Goal: Browse casually

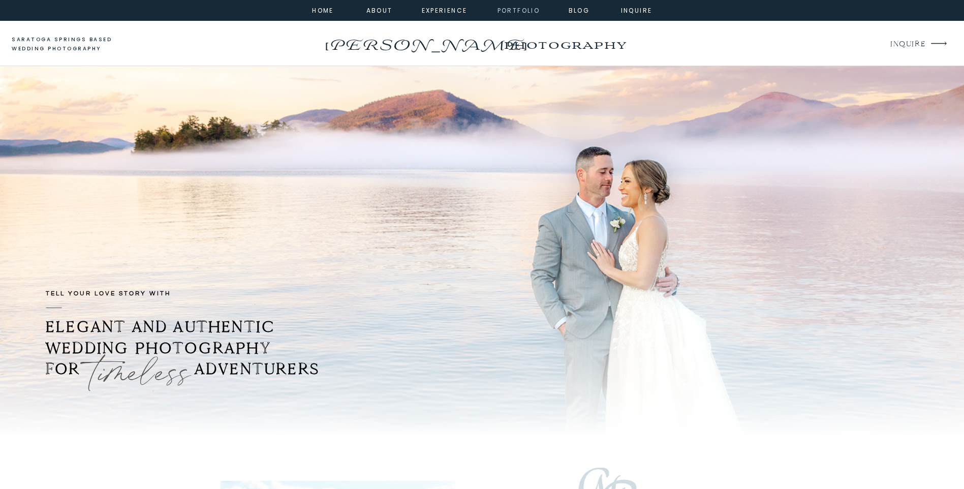
drag, startPoint x: 509, startPoint y: 9, endPoint x: 502, endPoint y: 12, distance: 7.3
click at [509, 9] on nav "portfolio" at bounding box center [519, 9] width 44 height 9
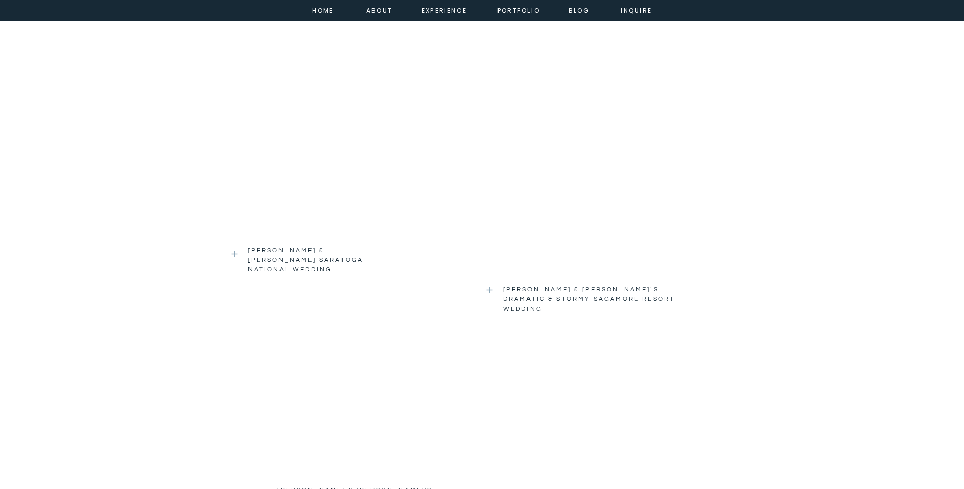
scroll to position [1169, 0]
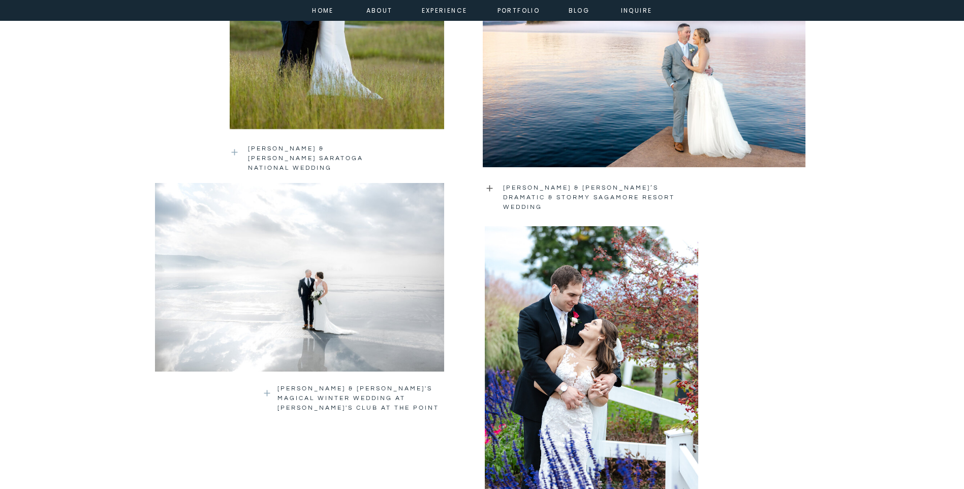
click at [488, 188] on icon at bounding box center [490, 188] width 10 height 11
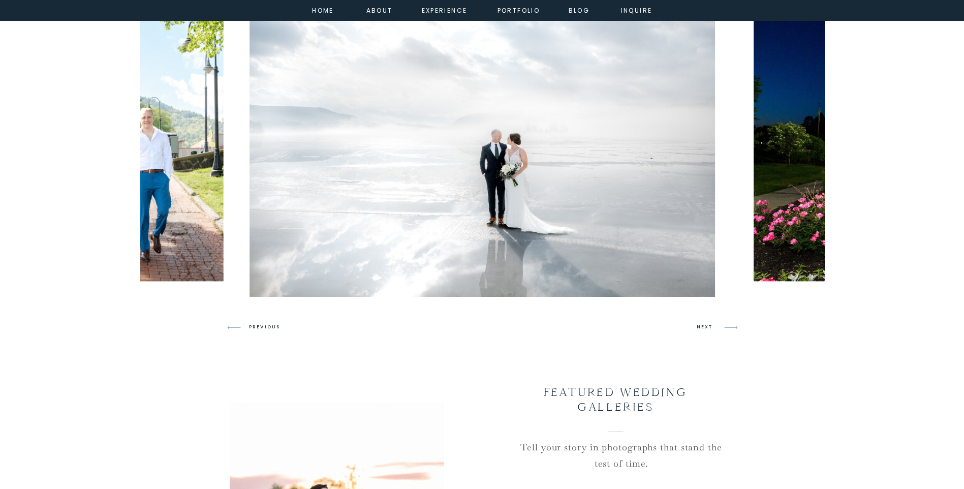
scroll to position [508, 0]
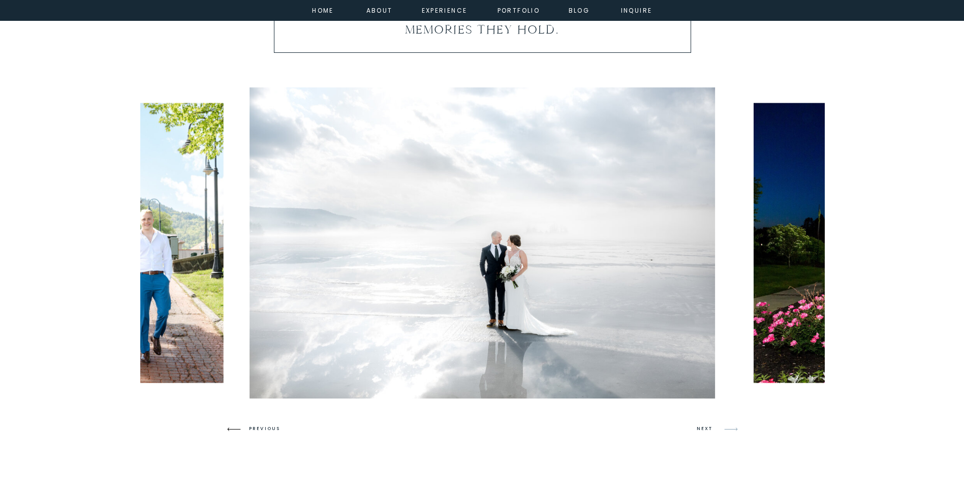
click at [233, 429] on icon at bounding box center [233, 429] width 13 height 4
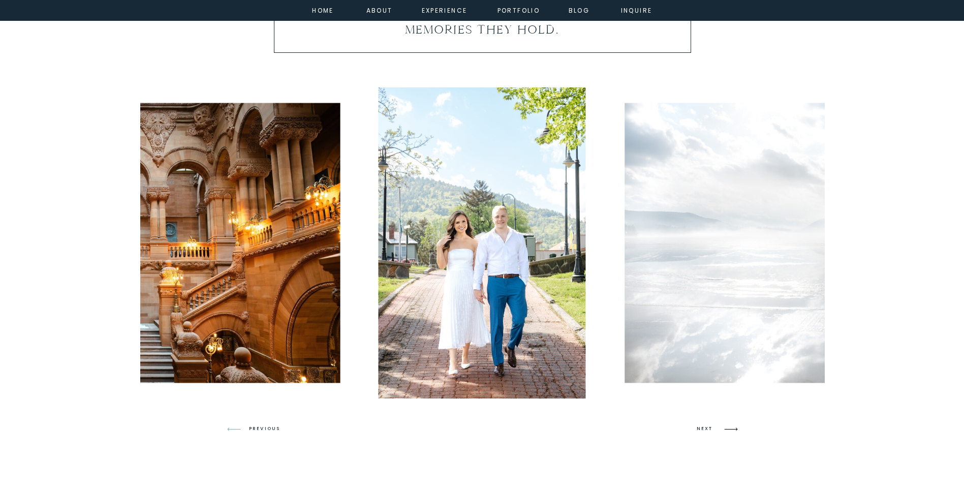
click at [726, 427] on icon at bounding box center [731, 429] width 24 height 24
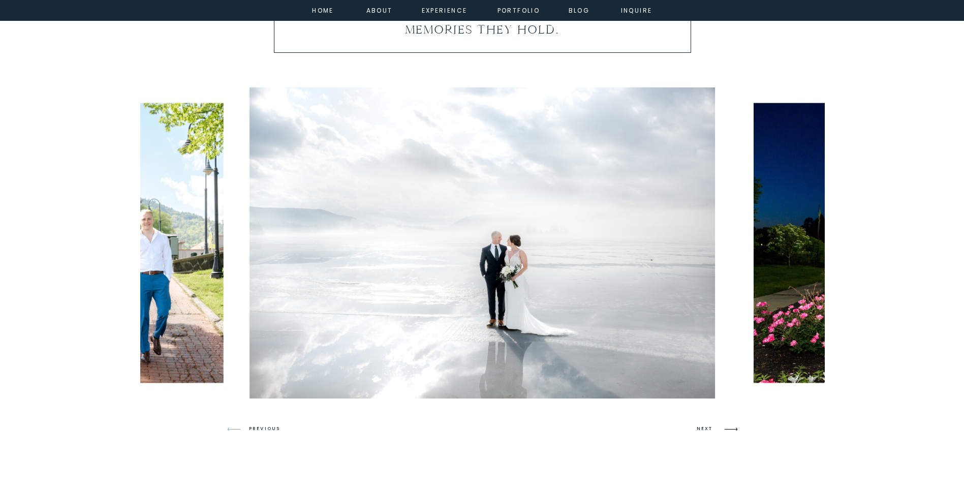
click at [726, 427] on icon at bounding box center [731, 429] width 24 height 24
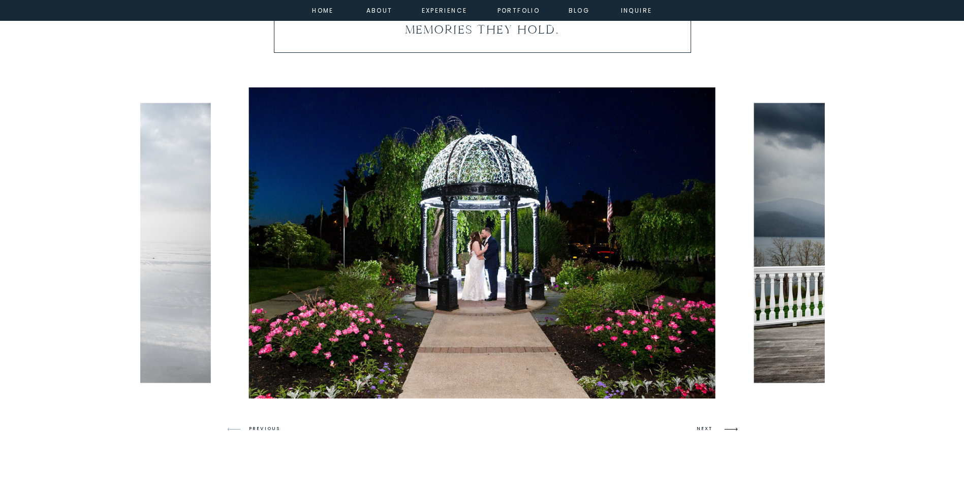
click at [726, 427] on icon at bounding box center [731, 429] width 24 height 24
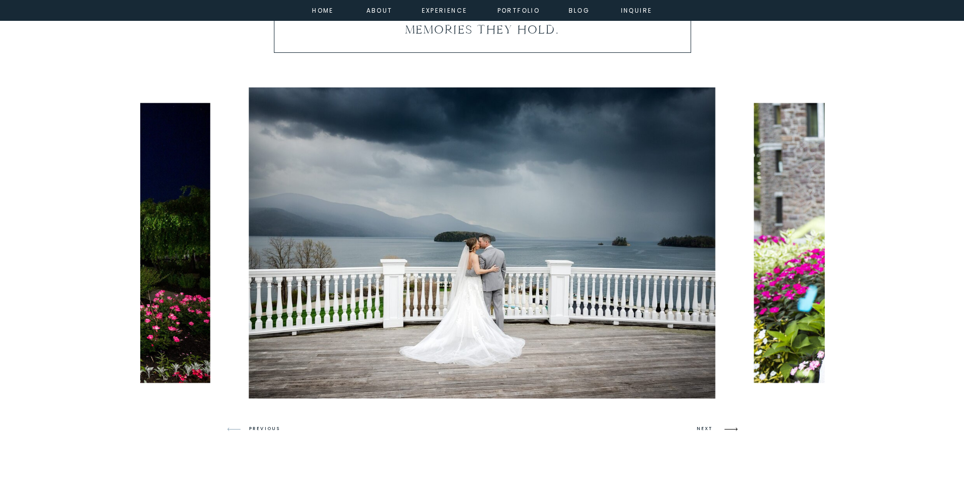
click at [726, 427] on icon at bounding box center [731, 429] width 24 height 24
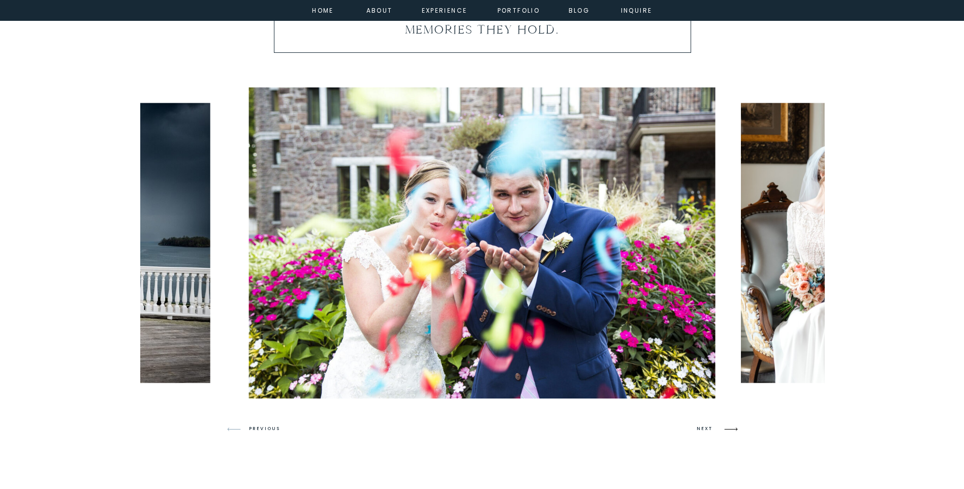
click at [726, 427] on icon at bounding box center [731, 429] width 24 height 24
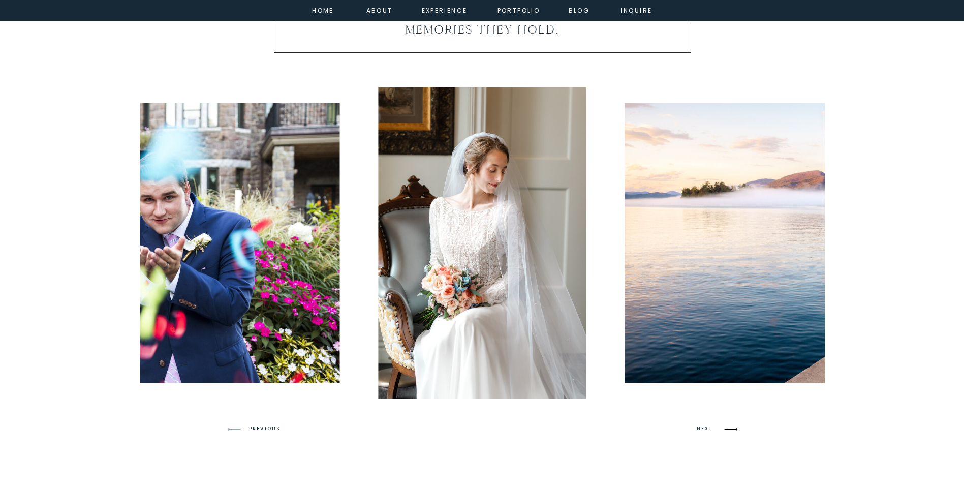
click at [726, 427] on icon at bounding box center [731, 429] width 24 height 24
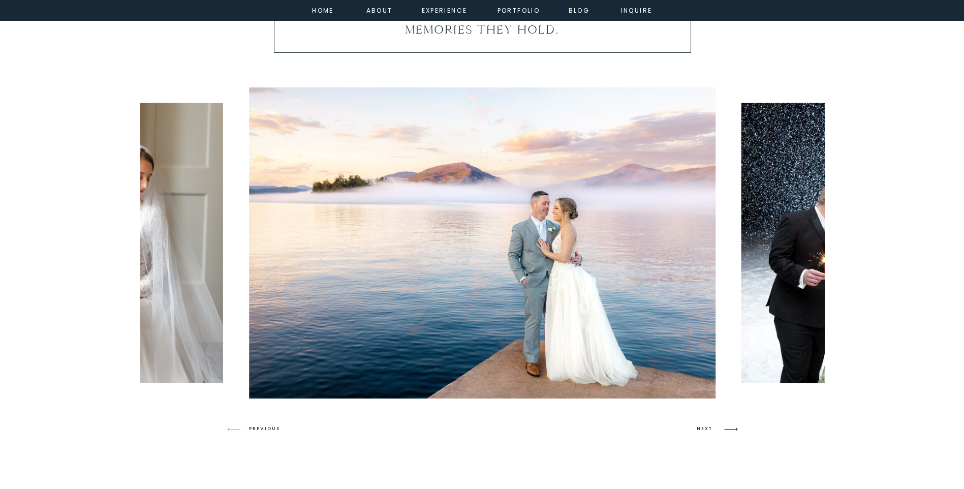
click at [726, 427] on icon at bounding box center [731, 429] width 24 height 24
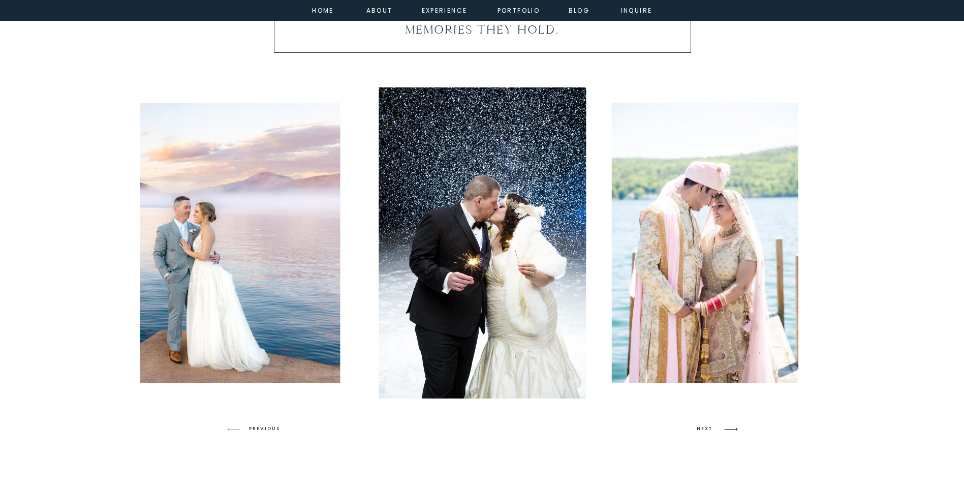
click at [726, 427] on icon at bounding box center [731, 429] width 24 height 24
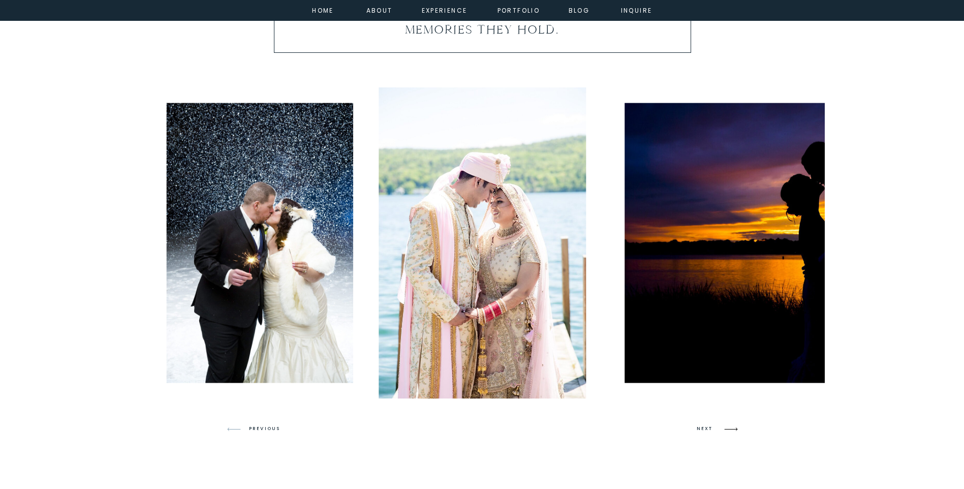
click at [726, 427] on icon at bounding box center [731, 429] width 24 height 24
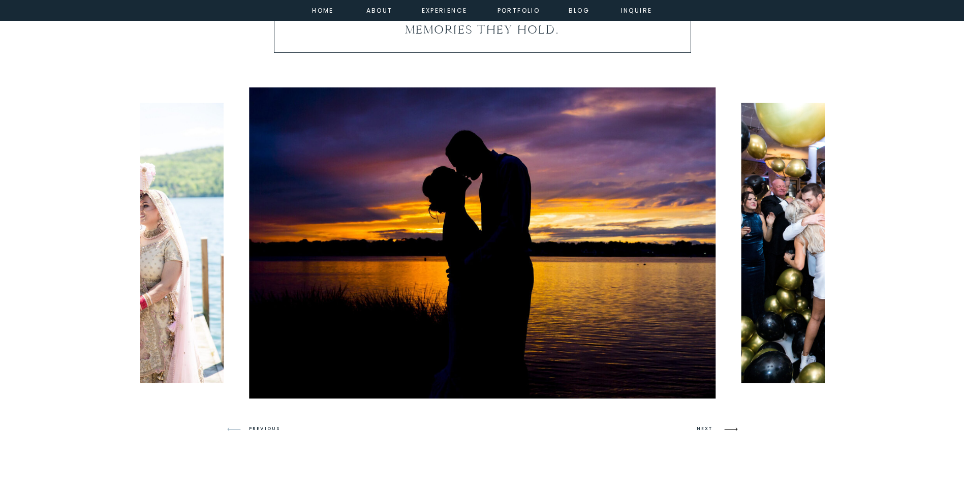
click at [726, 427] on icon at bounding box center [731, 429] width 24 height 24
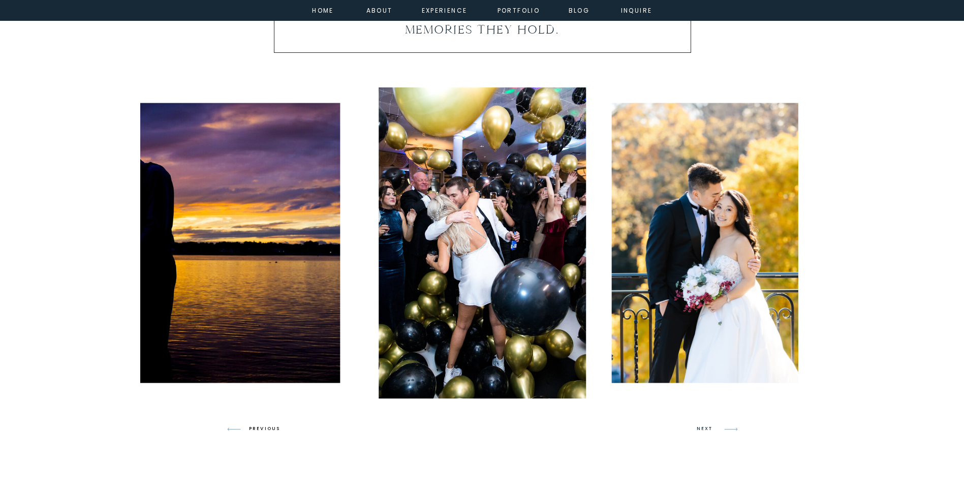
click at [259, 429] on h3 "PREVIOUS" at bounding box center [268, 428] width 39 height 9
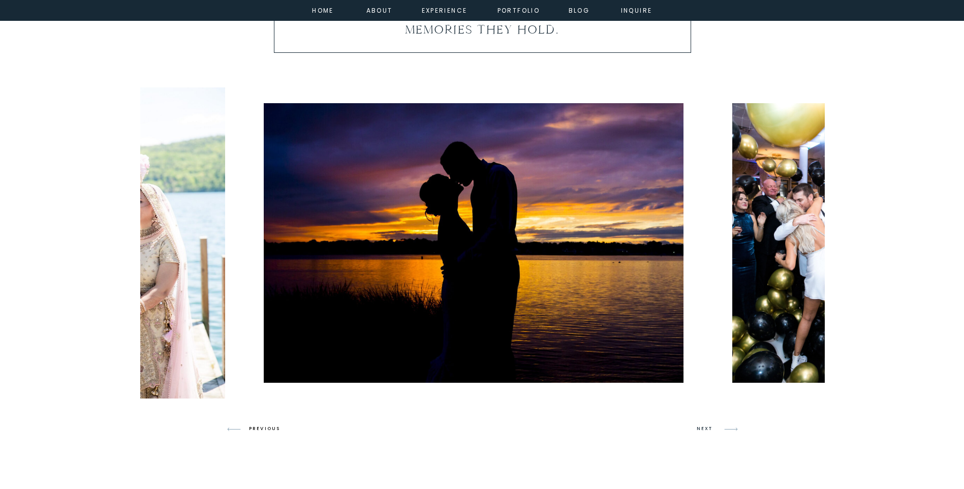
click at [257, 428] on h3 "PREVIOUS" at bounding box center [268, 428] width 39 height 9
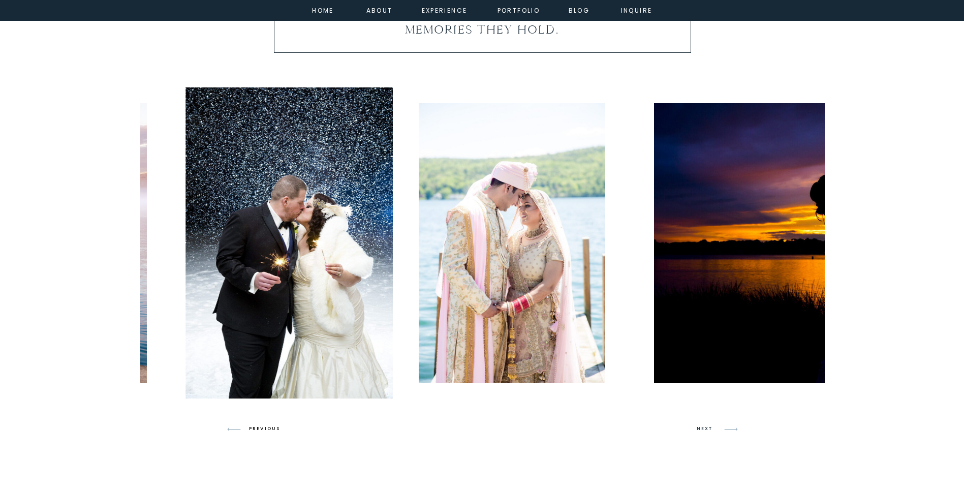
click at [257, 428] on h3 "PREVIOUS" at bounding box center [268, 428] width 39 height 9
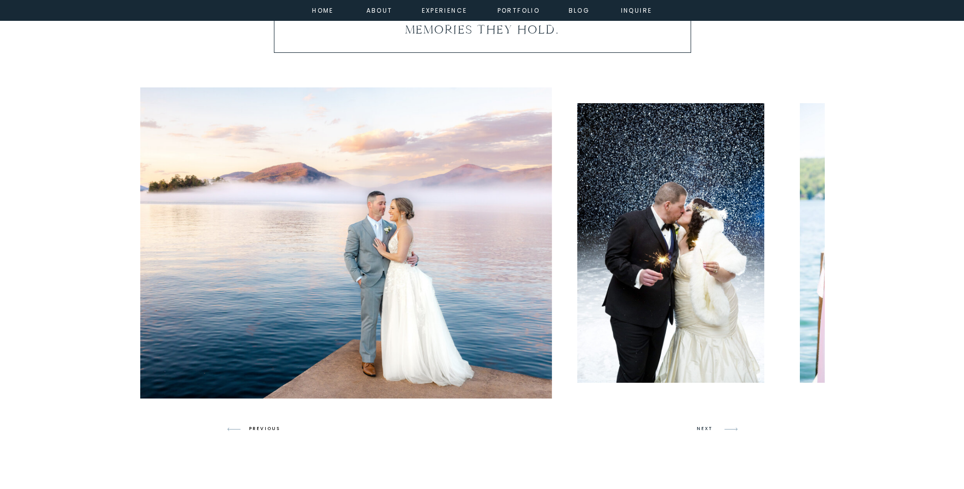
click at [257, 428] on h3 "PREVIOUS" at bounding box center [268, 428] width 39 height 9
click at [257, 427] on h3 "PREVIOUS" at bounding box center [268, 428] width 39 height 9
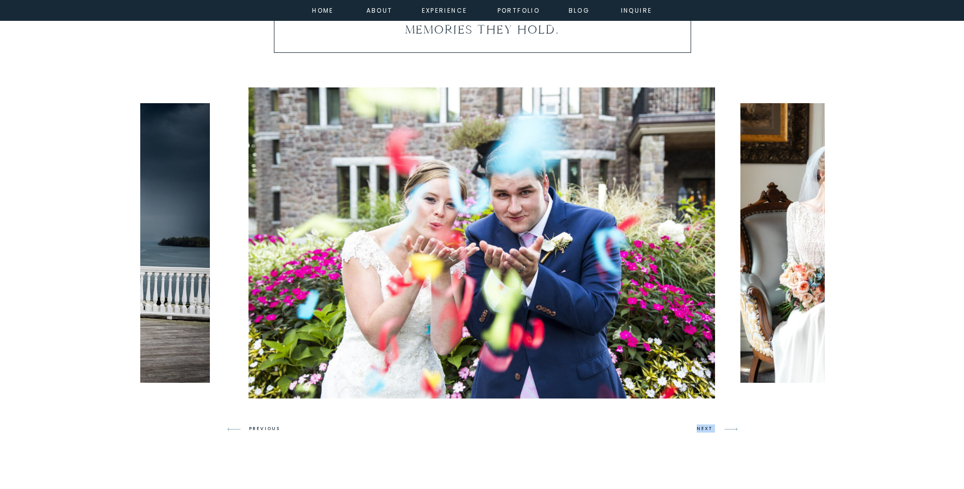
click at [265, 425] on h3 "PREVIOUS" at bounding box center [268, 428] width 39 height 9
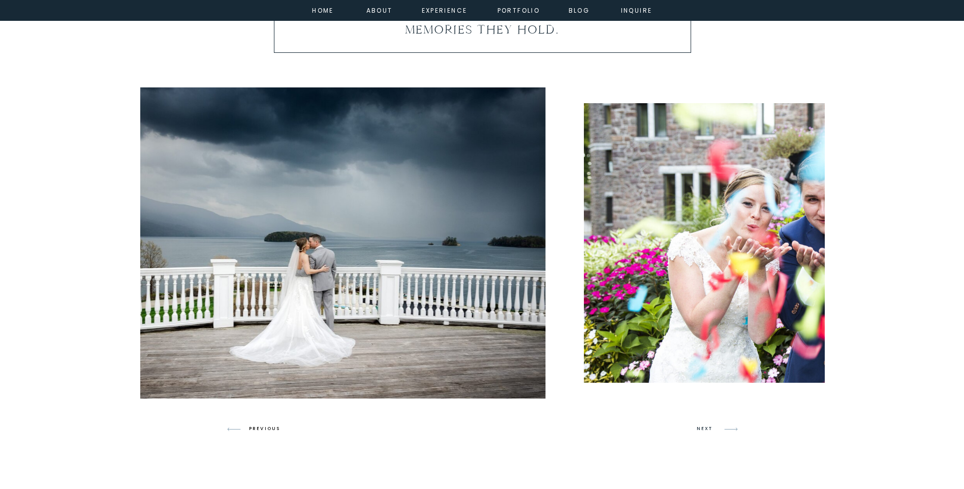
click at [267, 425] on h3 "PREVIOUS" at bounding box center [268, 428] width 39 height 9
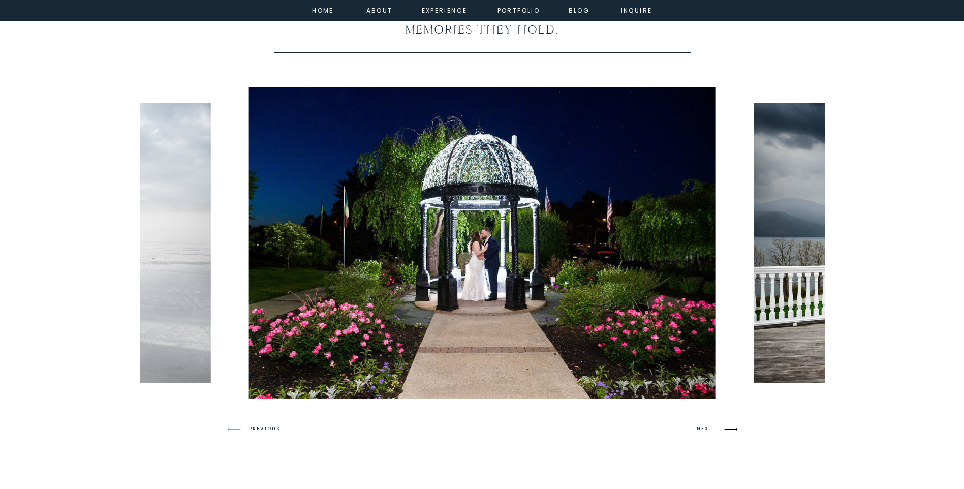
click at [719, 431] on icon at bounding box center [731, 429] width 24 height 24
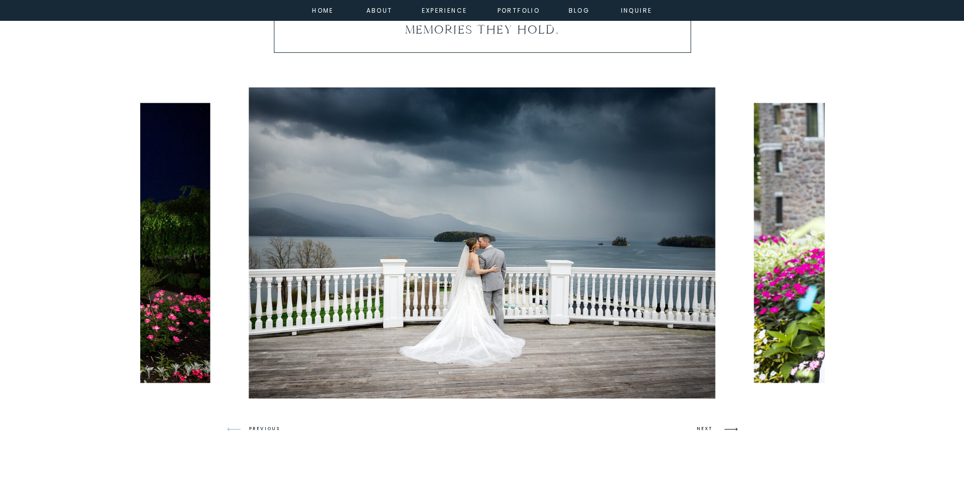
click at [719, 431] on icon at bounding box center [731, 429] width 24 height 24
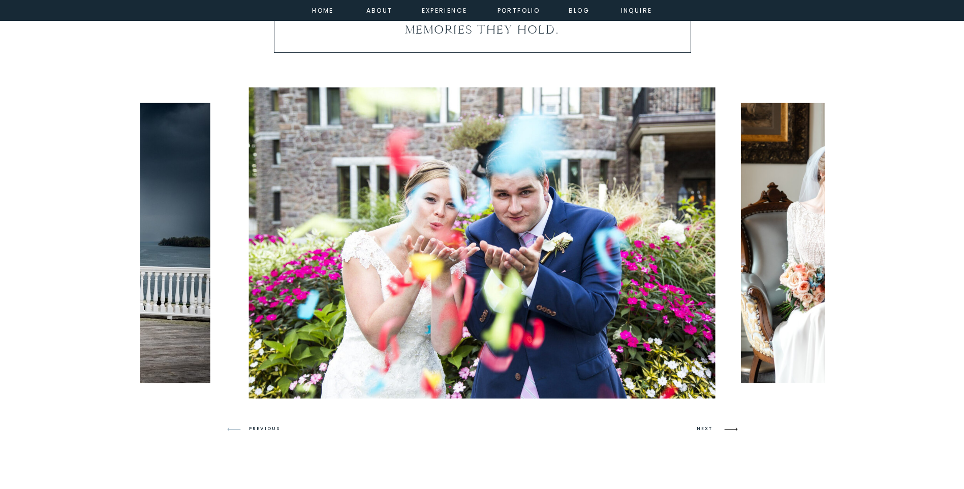
click at [719, 431] on icon at bounding box center [731, 429] width 24 height 24
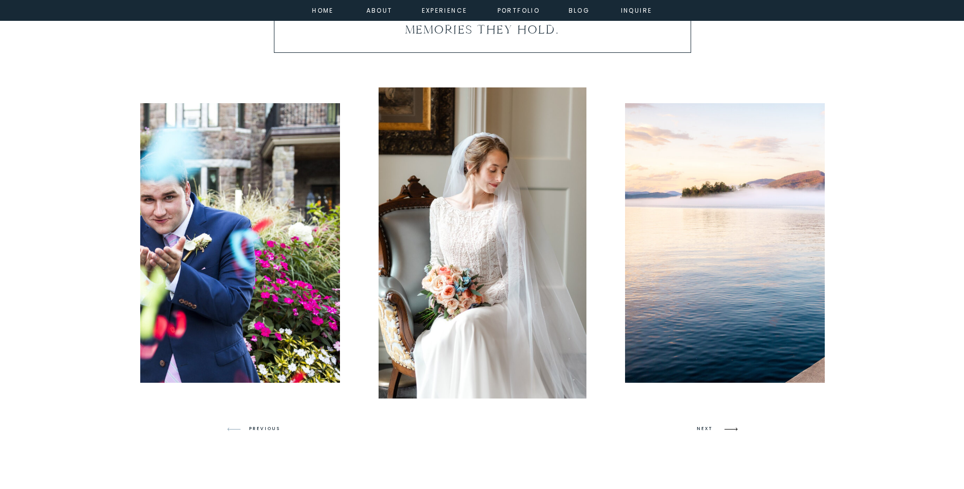
click at [719, 431] on icon at bounding box center [731, 429] width 24 height 24
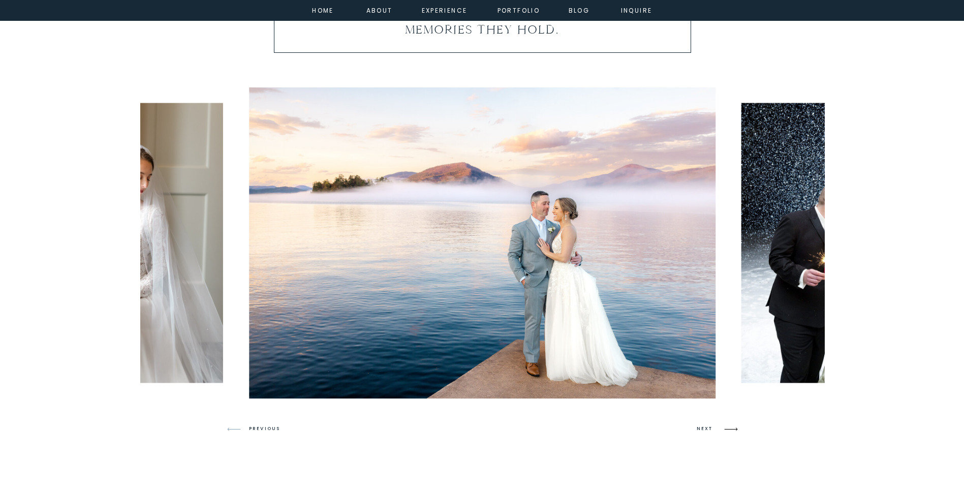
click at [719, 431] on icon at bounding box center [731, 429] width 24 height 24
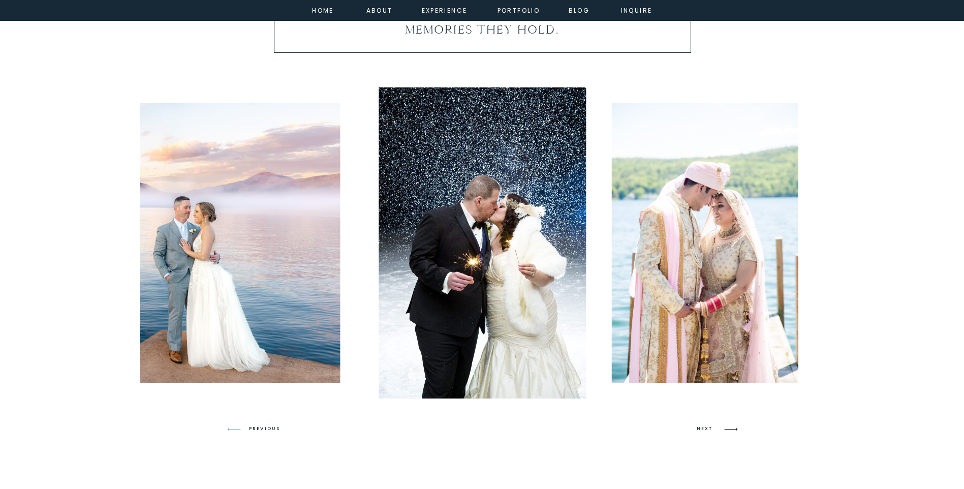
click at [719, 431] on icon at bounding box center [731, 429] width 24 height 24
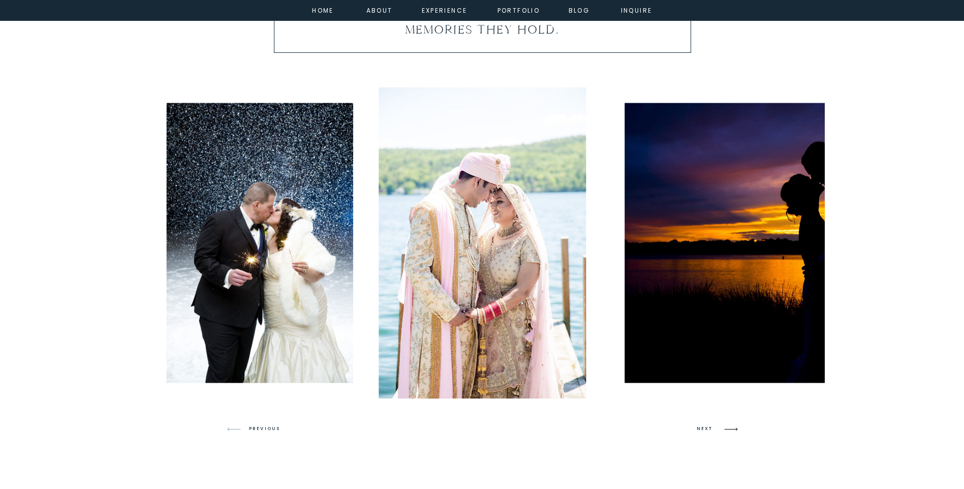
click at [719, 431] on icon at bounding box center [731, 429] width 24 height 24
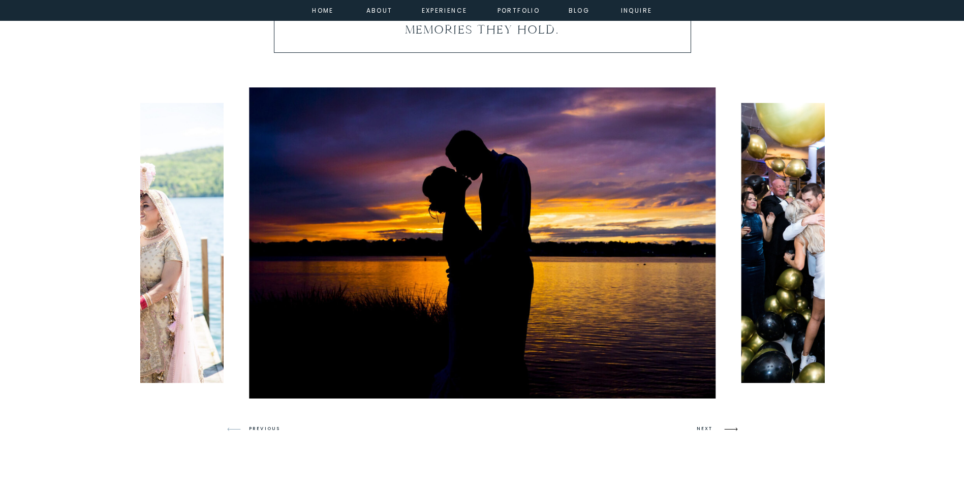
click at [722, 431] on icon at bounding box center [731, 429] width 24 height 24
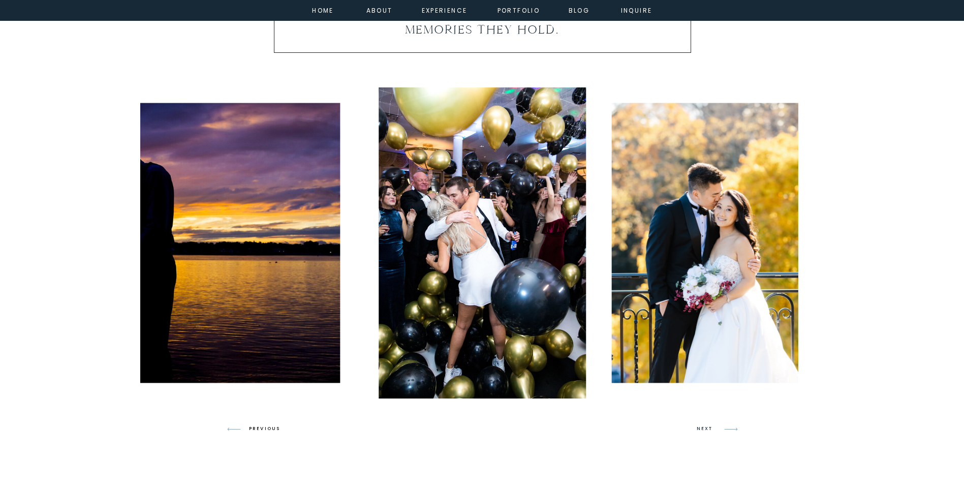
click at [262, 427] on h3 "PREVIOUS" at bounding box center [268, 428] width 39 height 9
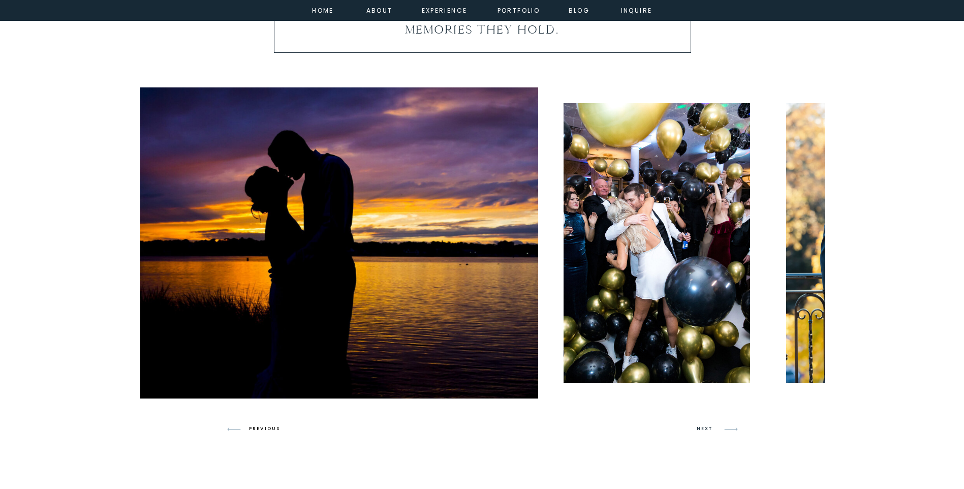
click at [262, 427] on h3 "PREVIOUS" at bounding box center [268, 428] width 39 height 9
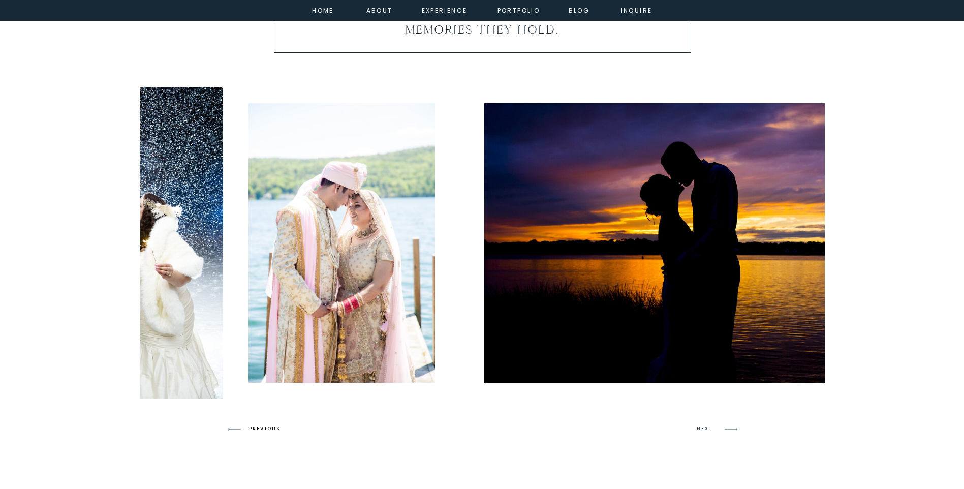
click at [262, 427] on h3 "PREVIOUS" at bounding box center [268, 428] width 39 height 9
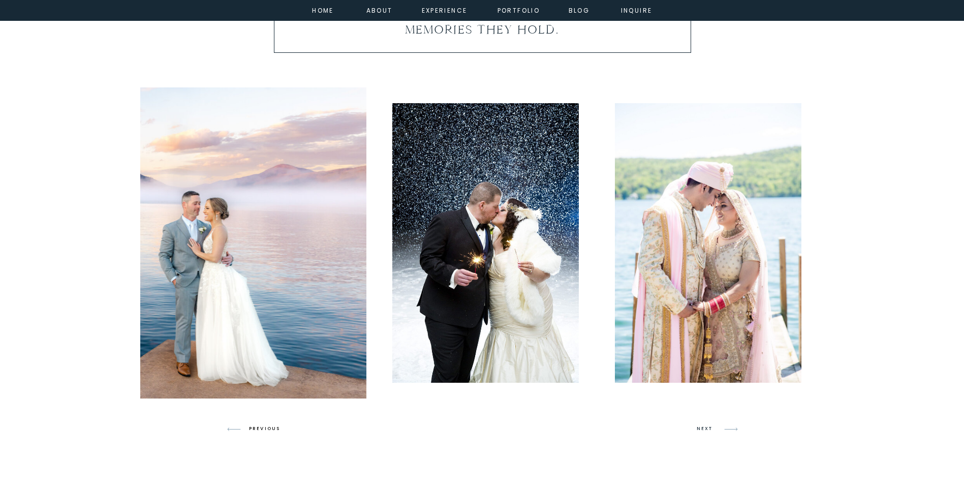
click at [262, 427] on h3 "PREVIOUS" at bounding box center [268, 428] width 39 height 9
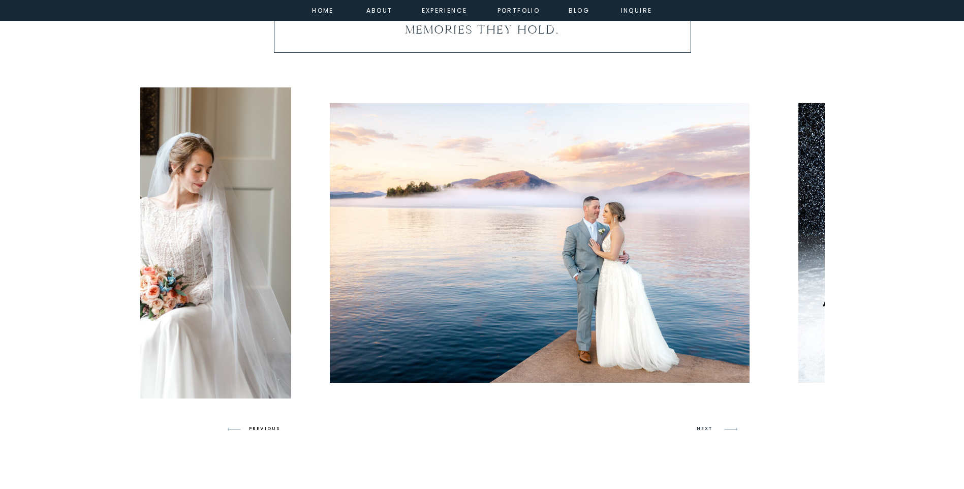
click at [262, 427] on h3 "PREVIOUS" at bounding box center [268, 428] width 39 height 9
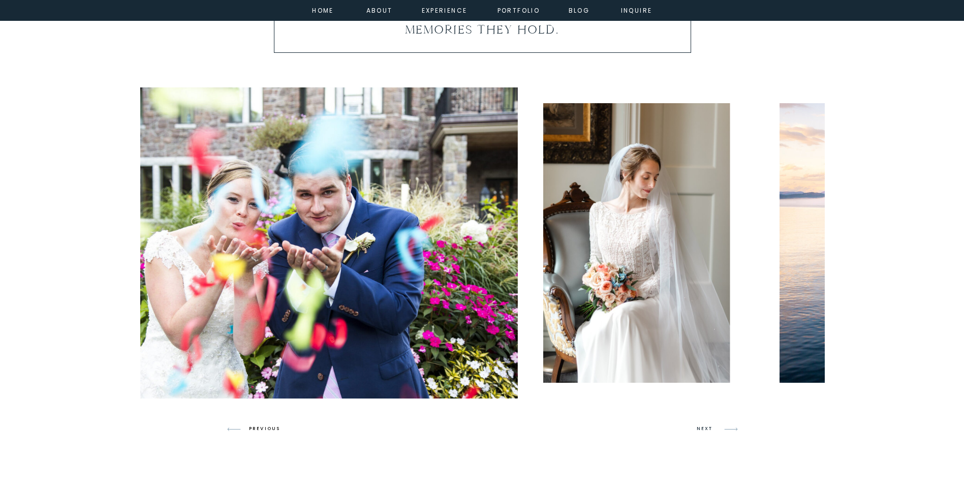
click at [262, 427] on h3 "PREVIOUS" at bounding box center [268, 428] width 39 height 9
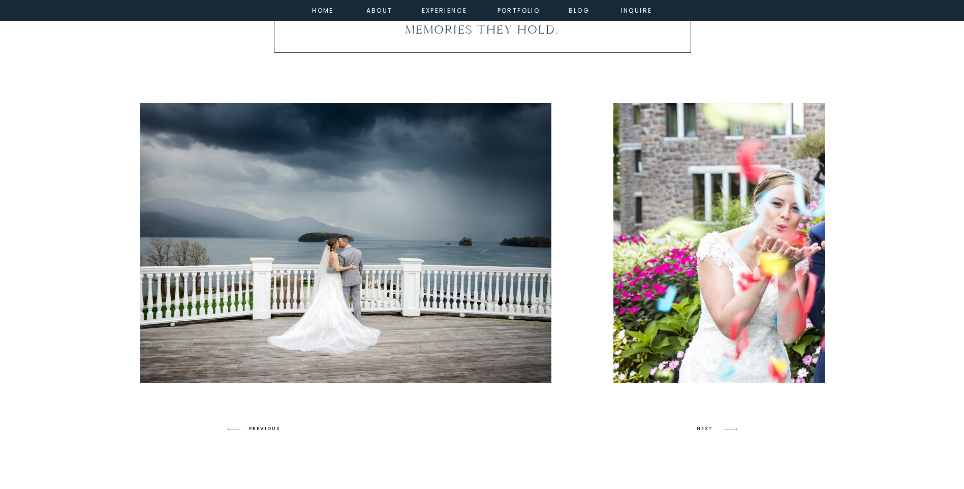
click at [262, 427] on h3 "PREVIOUS" at bounding box center [268, 428] width 39 height 9
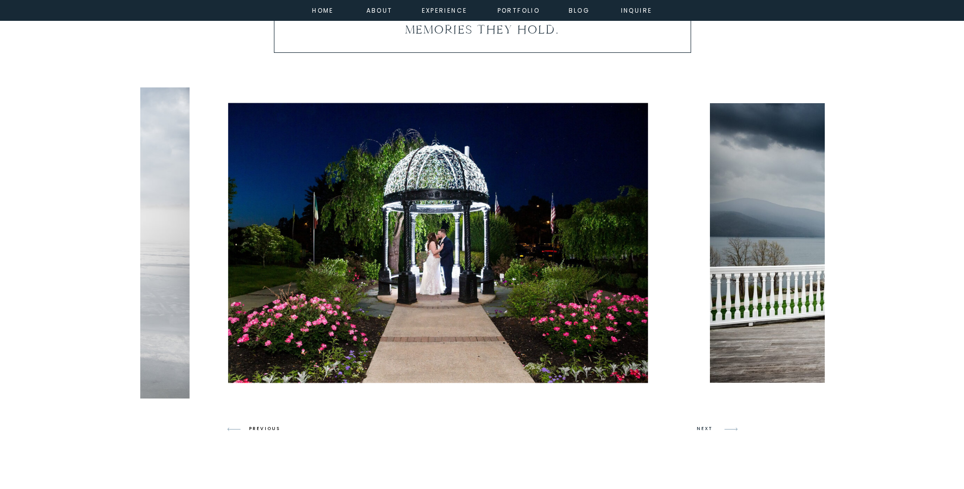
click at [262, 427] on h3 "PREVIOUS" at bounding box center [268, 428] width 39 height 9
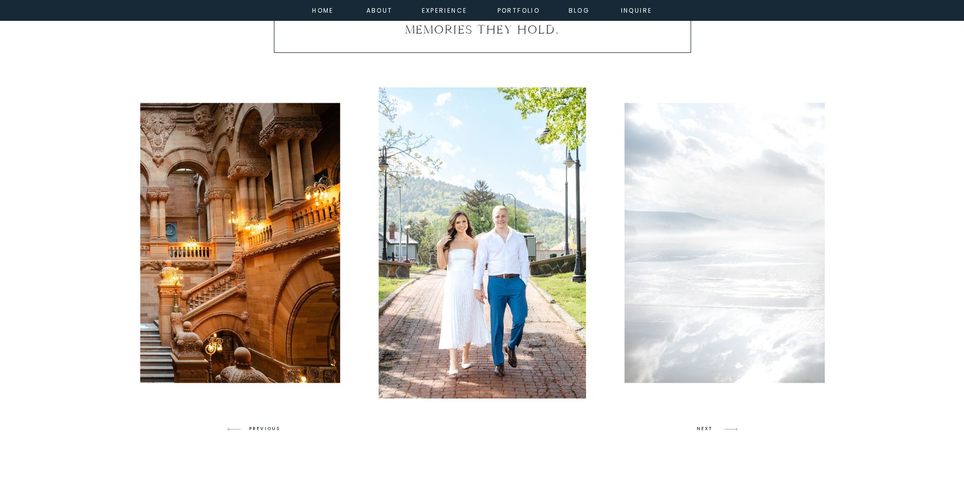
click at [268, 428] on h3 "PREVIOUS" at bounding box center [268, 428] width 39 height 9
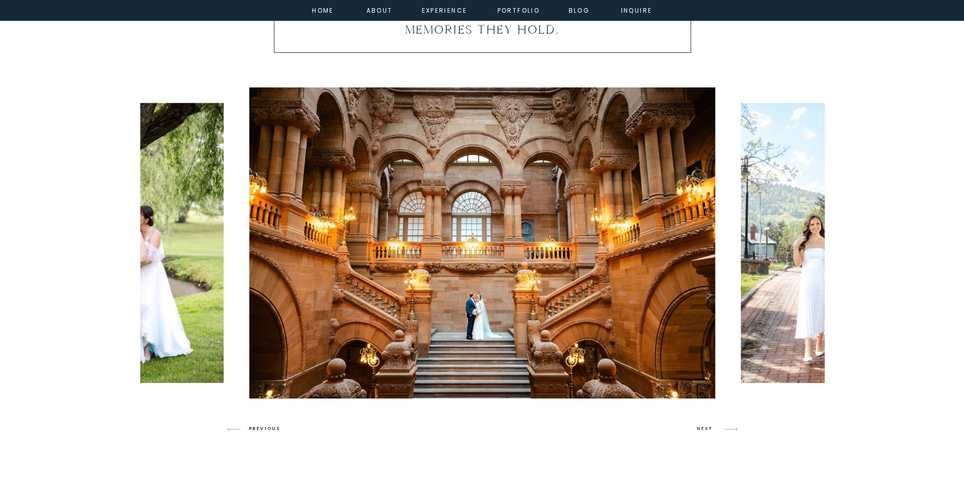
click at [268, 428] on h3 "PREVIOUS" at bounding box center [268, 428] width 39 height 9
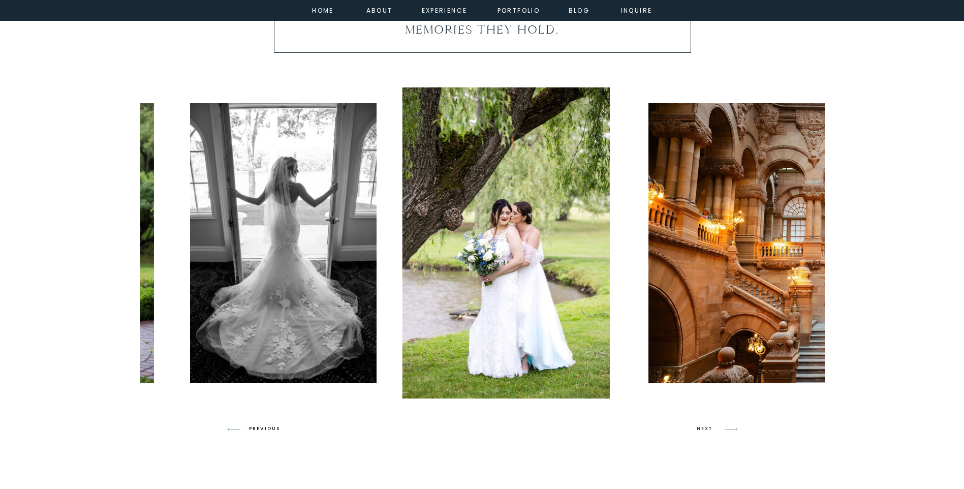
click at [268, 428] on h3 "PREVIOUS" at bounding box center [268, 428] width 39 height 9
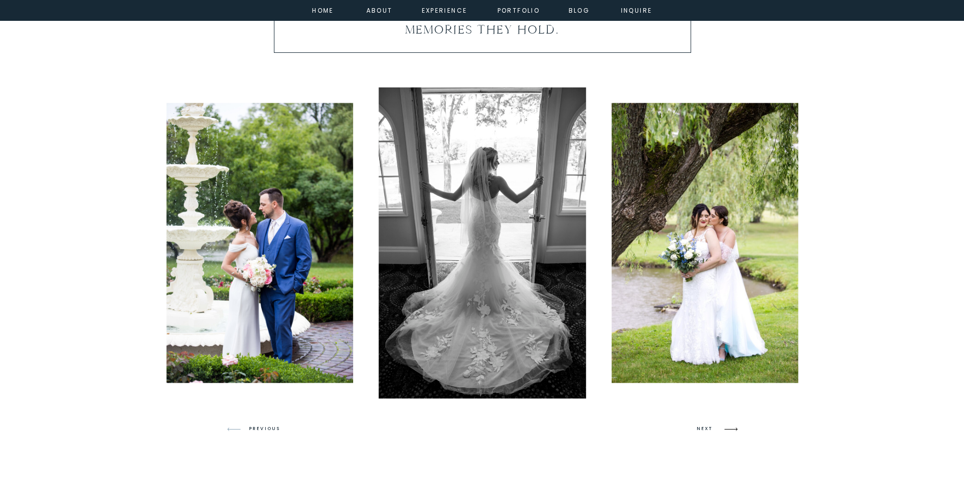
click at [731, 429] on icon at bounding box center [730, 429] width 13 height 4
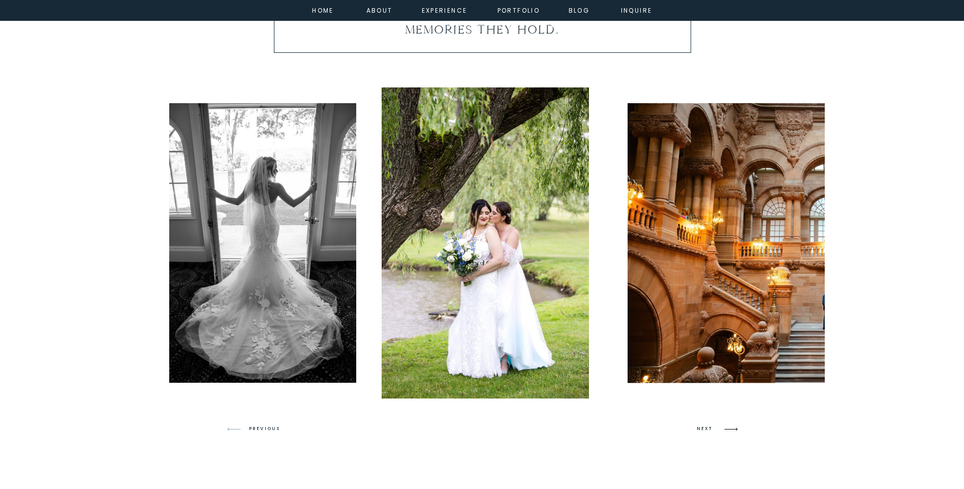
click at [731, 429] on icon at bounding box center [730, 429] width 13 height 4
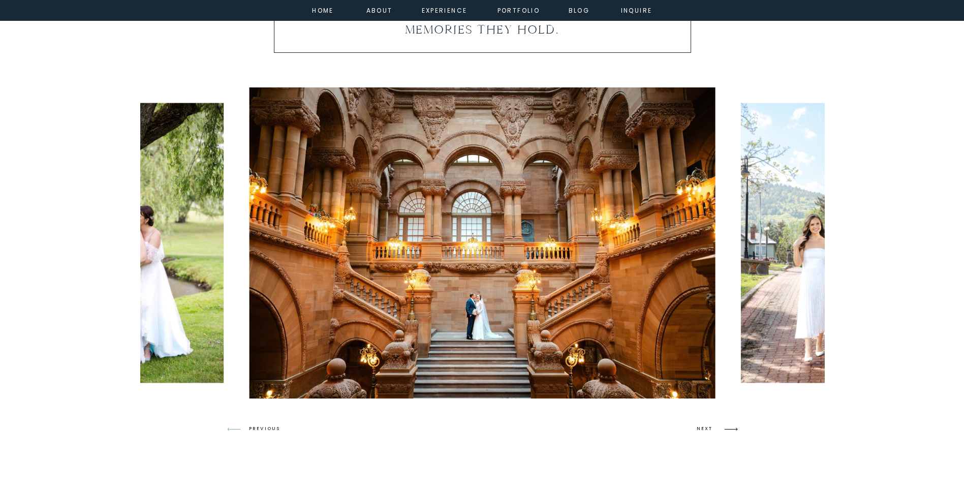
click at [731, 429] on icon at bounding box center [730, 429] width 13 height 4
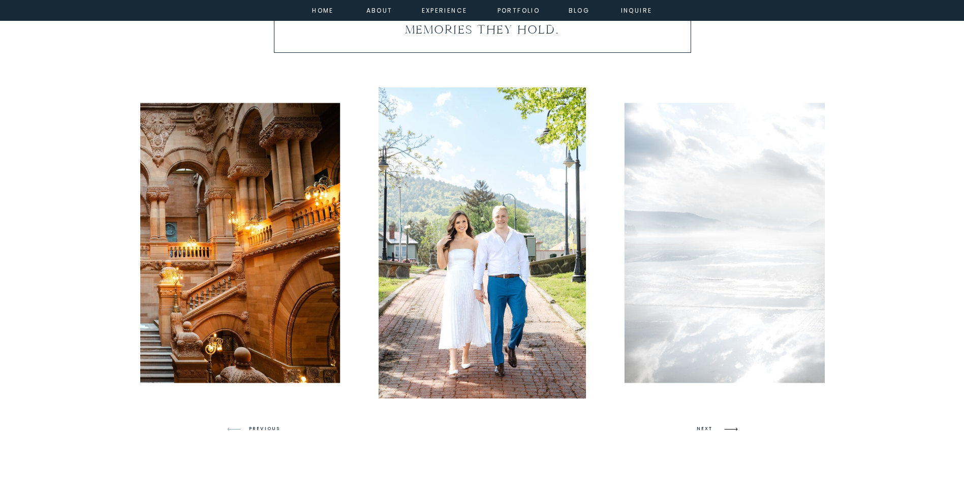
click at [731, 429] on icon at bounding box center [730, 429] width 13 height 4
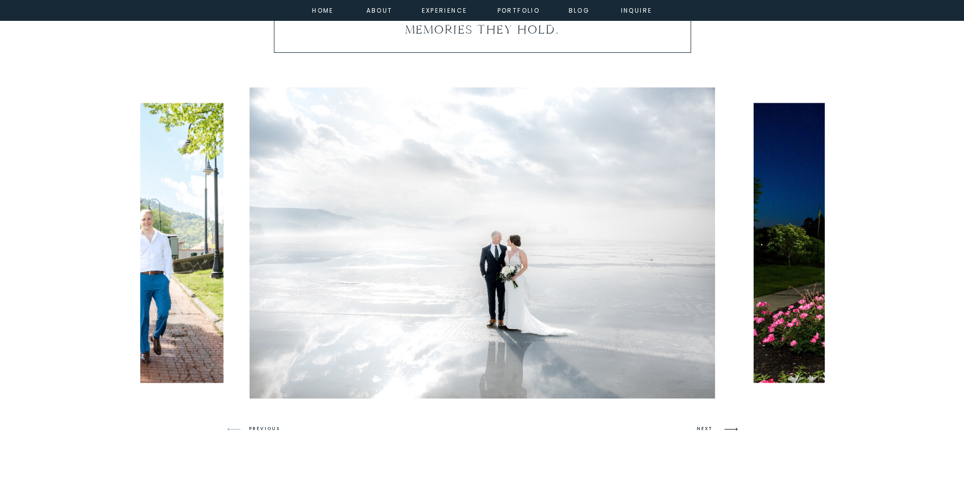
click at [731, 429] on icon at bounding box center [730, 429] width 13 height 4
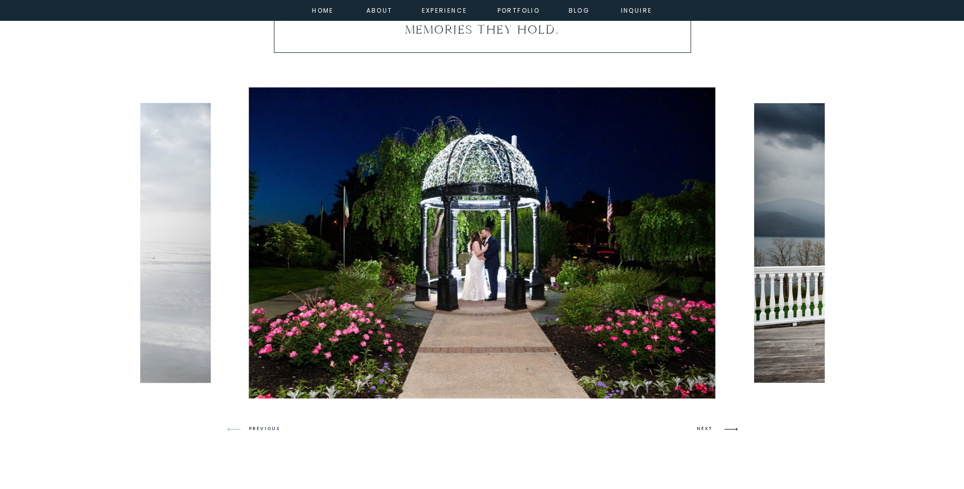
click at [731, 429] on icon at bounding box center [730, 429] width 13 height 4
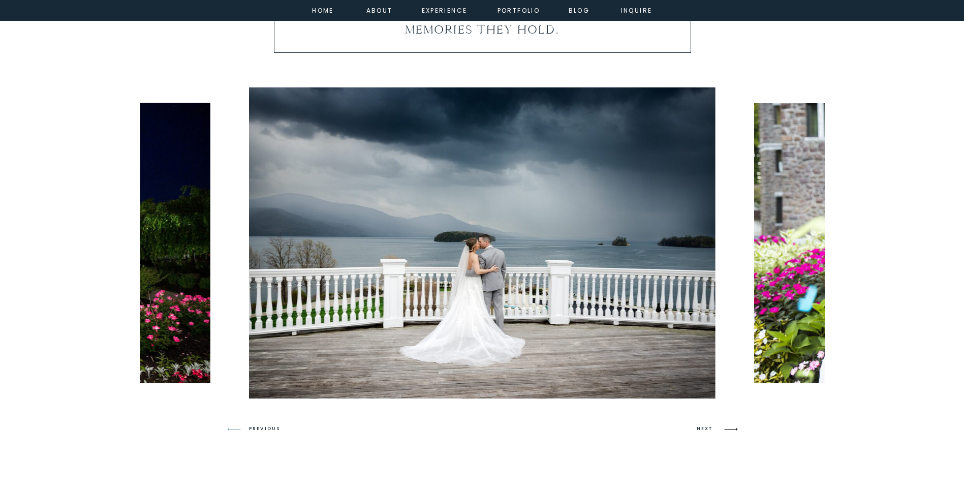
click at [731, 429] on icon at bounding box center [730, 429] width 13 height 4
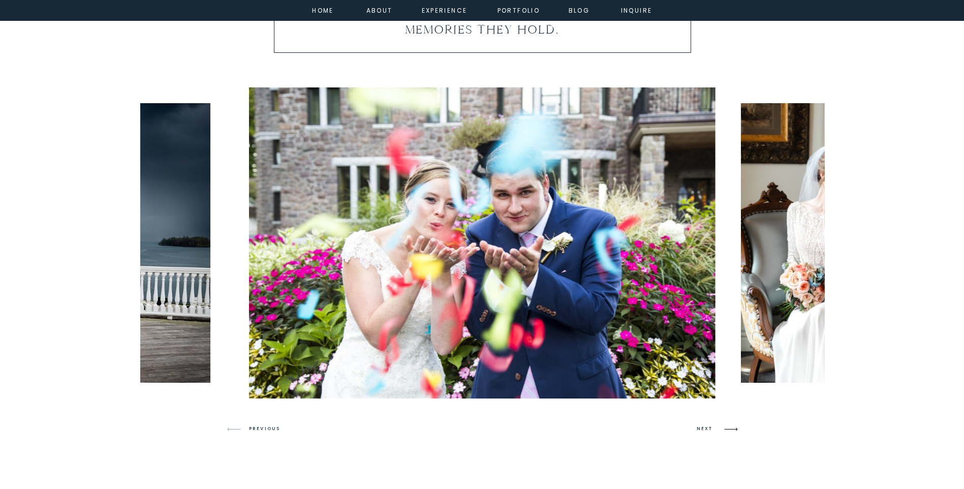
click at [730, 429] on icon at bounding box center [730, 429] width 13 height 4
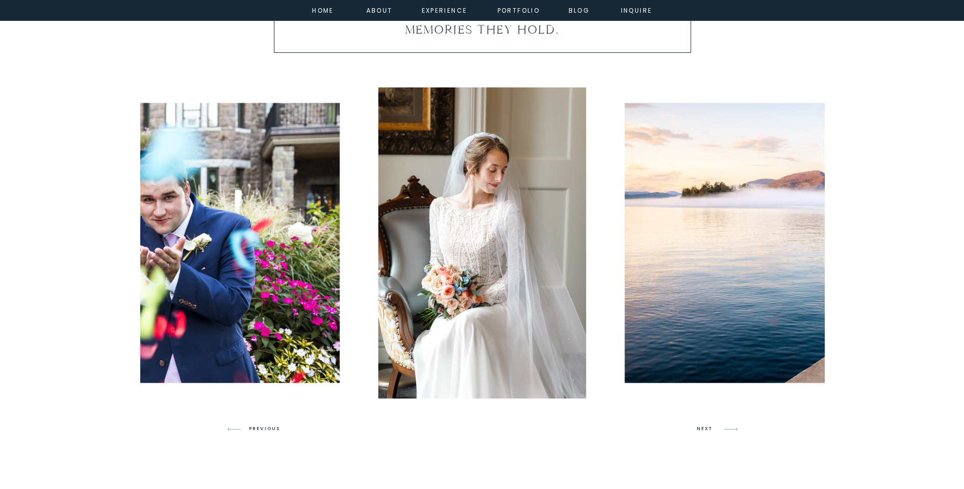
drag, startPoint x: 725, startPoint y: 430, endPoint x: 708, endPoint y: 443, distance: 21.7
click at [727, 432] on icon at bounding box center [731, 429] width 24 height 24
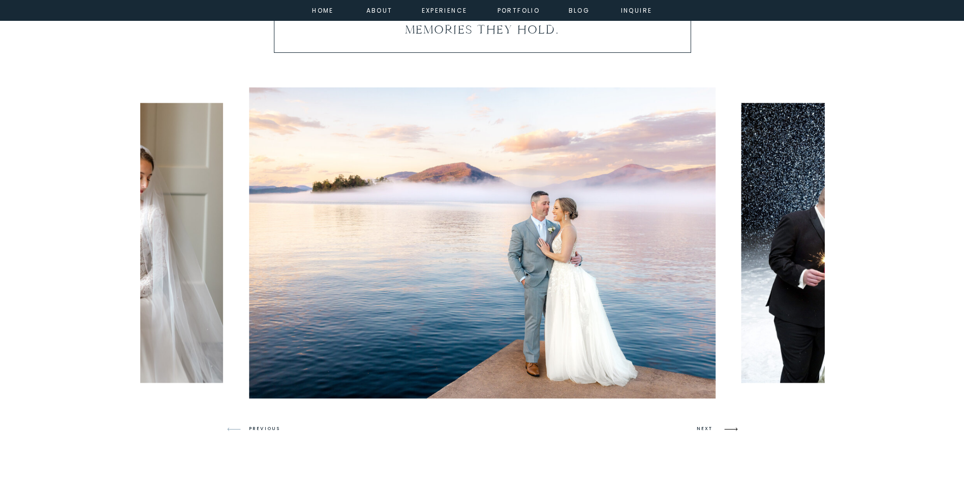
click at [726, 428] on icon at bounding box center [731, 429] width 24 height 24
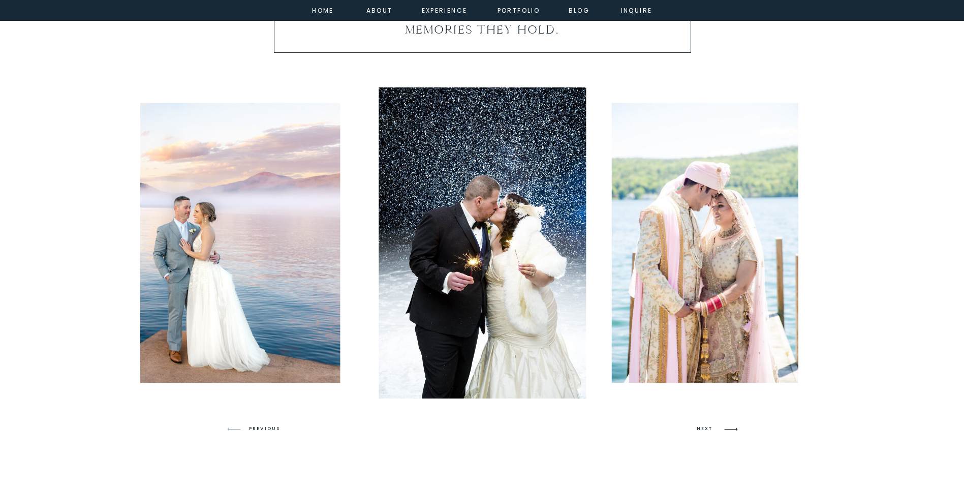
click at [724, 429] on icon at bounding box center [731, 429] width 24 height 24
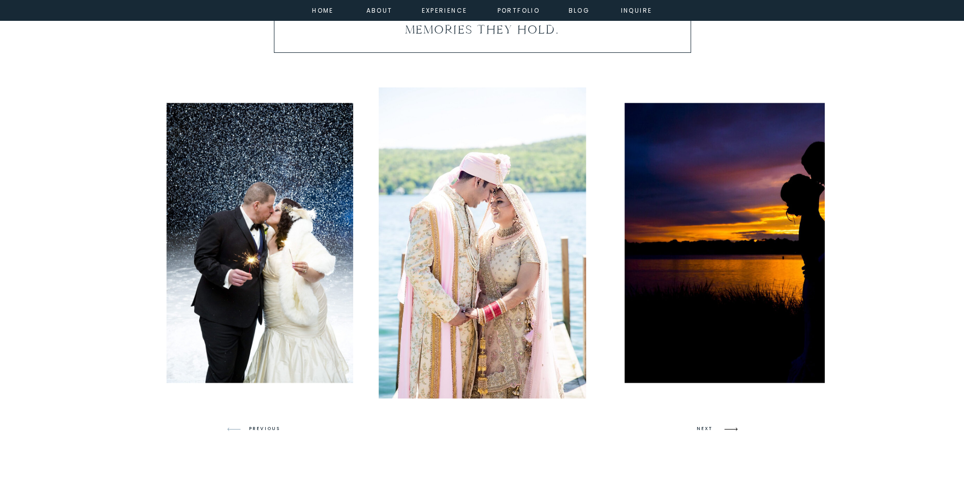
click at [724, 429] on icon at bounding box center [731, 429] width 24 height 24
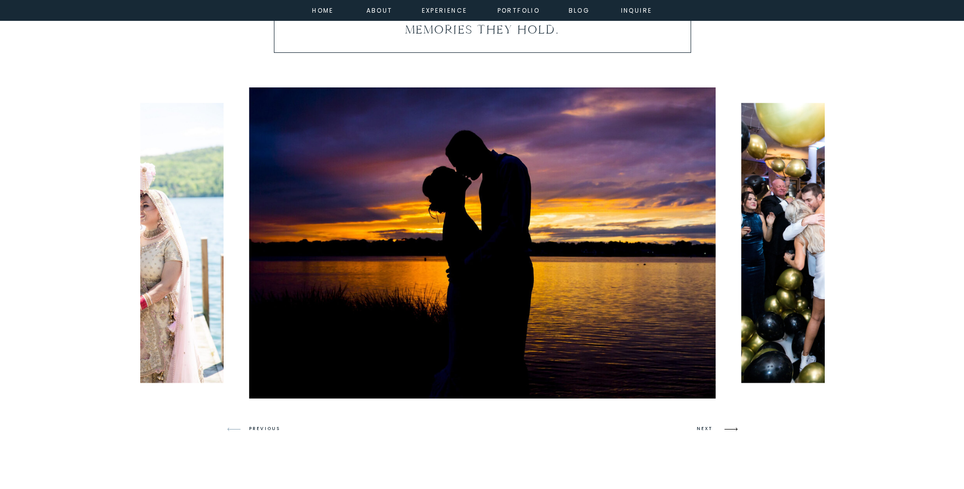
click at [724, 429] on icon at bounding box center [731, 429] width 24 height 24
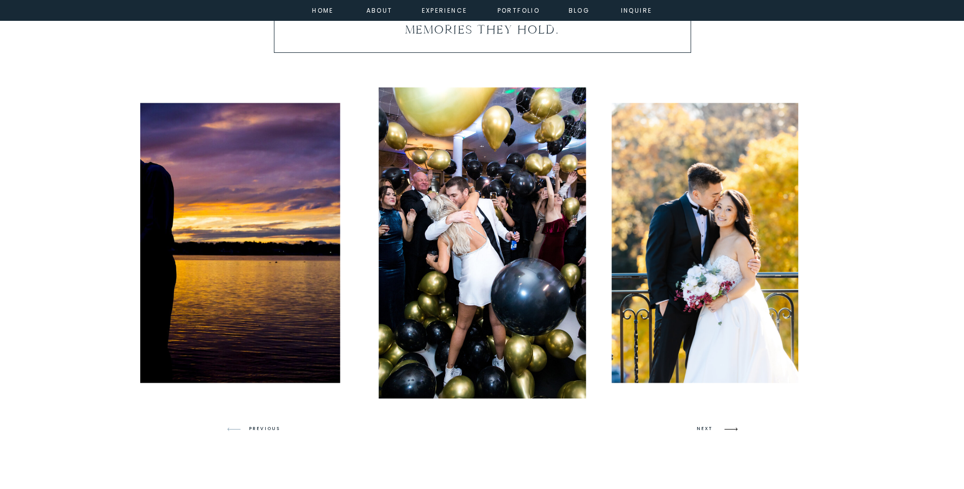
click at [724, 429] on icon at bounding box center [731, 429] width 24 height 24
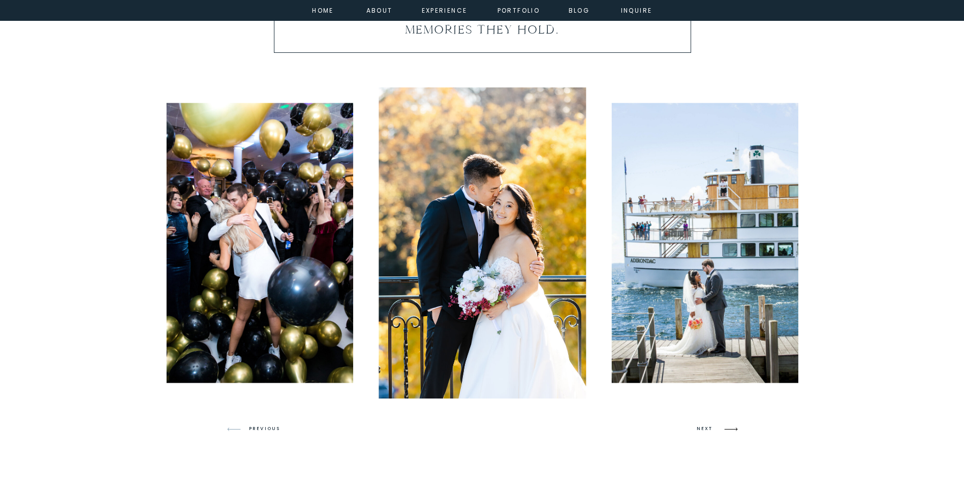
click at [724, 429] on icon at bounding box center [731, 429] width 24 height 24
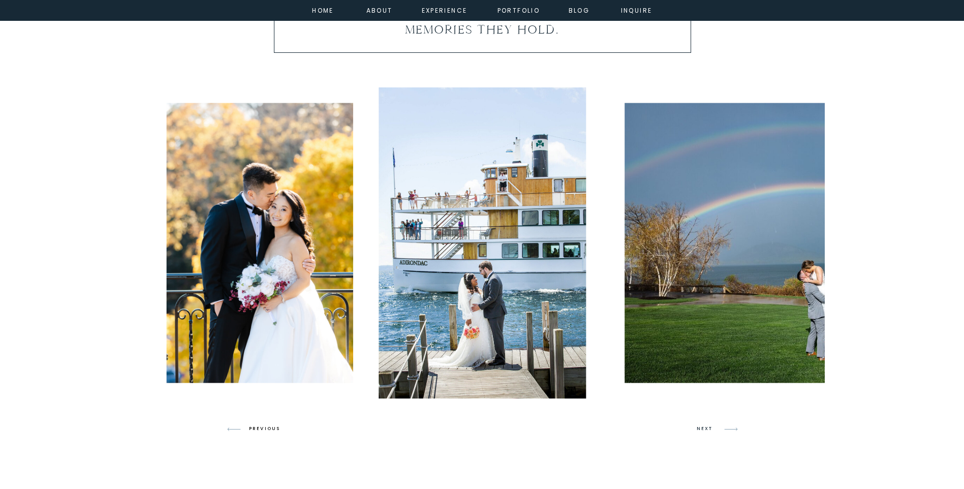
click at [257, 428] on h3 "PREVIOUS" at bounding box center [268, 428] width 39 height 9
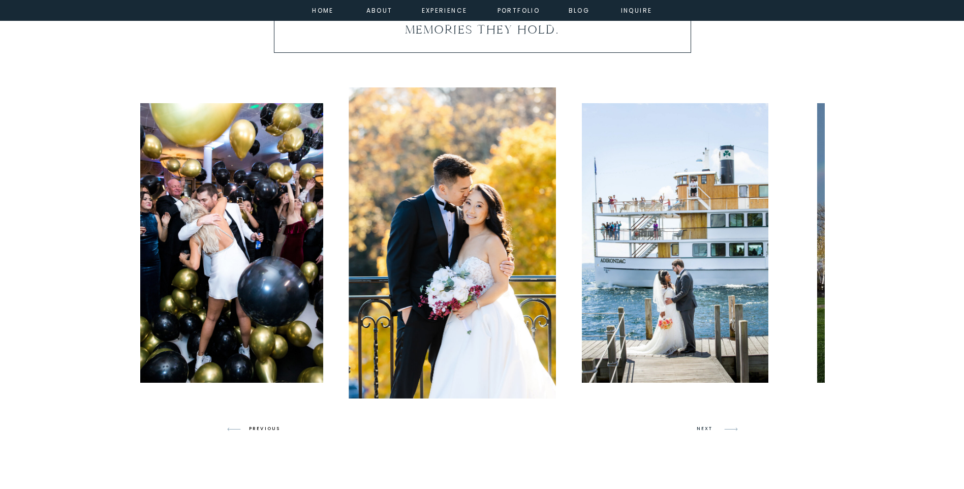
click at [257, 428] on h3 "PREVIOUS" at bounding box center [268, 428] width 39 height 9
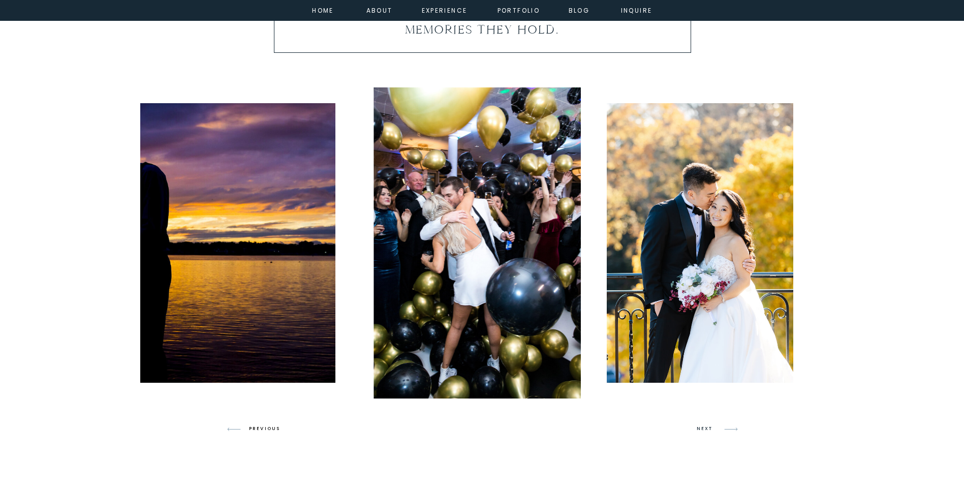
click at [257, 428] on h3 "PREVIOUS" at bounding box center [268, 428] width 39 height 9
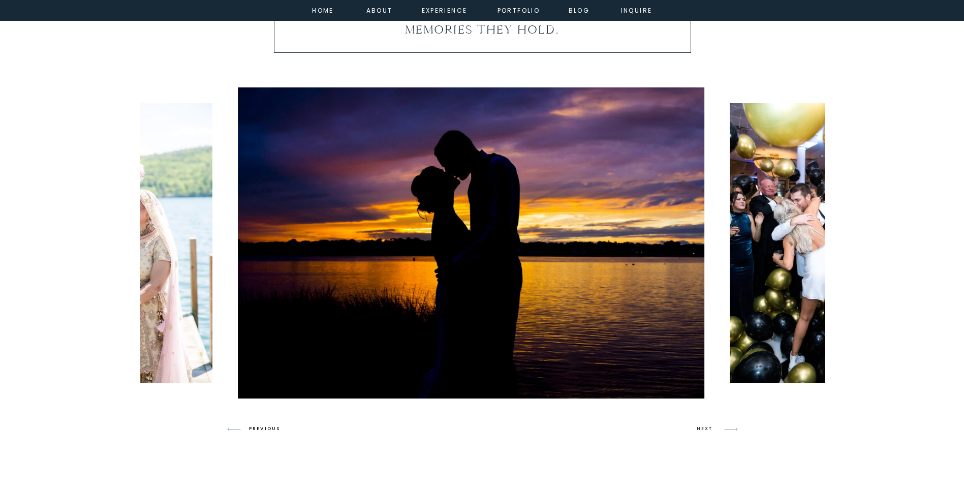
click at [257, 428] on h3 "PREVIOUS" at bounding box center [268, 428] width 39 height 9
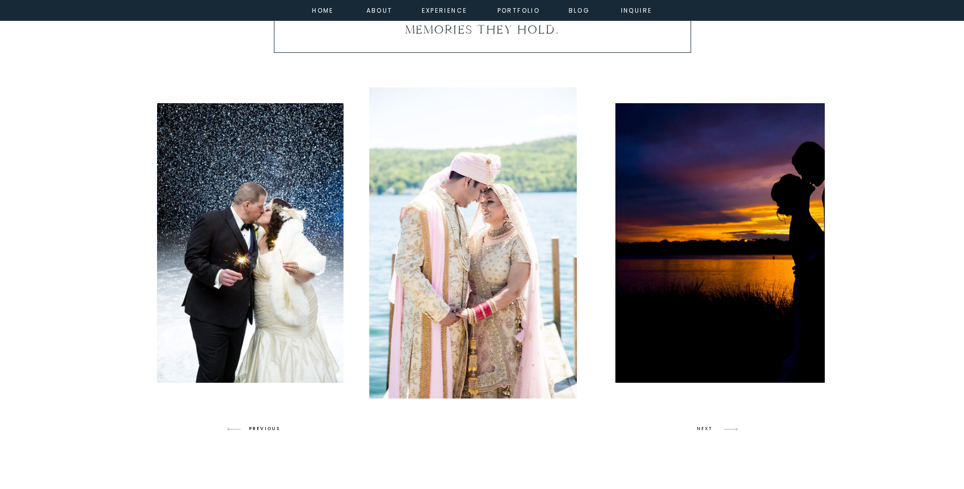
click at [257, 428] on h3 "PREVIOUS" at bounding box center [268, 428] width 39 height 9
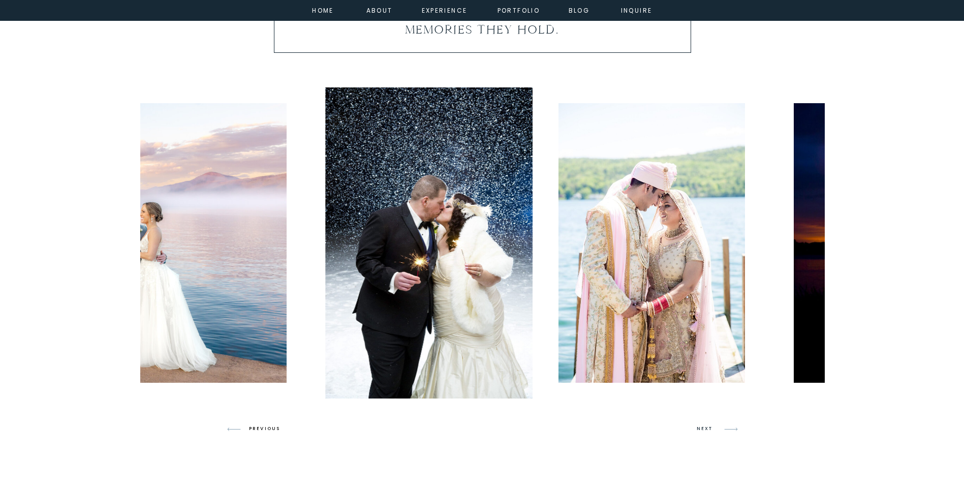
click at [257, 428] on h3 "PREVIOUS" at bounding box center [268, 428] width 39 height 9
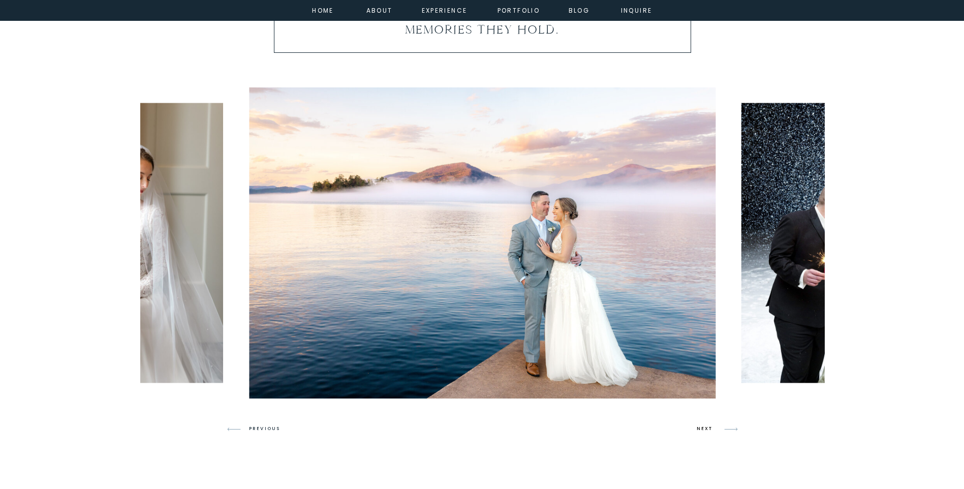
click at [708, 429] on h3 "NEXT" at bounding box center [706, 428] width 19 height 9
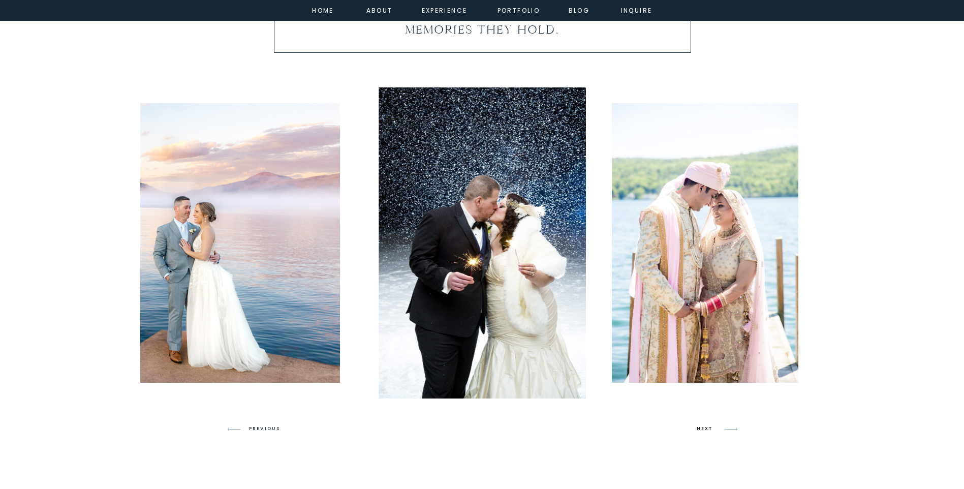
click at [708, 429] on h3 "NEXT" at bounding box center [706, 428] width 19 height 9
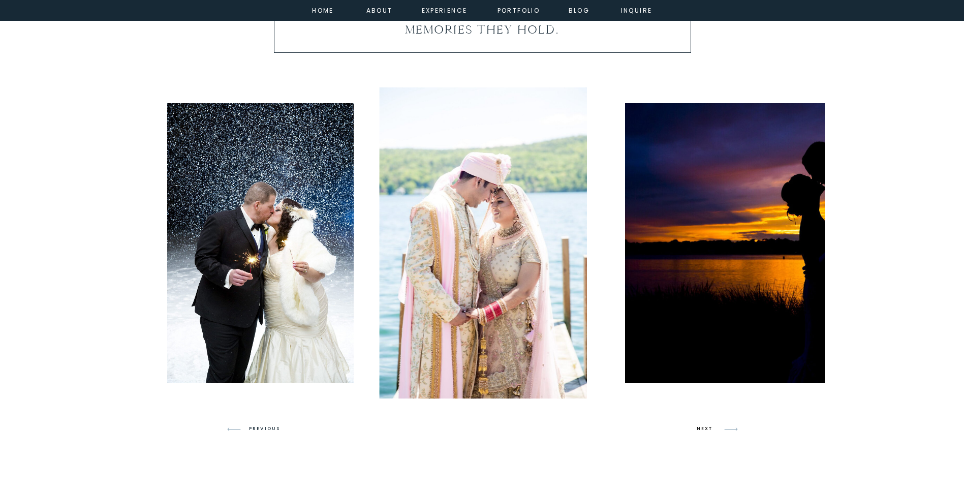
click at [708, 429] on h3 "NEXT" at bounding box center [706, 428] width 19 height 9
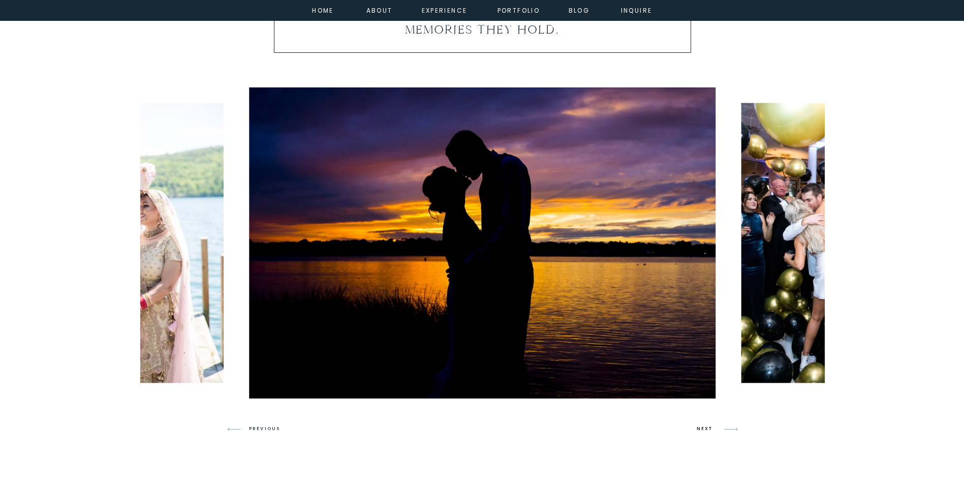
click at [708, 429] on h3 "NEXT" at bounding box center [706, 428] width 19 height 9
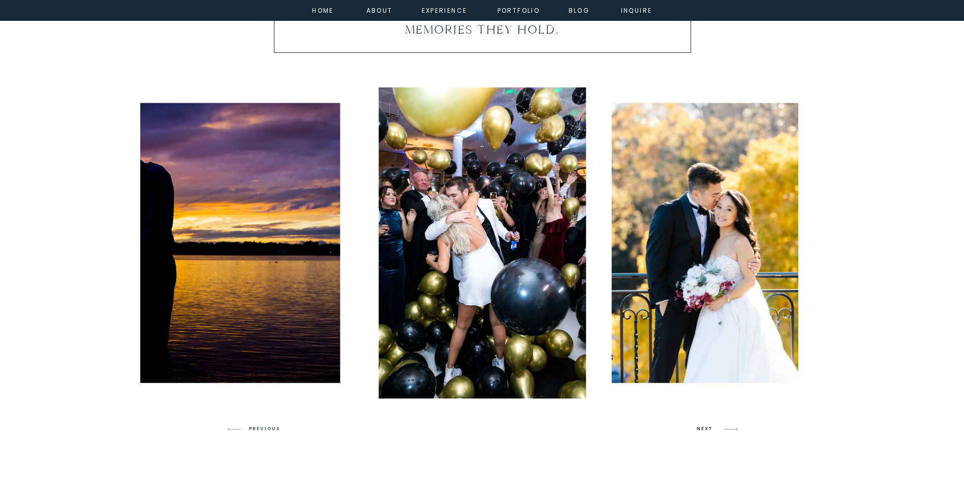
click at [708, 429] on h3 "NEXT" at bounding box center [706, 428] width 19 height 9
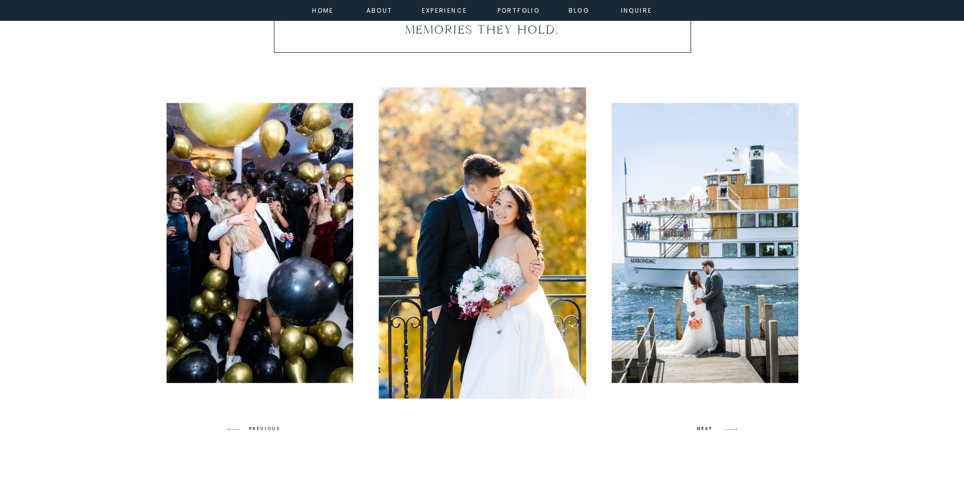
click at [708, 429] on h3 "NEXT" at bounding box center [706, 428] width 19 height 9
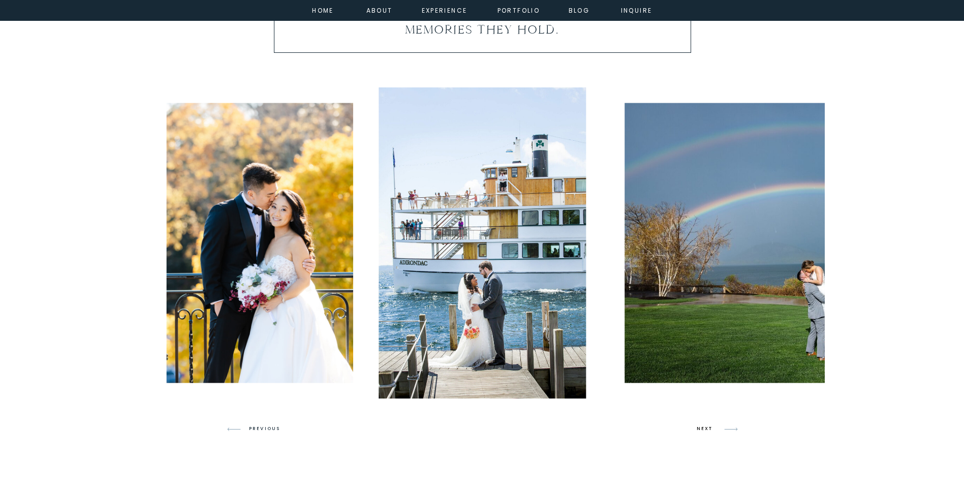
click at [708, 429] on h3 "NEXT" at bounding box center [706, 428] width 19 height 9
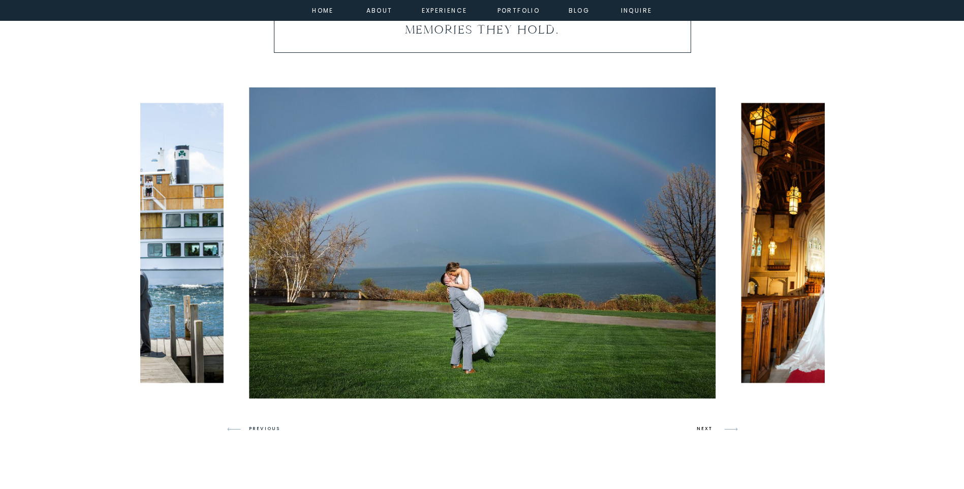
click at [708, 429] on h3 "NEXT" at bounding box center [706, 428] width 19 height 9
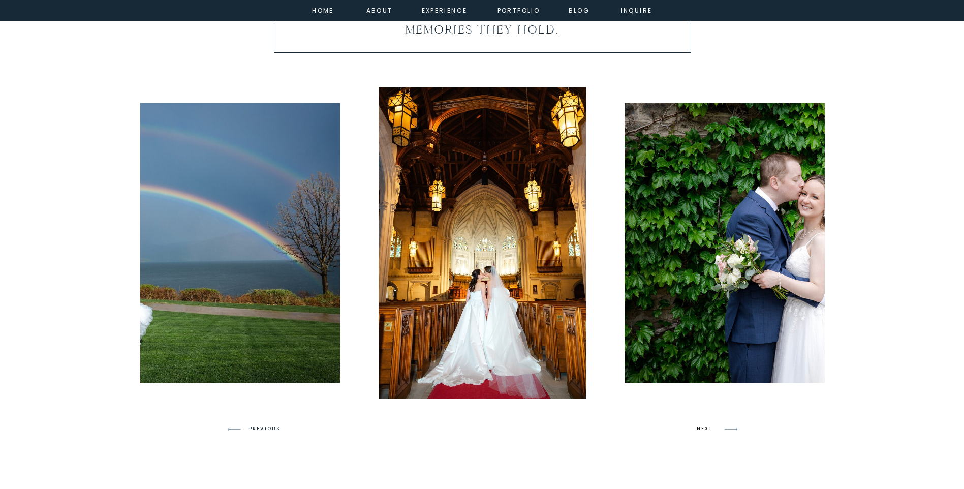
click at [708, 429] on h3 "NEXT" at bounding box center [706, 428] width 19 height 9
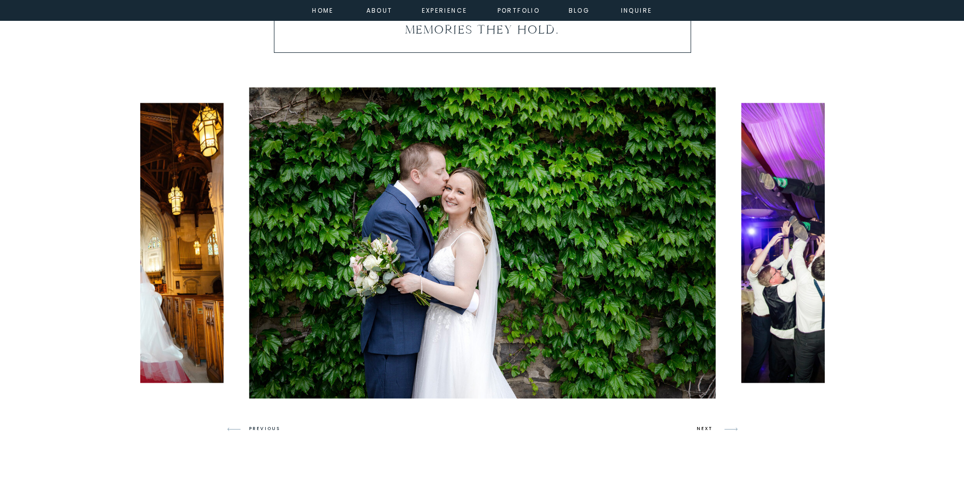
click at [708, 429] on h3 "NEXT" at bounding box center [706, 428] width 19 height 9
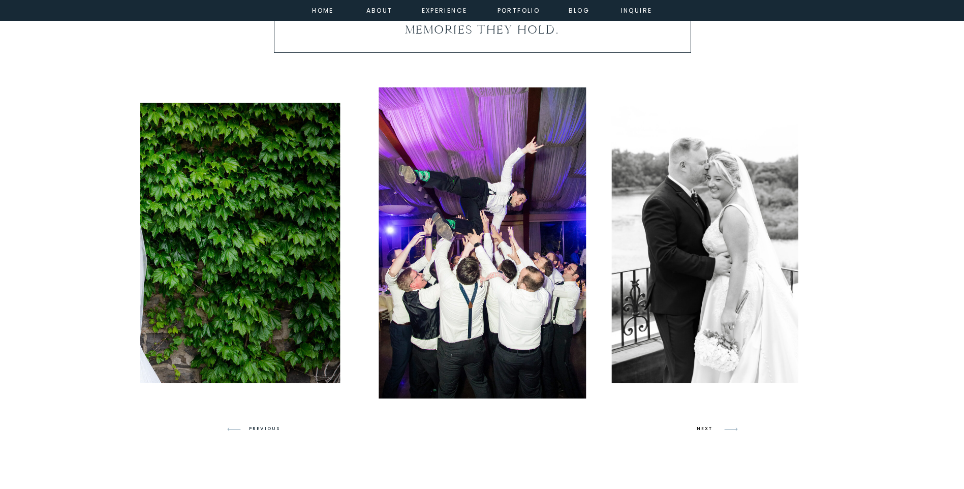
click at [708, 429] on h3 "NEXT" at bounding box center [706, 428] width 19 height 9
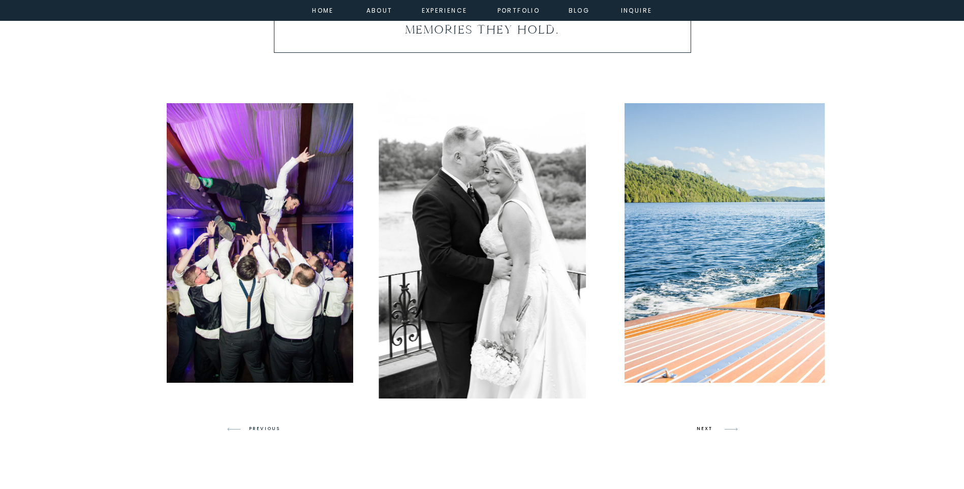
click at [708, 429] on h3 "NEXT" at bounding box center [706, 428] width 19 height 9
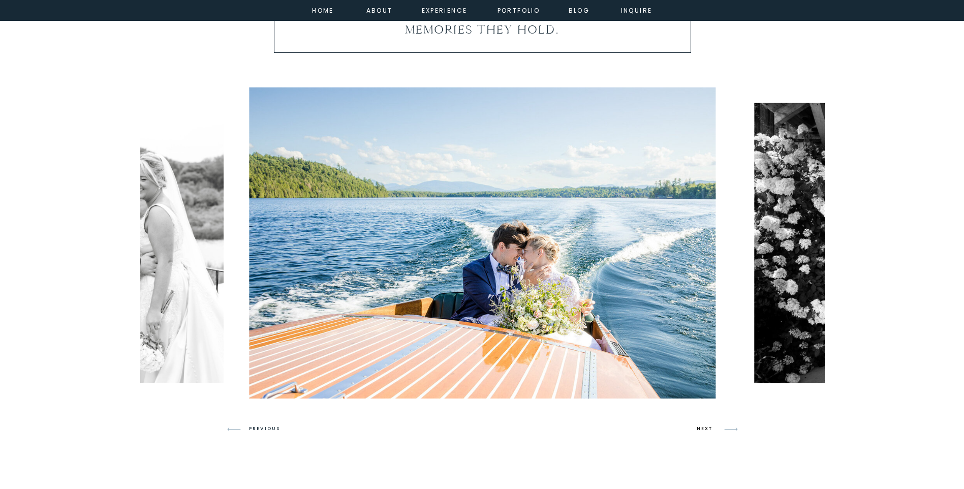
click at [708, 429] on h3 "NEXT" at bounding box center [706, 428] width 19 height 9
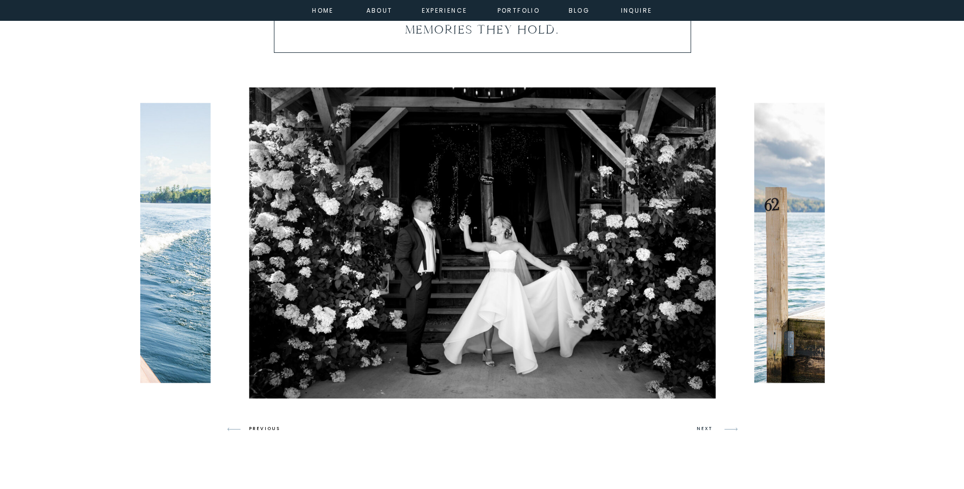
click at [255, 429] on h3 "PREVIOUS" at bounding box center [268, 428] width 39 height 9
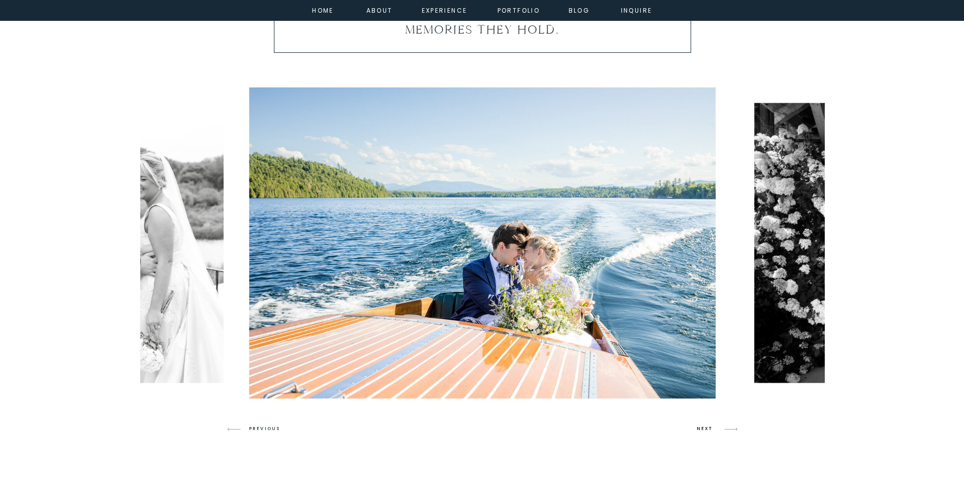
click at [701, 425] on h3 "NEXT" at bounding box center [706, 428] width 19 height 9
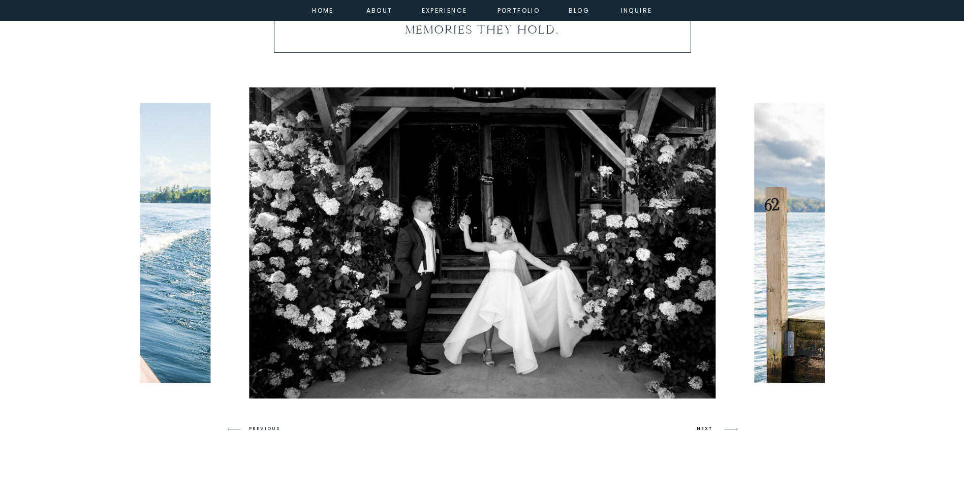
click at [701, 425] on h3 "NEXT" at bounding box center [706, 428] width 19 height 9
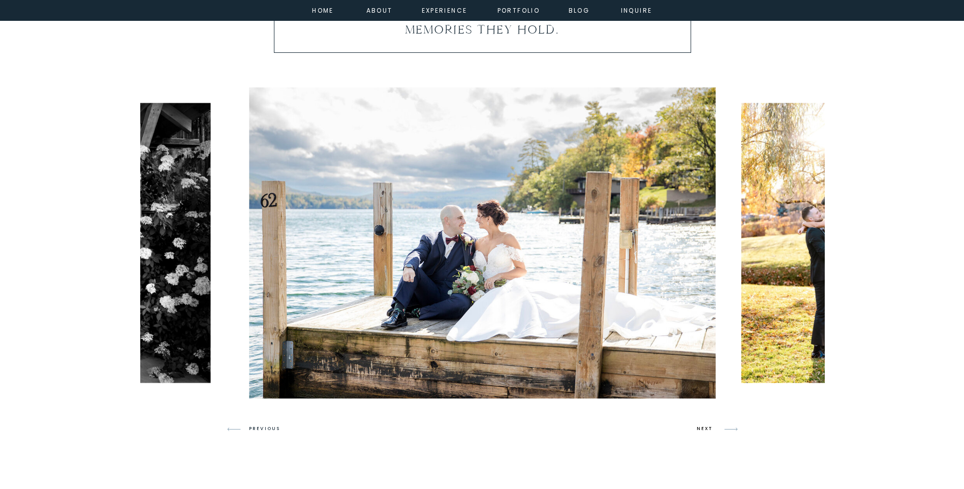
click at [701, 425] on h3 "NEXT" at bounding box center [706, 428] width 19 height 9
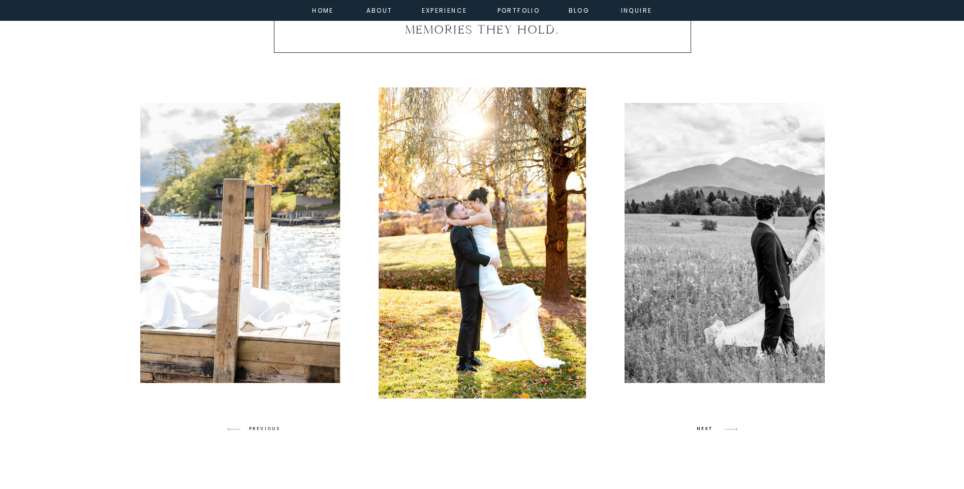
click at [701, 425] on h3 "NEXT" at bounding box center [706, 428] width 19 height 9
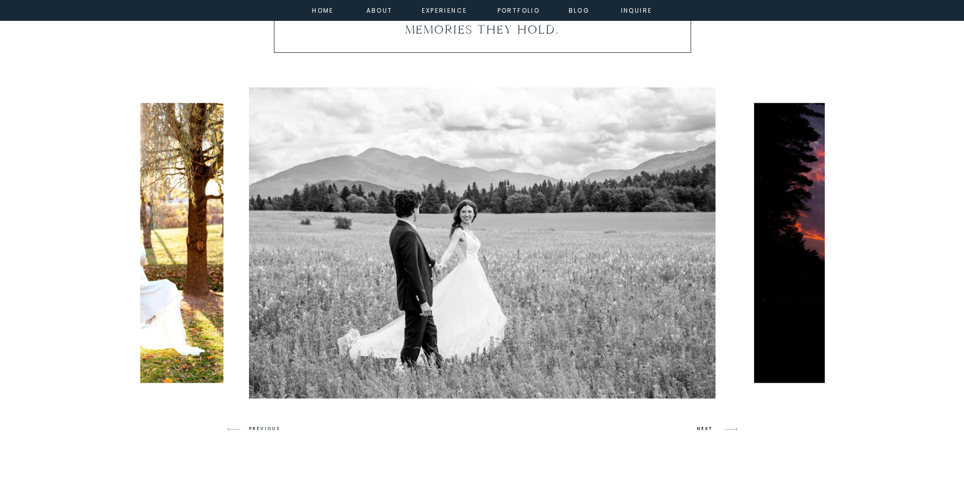
click at [701, 425] on h3 "NEXT" at bounding box center [706, 428] width 19 height 9
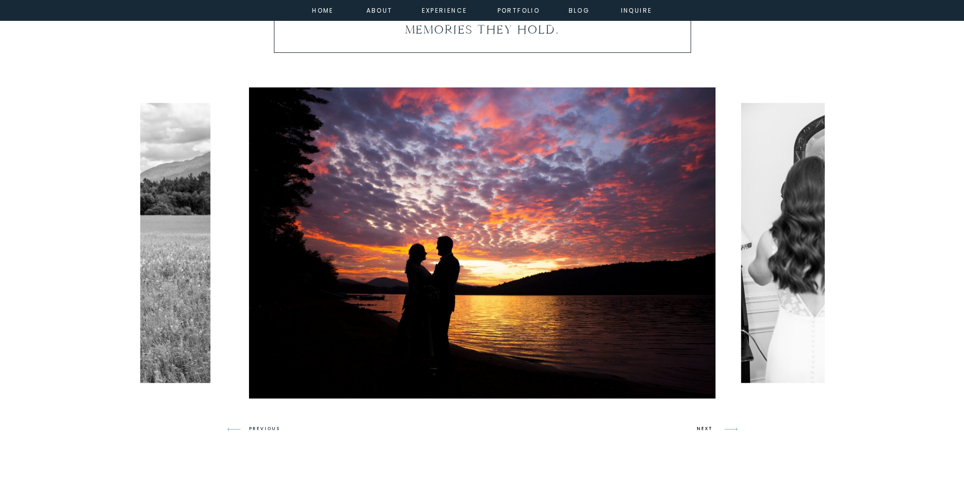
click at [701, 425] on h3 "NEXT" at bounding box center [706, 428] width 19 height 9
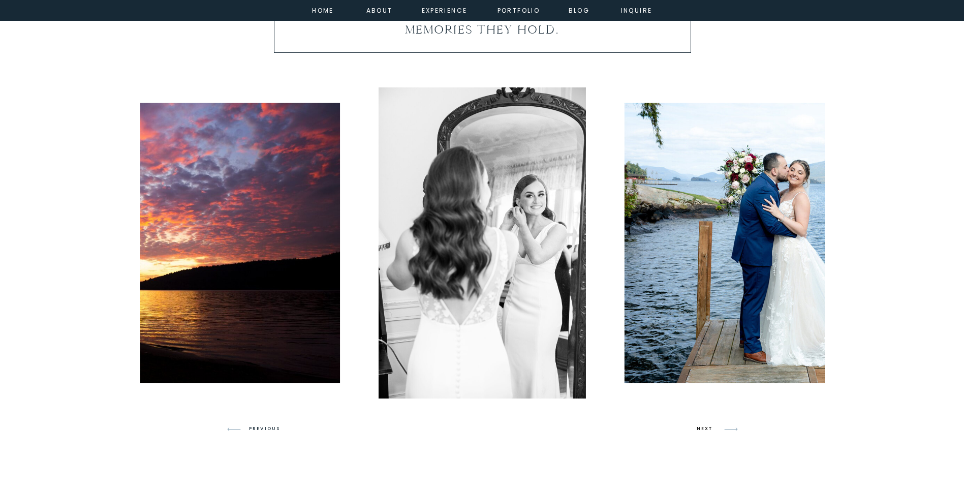
click at [712, 431] on h3 "NEXT" at bounding box center [706, 428] width 19 height 9
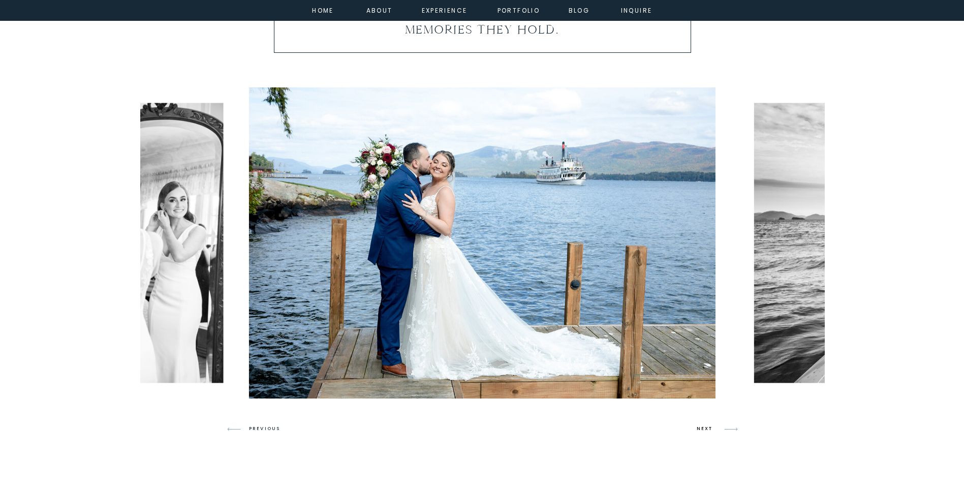
click at [712, 431] on h3 "NEXT" at bounding box center [706, 428] width 19 height 9
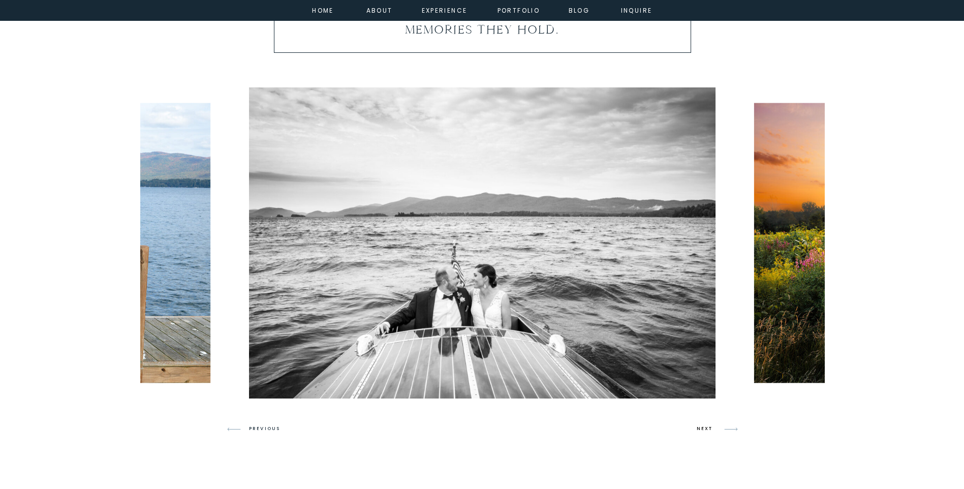
click at [709, 429] on h3 "NEXT" at bounding box center [706, 428] width 19 height 9
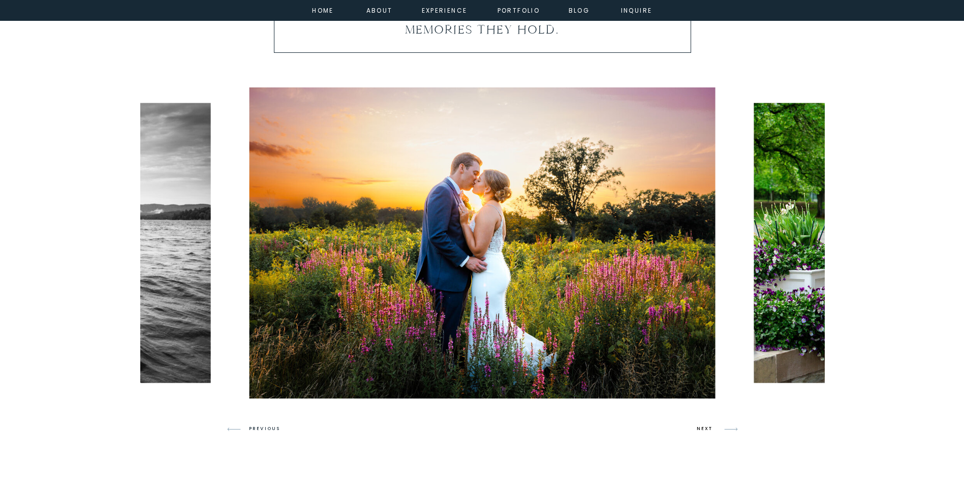
click at [709, 429] on h3 "NEXT" at bounding box center [706, 428] width 19 height 9
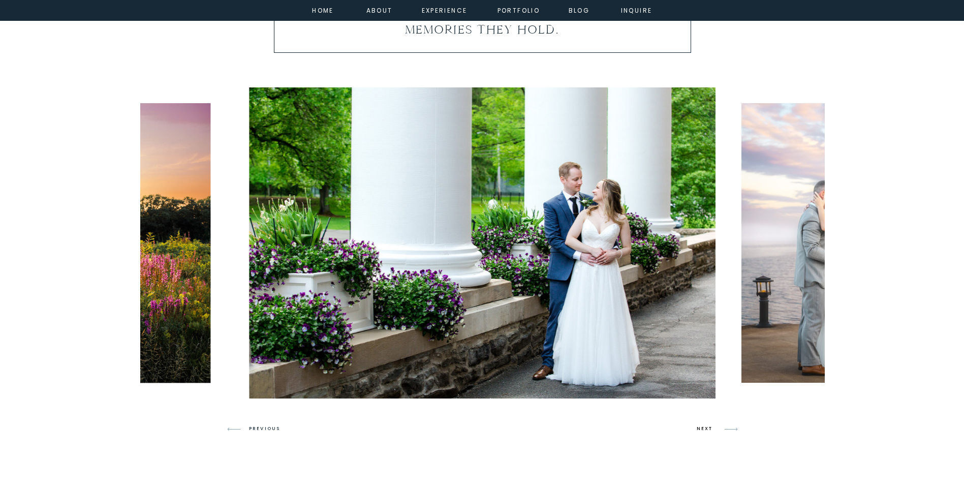
click at [709, 429] on h3 "NEXT" at bounding box center [706, 428] width 19 height 9
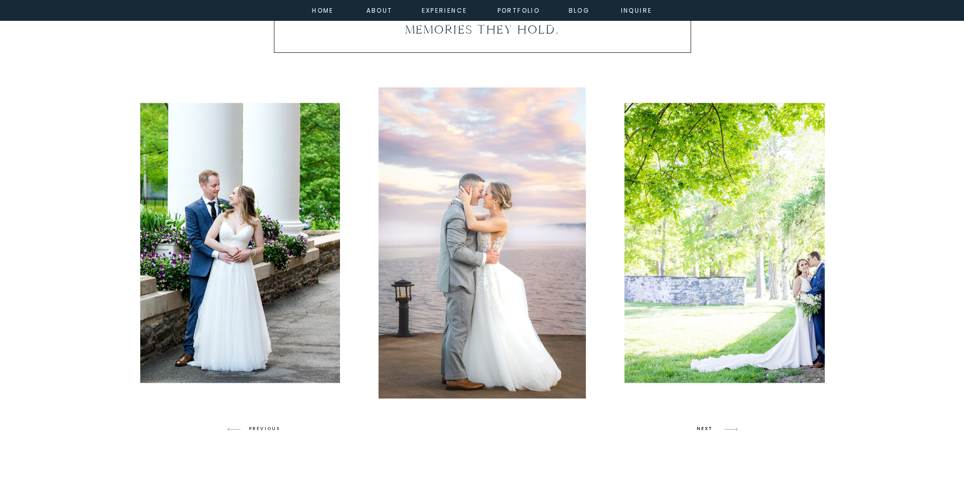
click at [709, 429] on h3 "NEXT" at bounding box center [706, 428] width 19 height 9
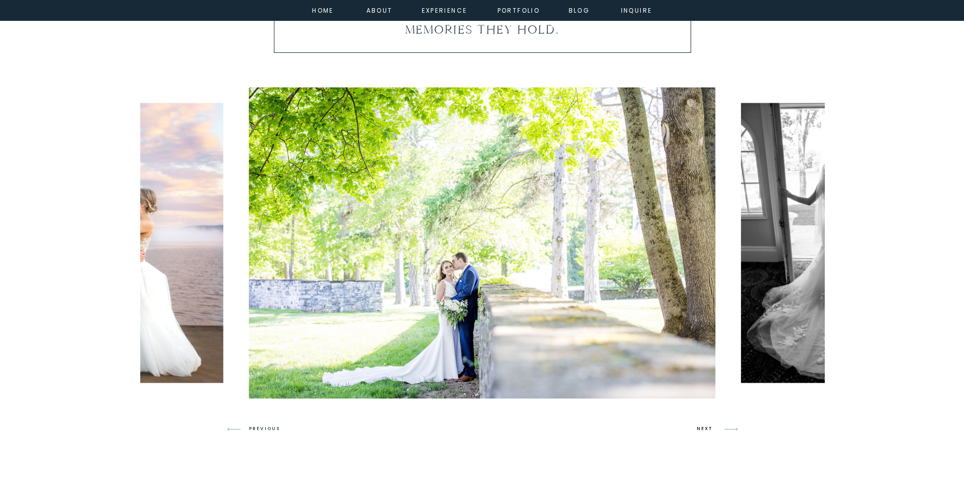
click at [709, 429] on h3 "NEXT" at bounding box center [706, 428] width 19 height 9
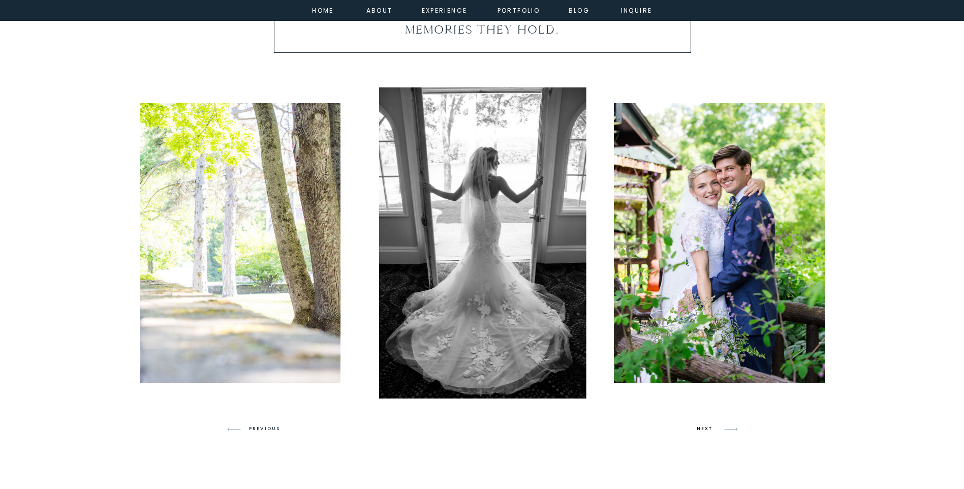
click at [709, 429] on h3 "NEXT" at bounding box center [706, 428] width 19 height 9
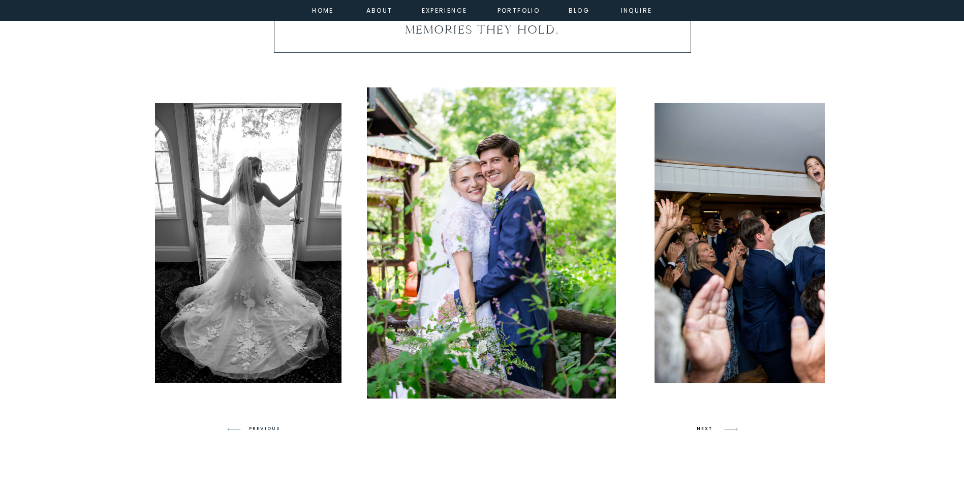
click at [709, 429] on h3 "NEXT" at bounding box center [706, 428] width 19 height 9
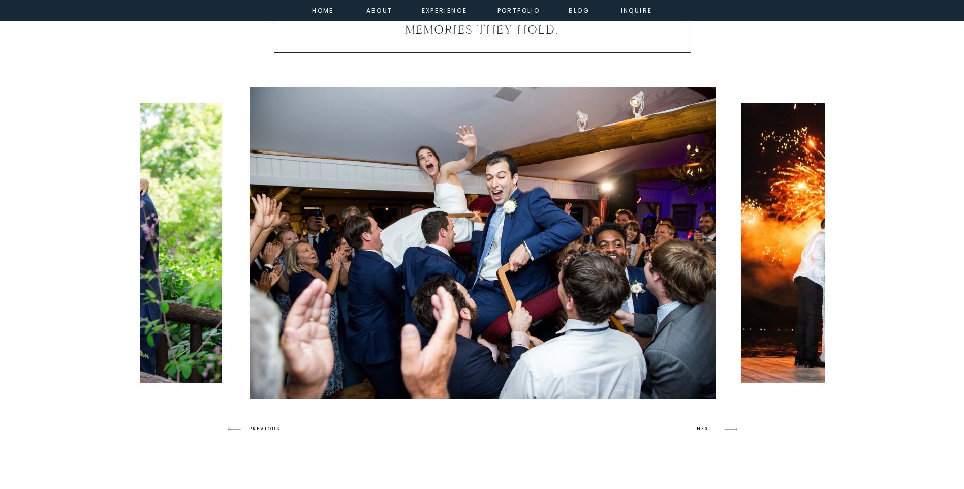
click at [709, 429] on h3 "NEXT" at bounding box center [706, 428] width 19 height 9
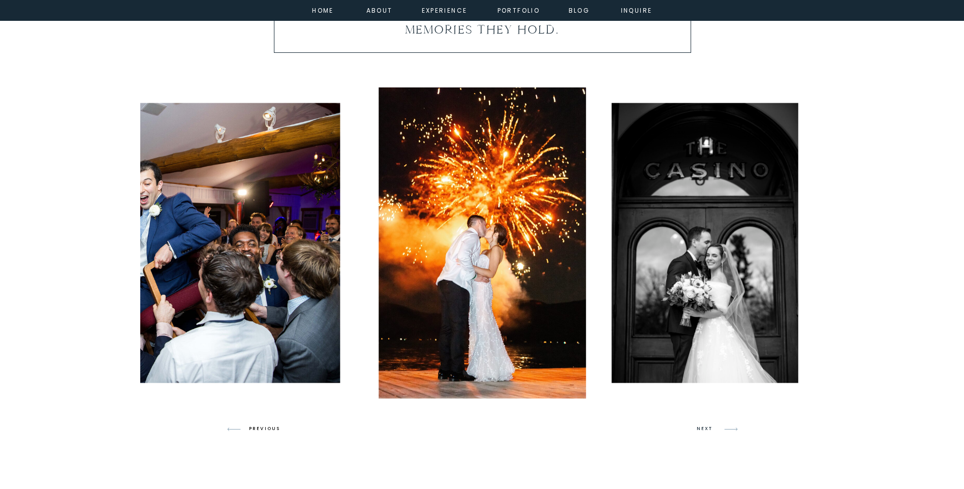
click at [279, 425] on h3 "PREVIOUS" at bounding box center [268, 428] width 39 height 9
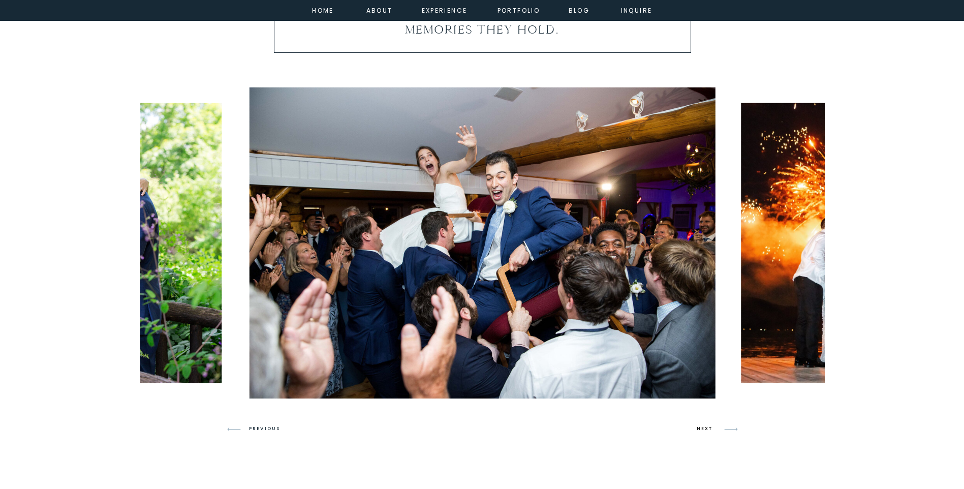
click at [714, 433] on h3 "NEXT" at bounding box center [706, 428] width 19 height 9
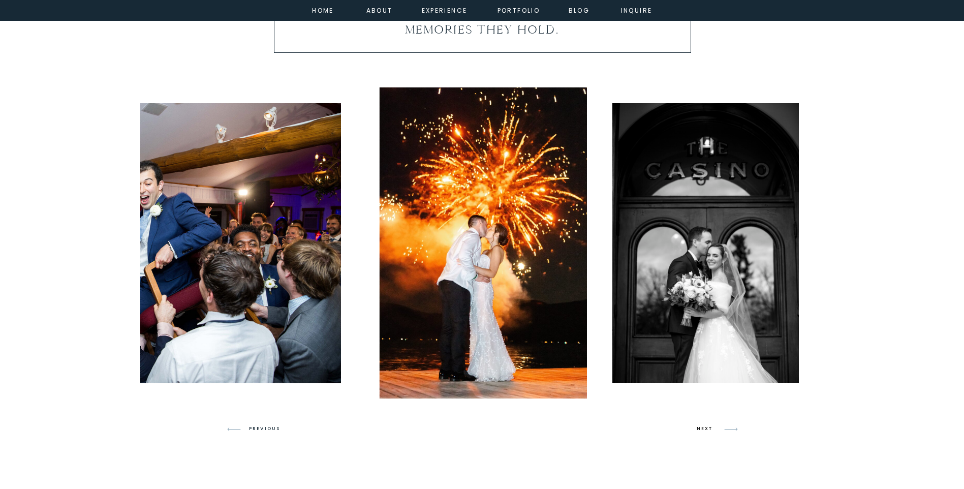
click at [714, 428] on h3 "NEXT" at bounding box center [706, 428] width 19 height 9
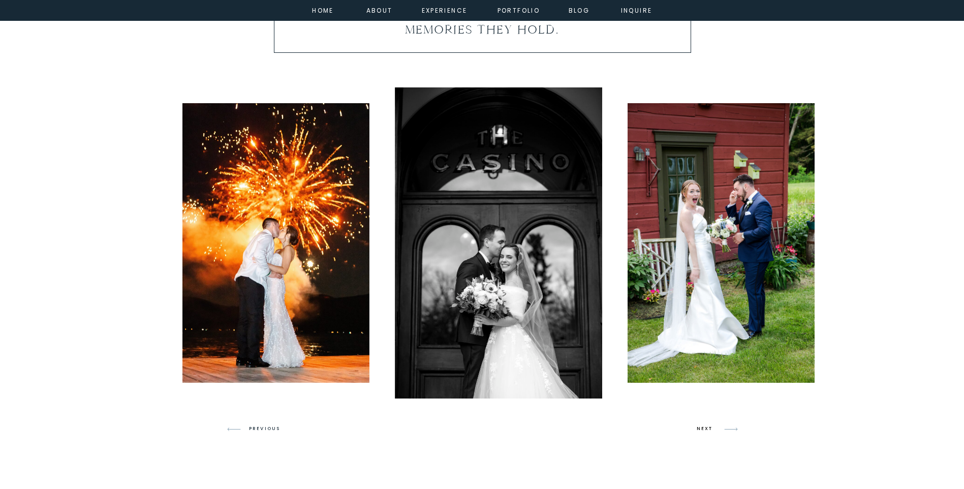
click at [714, 428] on h3 "NEXT" at bounding box center [706, 428] width 19 height 9
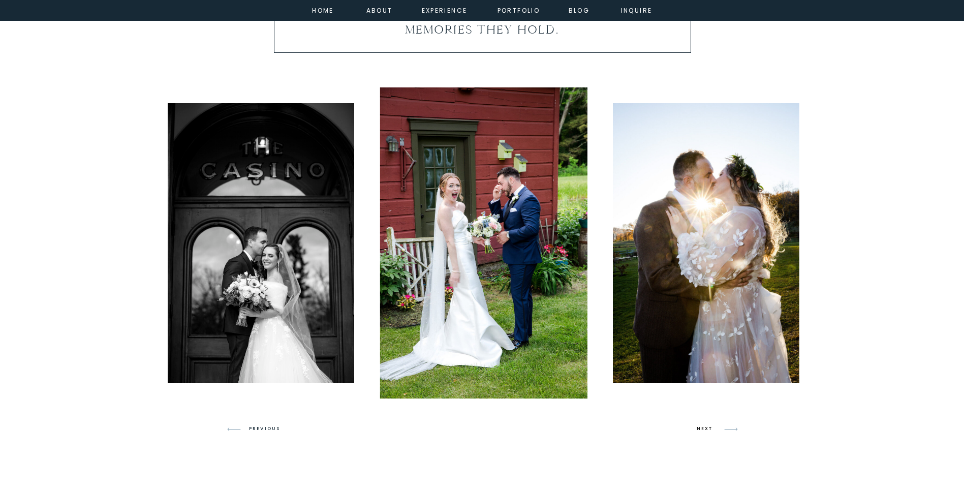
click at [714, 428] on h3 "NEXT" at bounding box center [706, 428] width 19 height 9
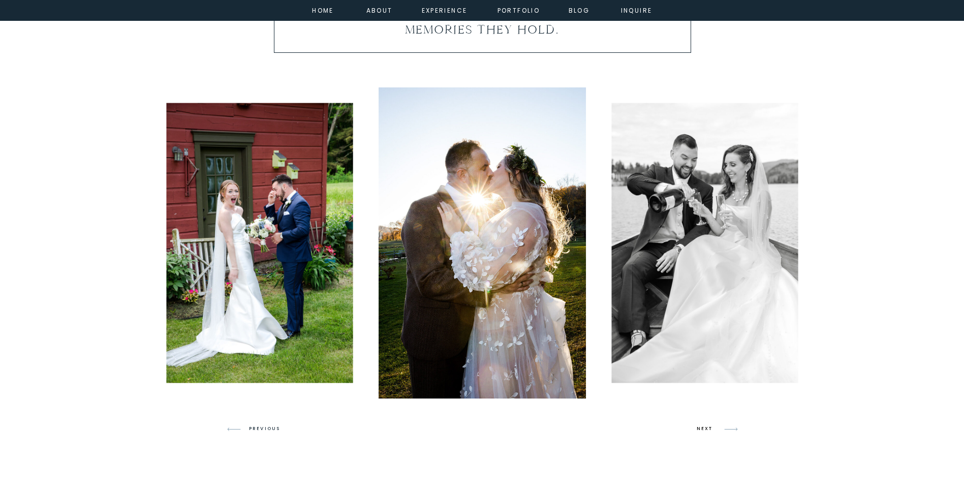
click at [703, 429] on h3 "NEXT" at bounding box center [706, 428] width 19 height 9
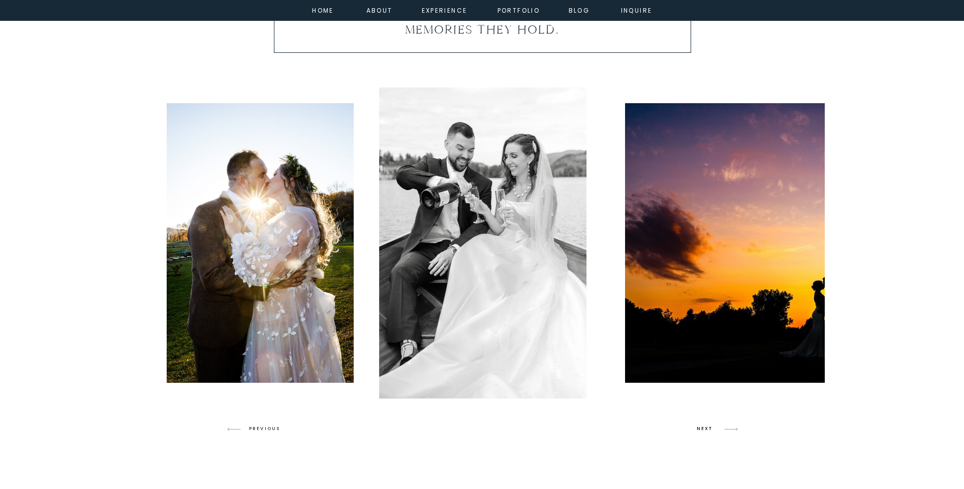
click at [704, 425] on h3 "NEXT" at bounding box center [706, 428] width 19 height 9
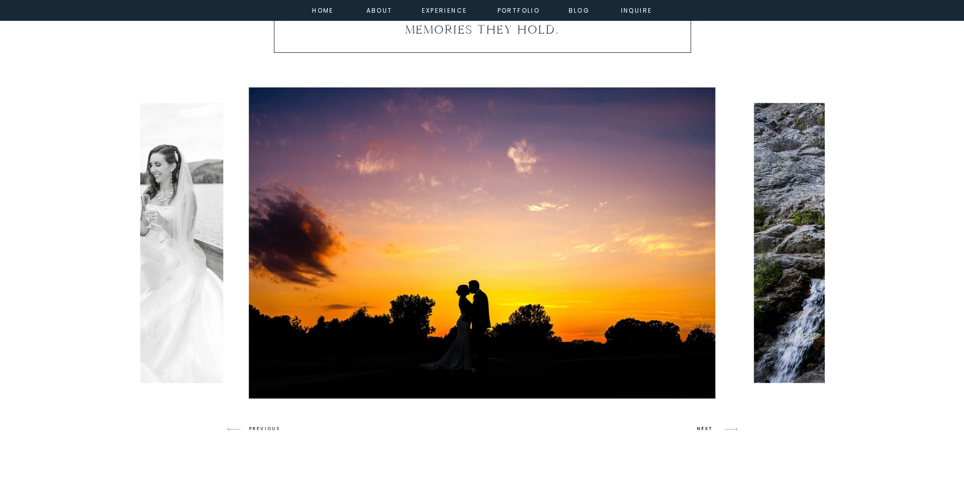
click at [709, 426] on h3 "NEXT" at bounding box center [706, 428] width 19 height 9
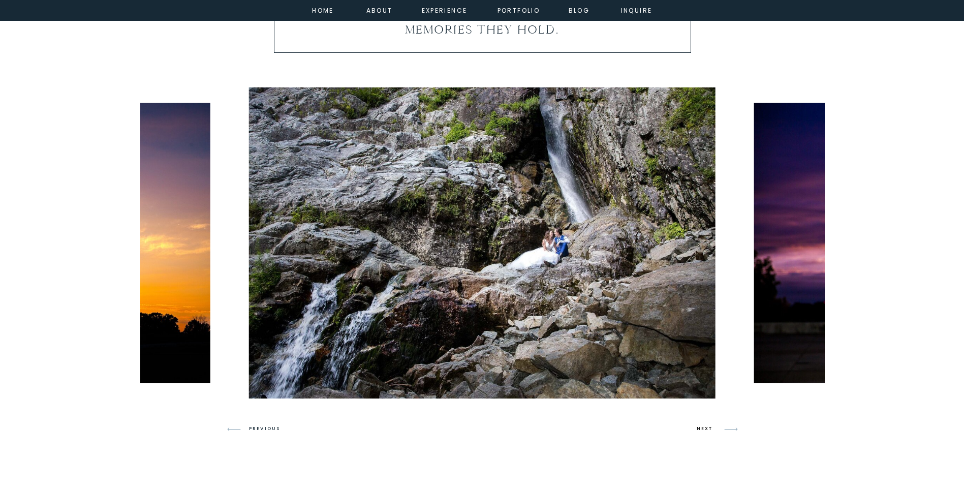
click at [709, 426] on h3 "NEXT" at bounding box center [706, 428] width 19 height 9
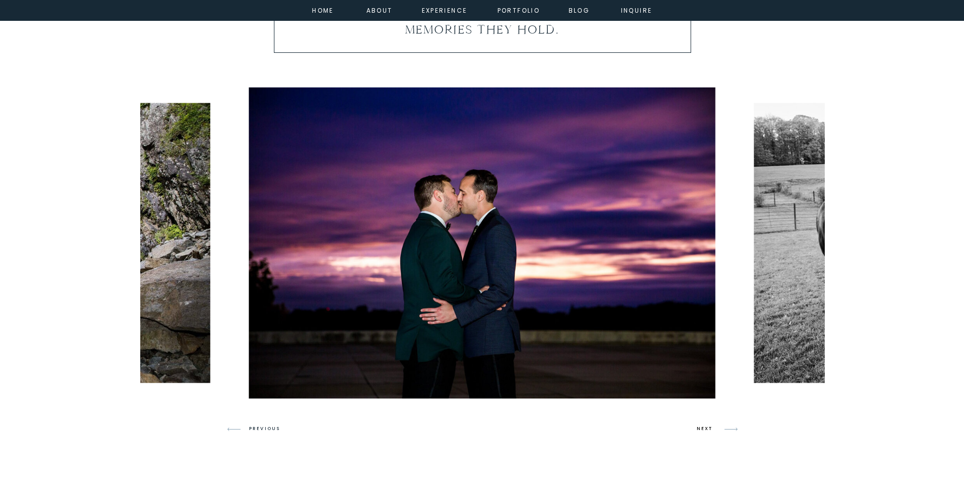
click at [709, 426] on h3 "NEXT" at bounding box center [706, 428] width 19 height 9
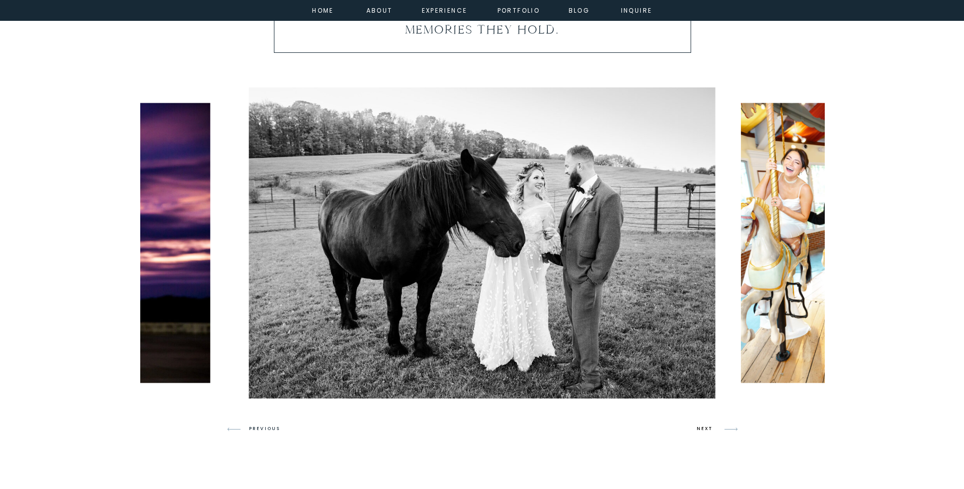
click at [698, 427] on h3 "NEXT" at bounding box center [706, 428] width 19 height 9
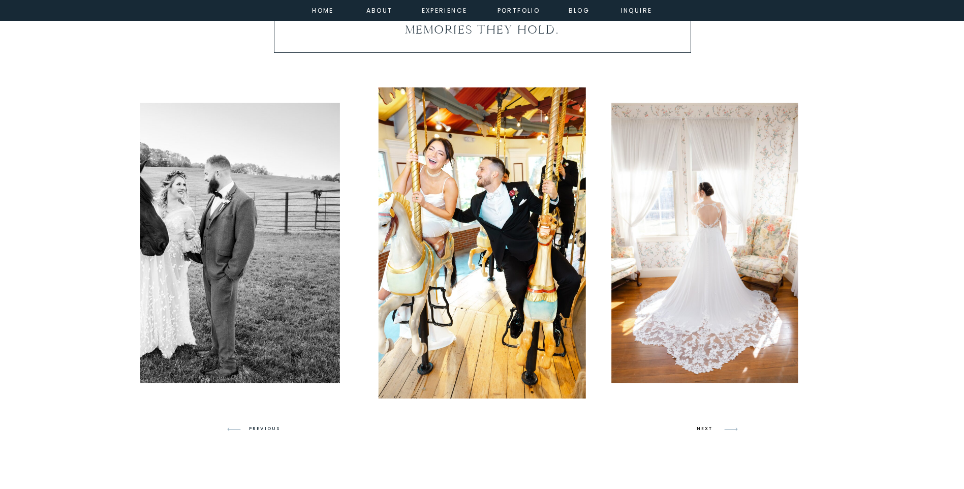
click at [699, 427] on h3 "NEXT" at bounding box center [706, 428] width 19 height 9
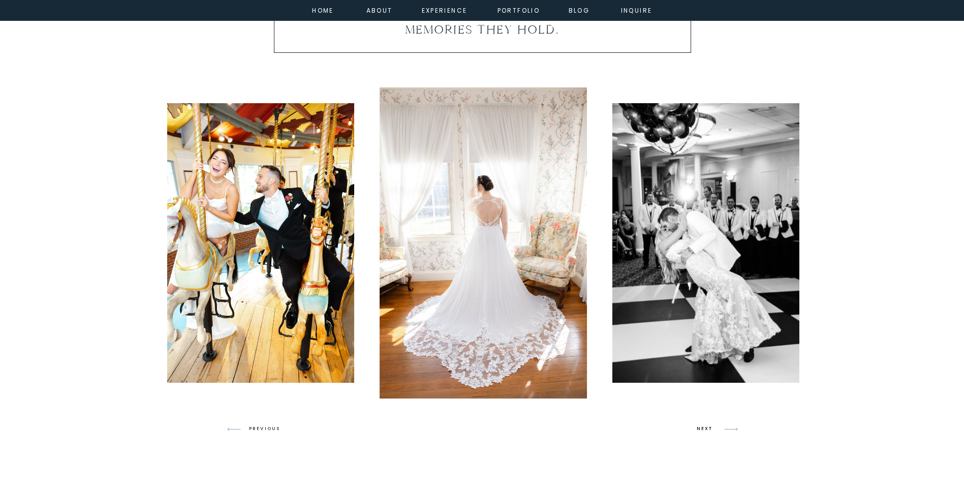
click at [699, 427] on h3 "NEXT" at bounding box center [706, 428] width 19 height 9
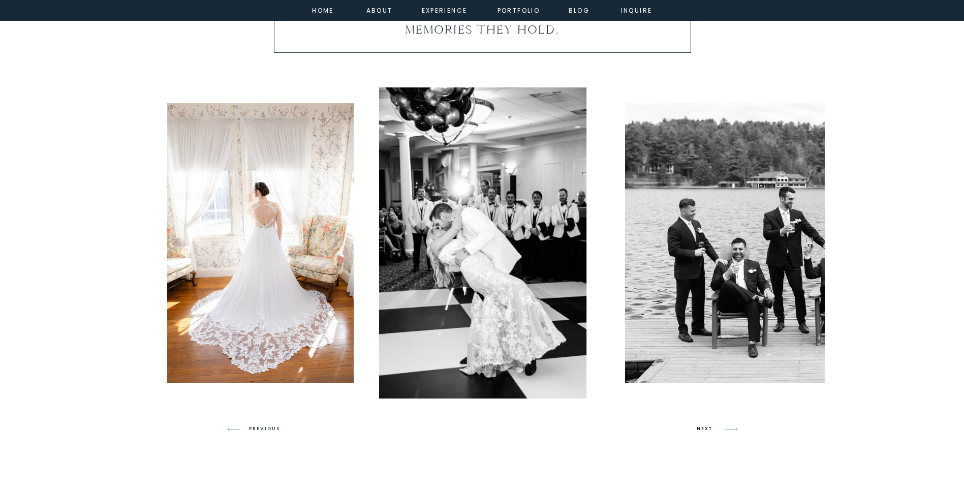
click at [699, 427] on h3 "NEXT" at bounding box center [706, 428] width 19 height 9
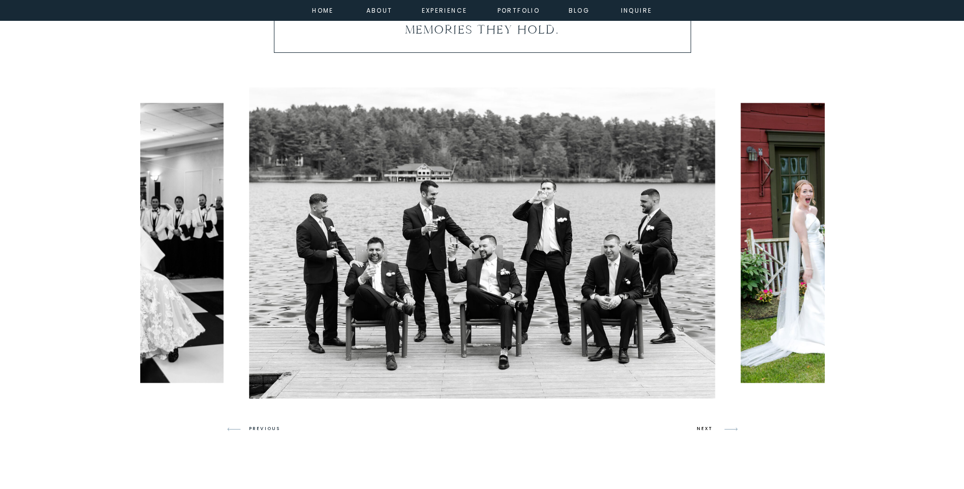
click at [699, 427] on h3 "NEXT" at bounding box center [706, 428] width 19 height 9
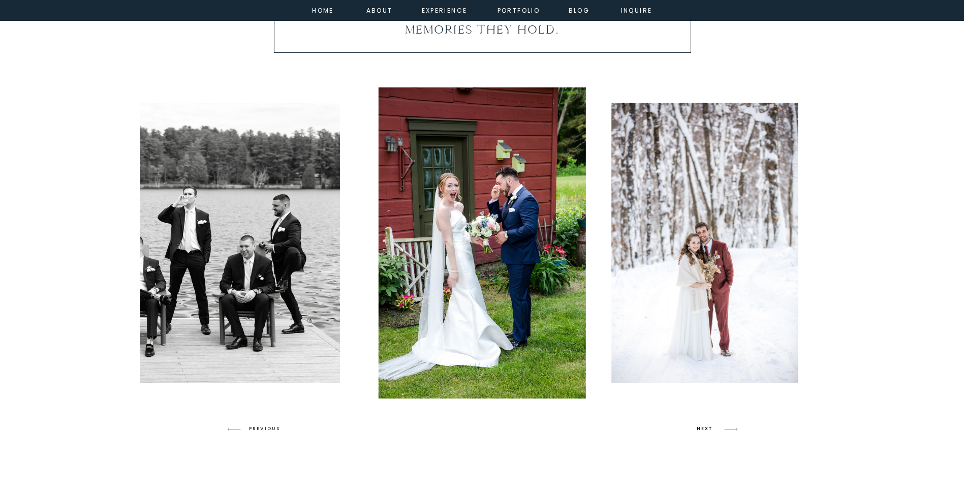
click at [699, 427] on h3 "NEXT" at bounding box center [706, 428] width 19 height 9
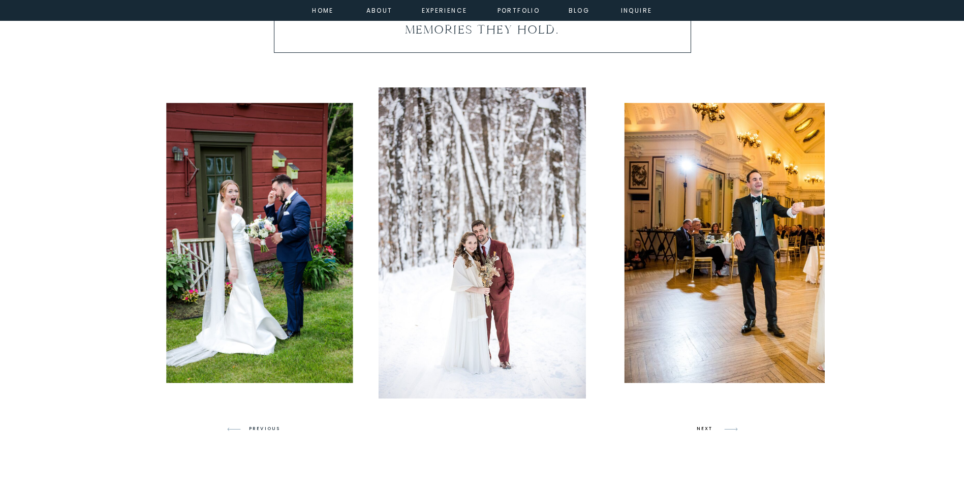
click at [699, 427] on h3 "NEXT" at bounding box center [706, 428] width 19 height 9
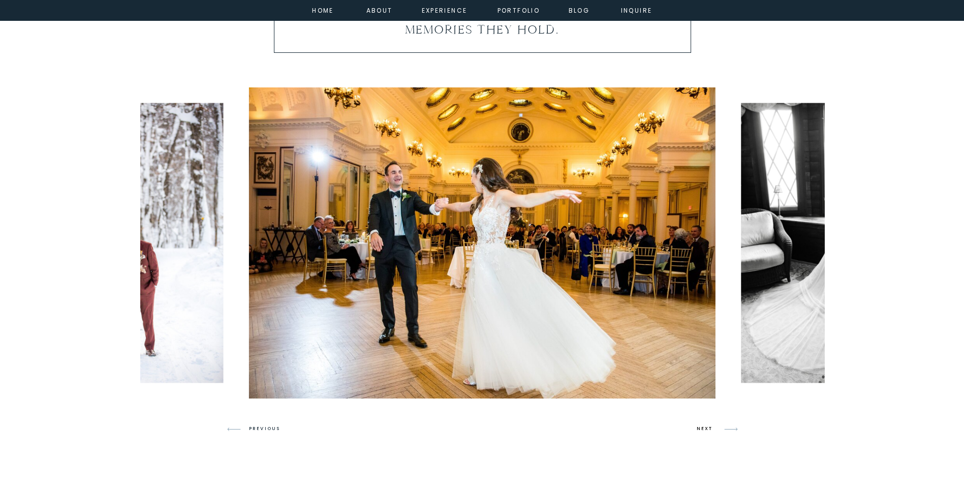
click at [699, 427] on h3 "NEXT" at bounding box center [706, 428] width 19 height 9
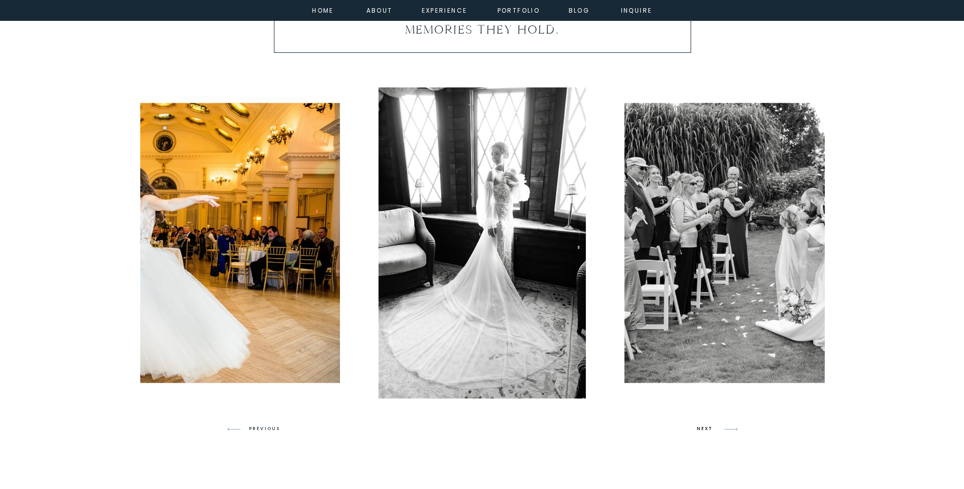
click at [699, 427] on h3 "NEXT" at bounding box center [706, 428] width 19 height 9
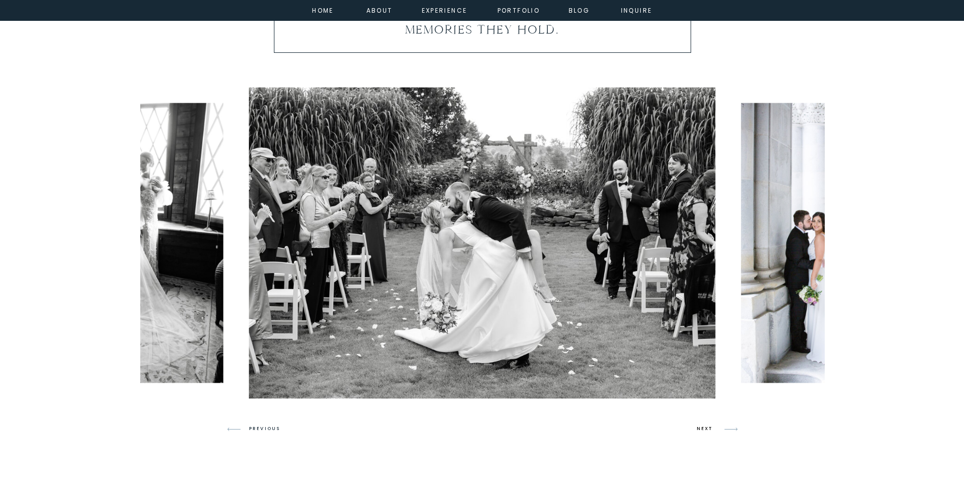
click at [699, 427] on h3 "NEXT" at bounding box center [706, 428] width 19 height 9
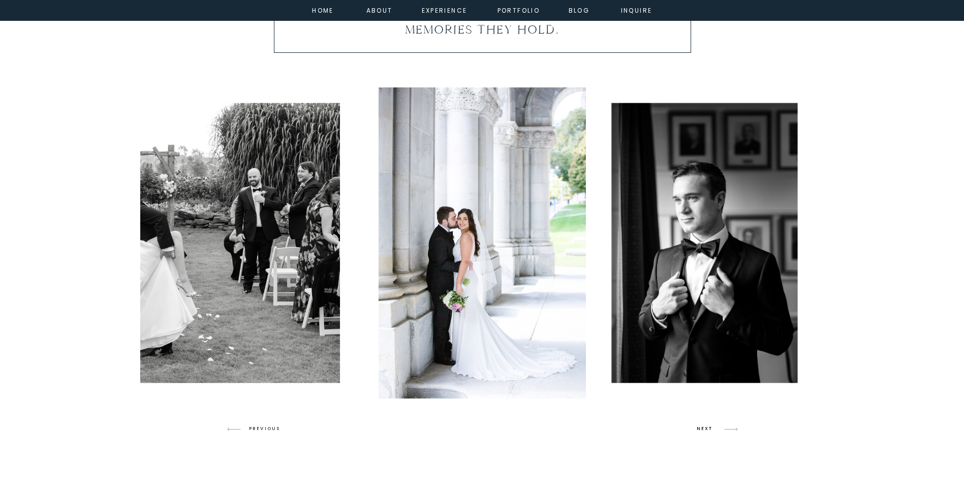
click at [699, 427] on h3 "NEXT" at bounding box center [706, 428] width 19 height 9
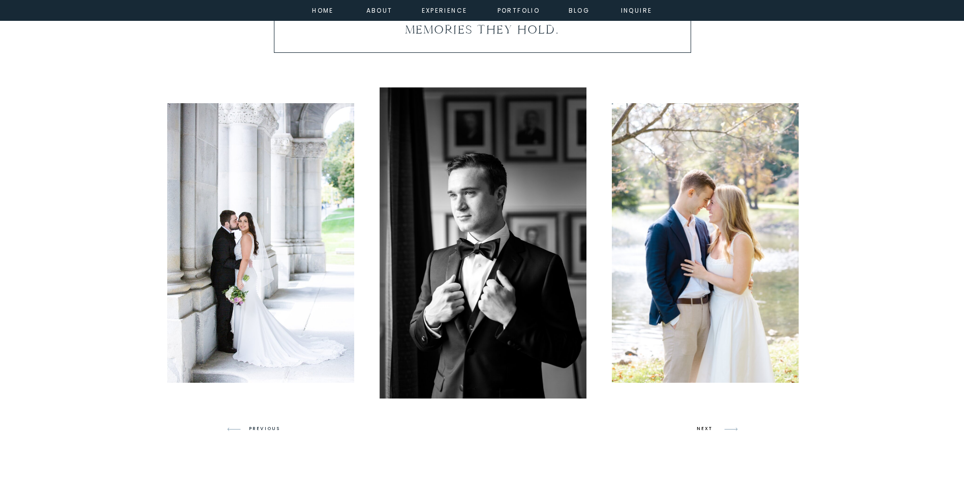
click at [699, 427] on h3 "NEXT" at bounding box center [706, 428] width 19 height 9
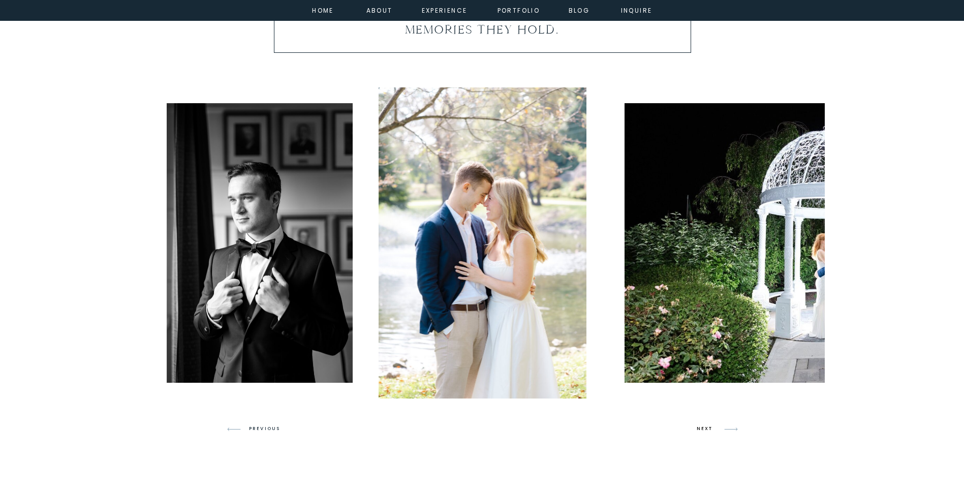
click at [699, 427] on h3 "NEXT" at bounding box center [706, 428] width 19 height 9
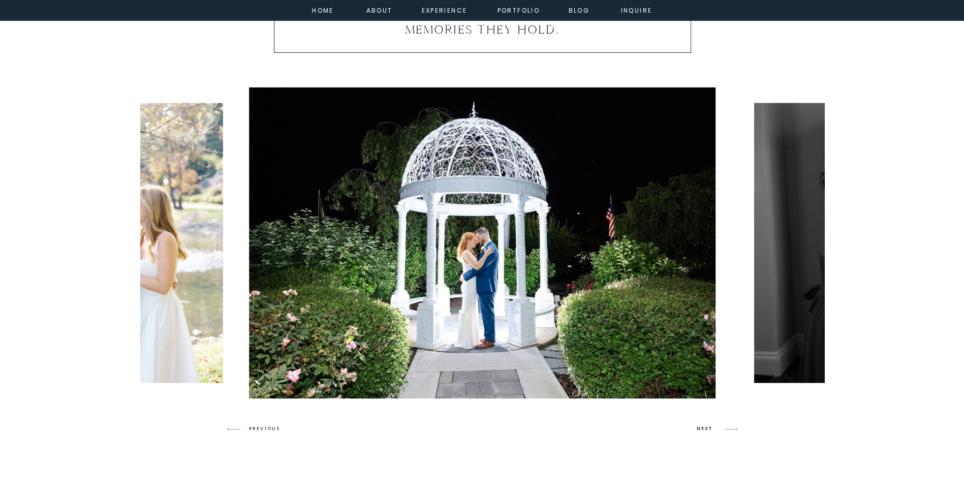
click at [699, 427] on h3 "NEXT" at bounding box center [706, 428] width 19 height 9
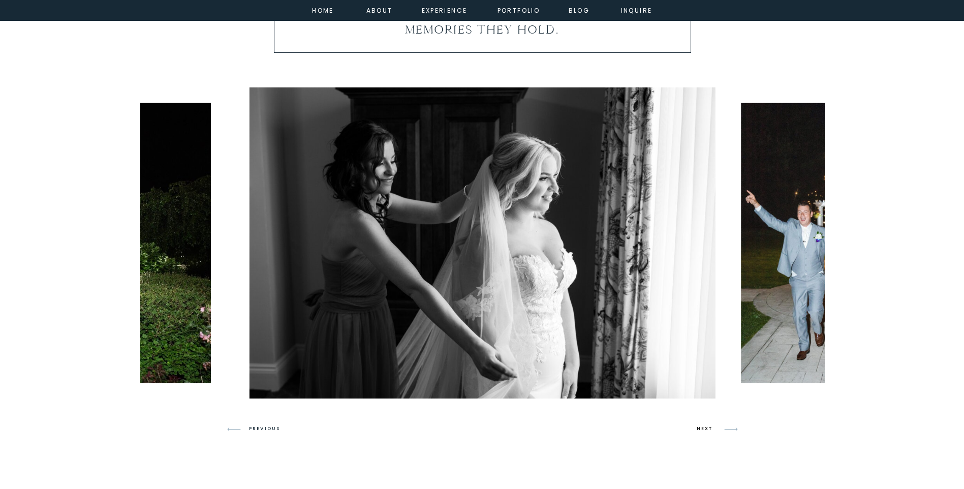
click at [699, 427] on h3 "NEXT" at bounding box center [706, 428] width 19 height 9
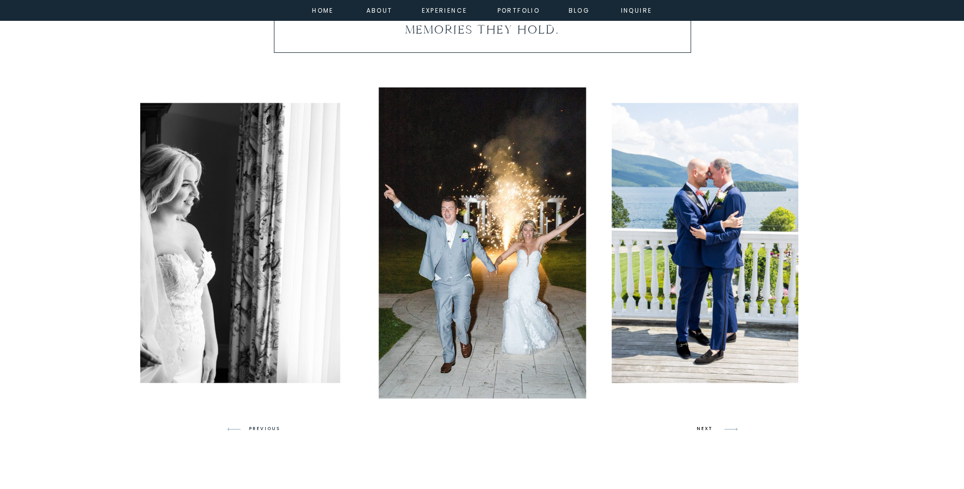
click at [699, 427] on h3 "NEXT" at bounding box center [706, 428] width 19 height 9
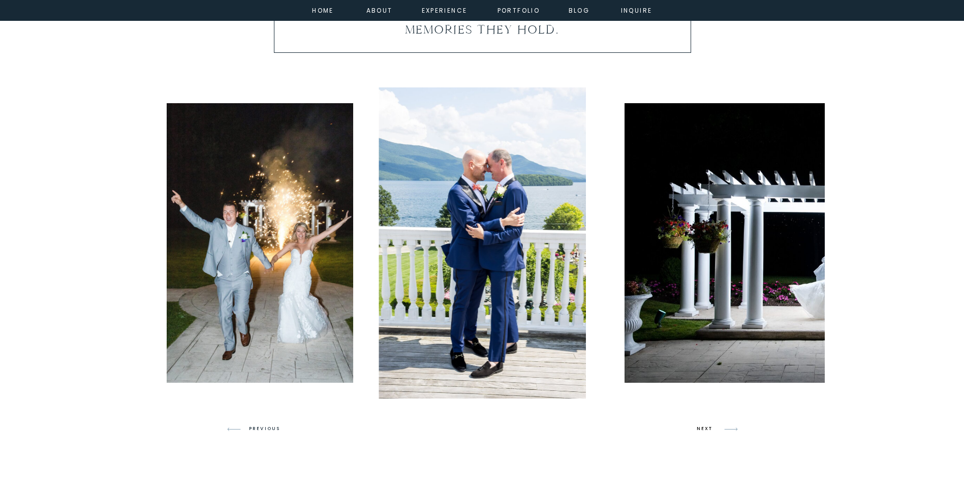
click at [699, 427] on h3 "NEXT" at bounding box center [706, 428] width 19 height 9
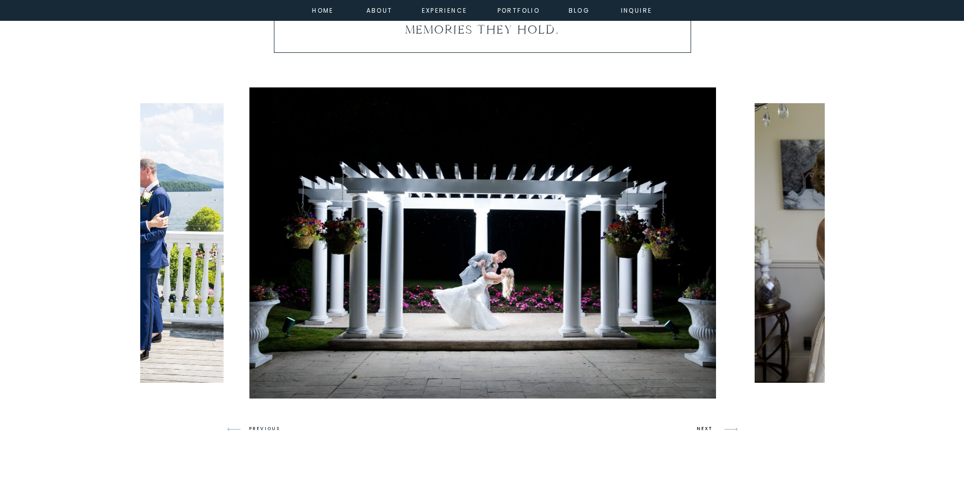
click at [699, 427] on h3 "NEXT" at bounding box center [706, 428] width 19 height 9
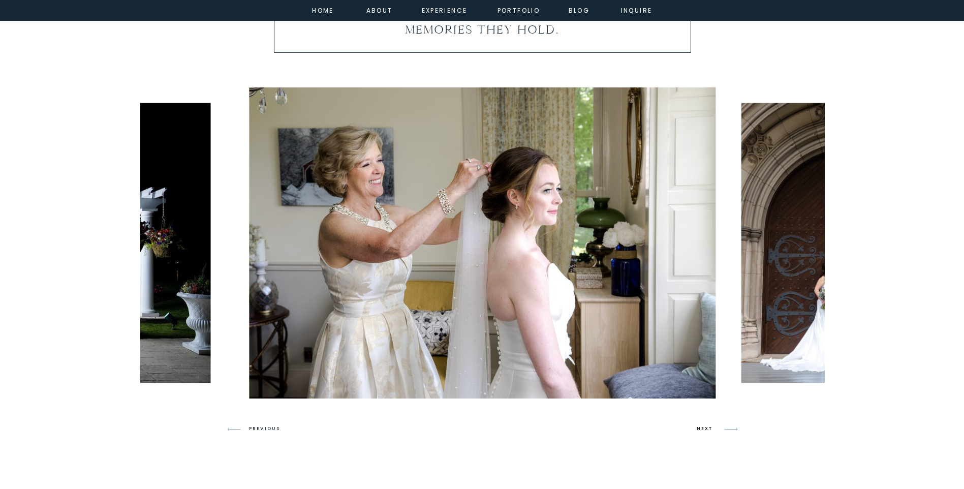
click at [699, 427] on h3 "NEXT" at bounding box center [706, 428] width 19 height 9
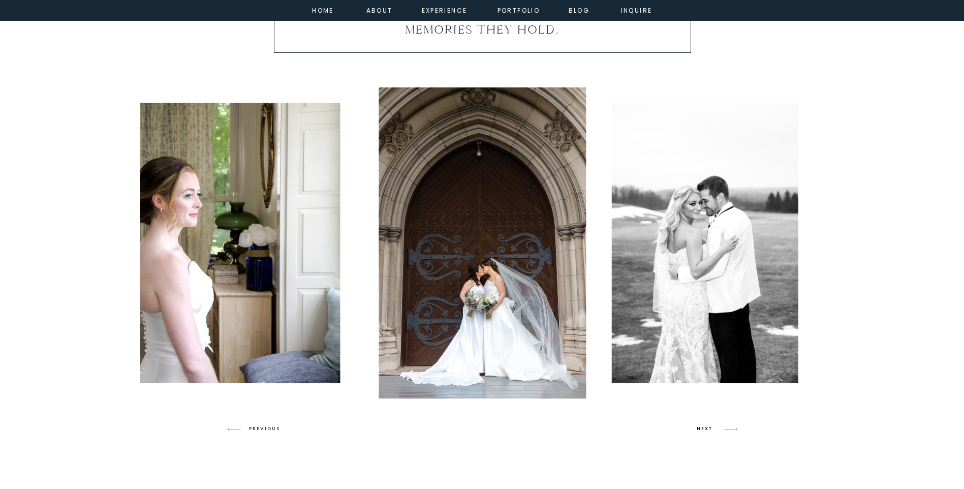
click at [699, 427] on h3 "NEXT" at bounding box center [706, 428] width 19 height 9
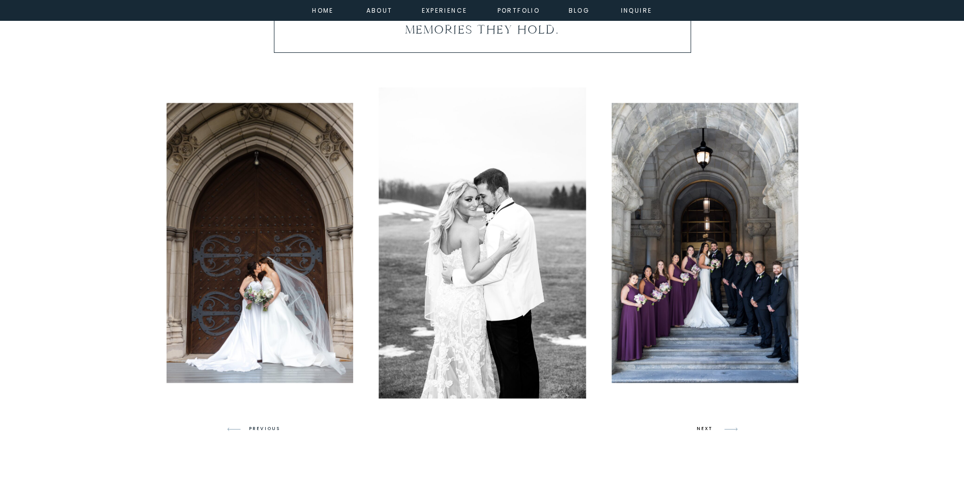
click at [699, 427] on h3 "NEXT" at bounding box center [706, 428] width 19 height 9
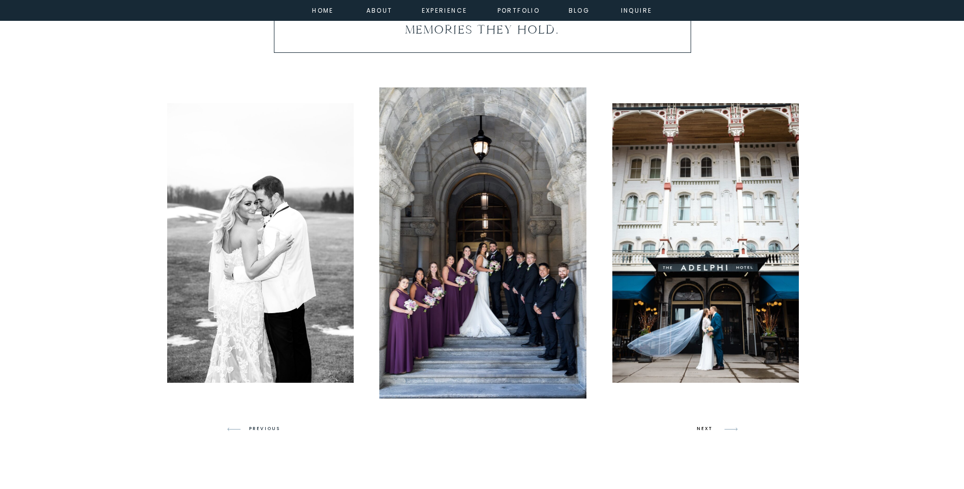
click at [699, 427] on h3 "NEXT" at bounding box center [706, 428] width 19 height 9
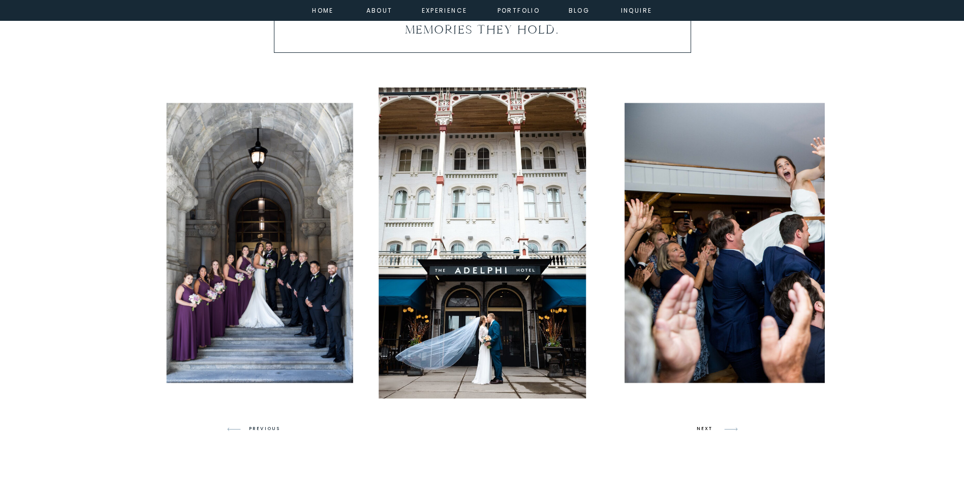
click at [699, 427] on h3 "NEXT" at bounding box center [706, 428] width 19 height 9
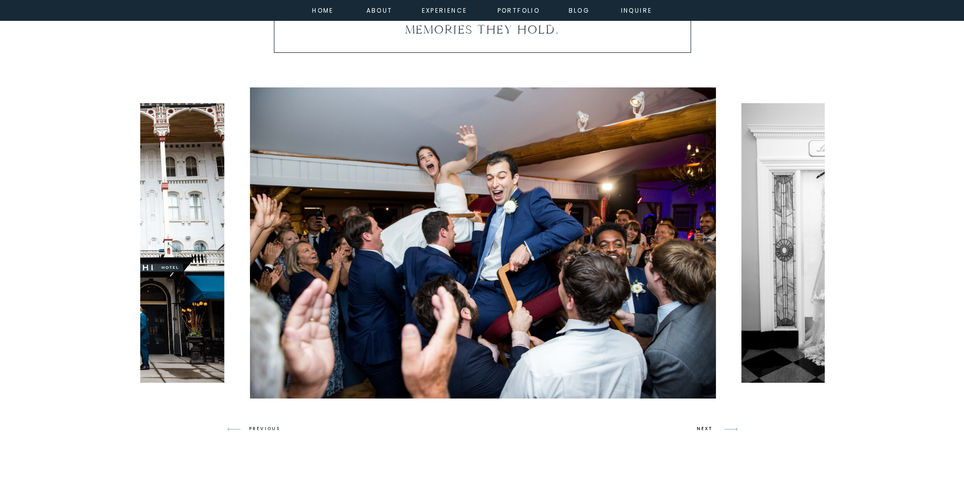
click at [699, 427] on h3 "NEXT" at bounding box center [706, 428] width 19 height 9
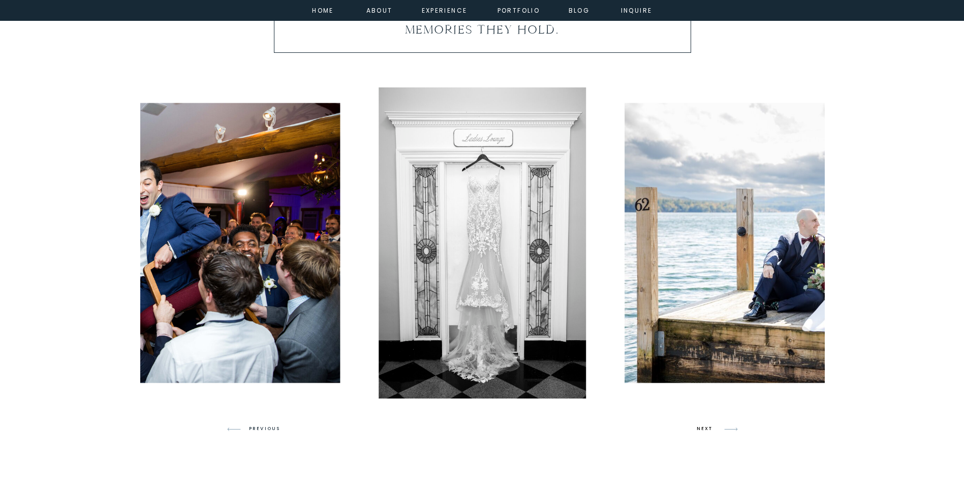
click at [699, 427] on h3 "NEXT" at bounding box center [706, 428] width 19 height 9
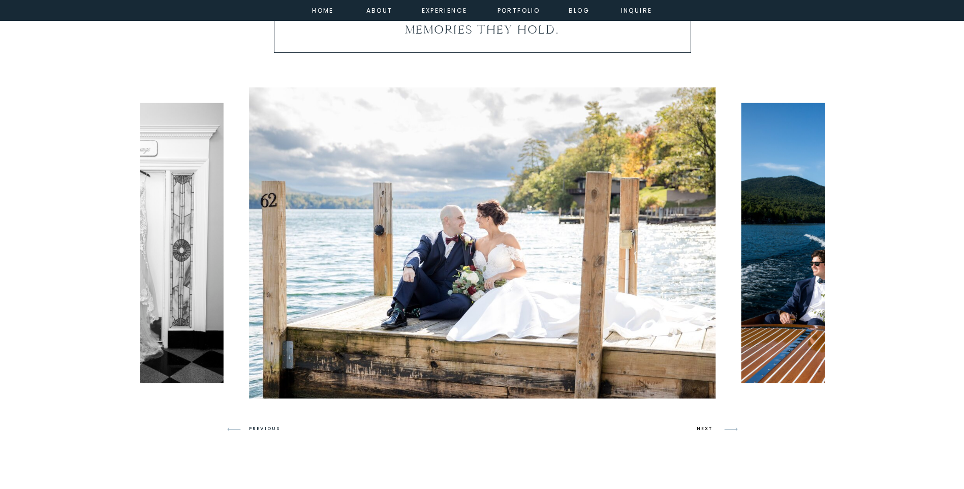
click at [699, 427] on h3 "NEXT" at bounding box center [706, 428] width 19 height 9
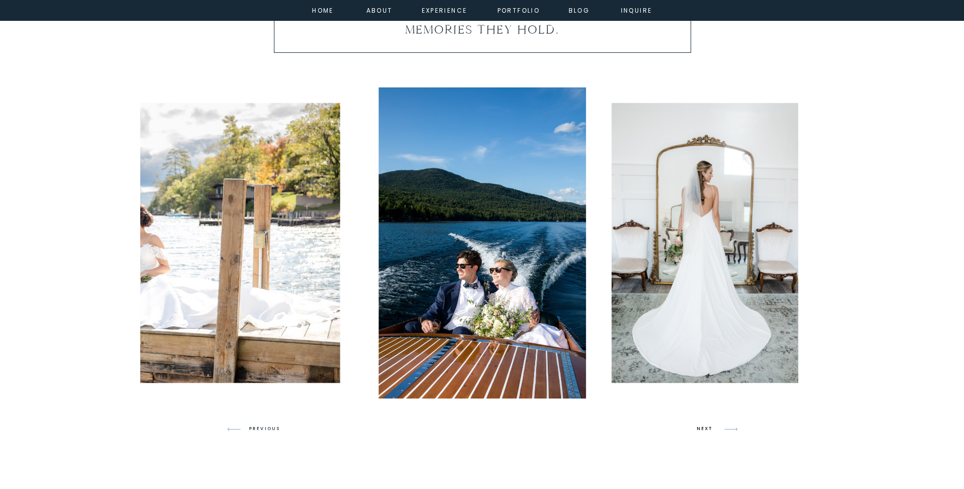
click at [698, 426] on h3 "NEXT" at bounding box center [706, 428] width 19 height 9
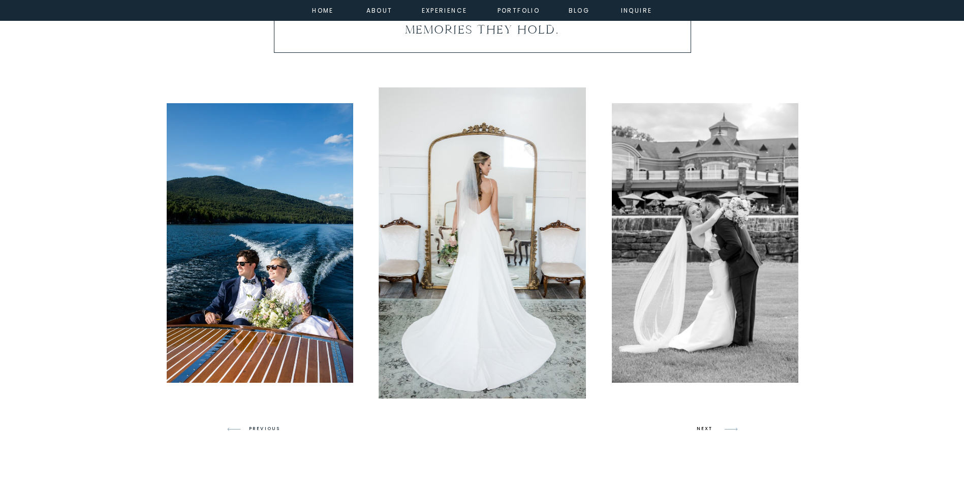
click at [698, 426] on h3 "NEXT" at bounding box center [706, 428] width 19 height 9
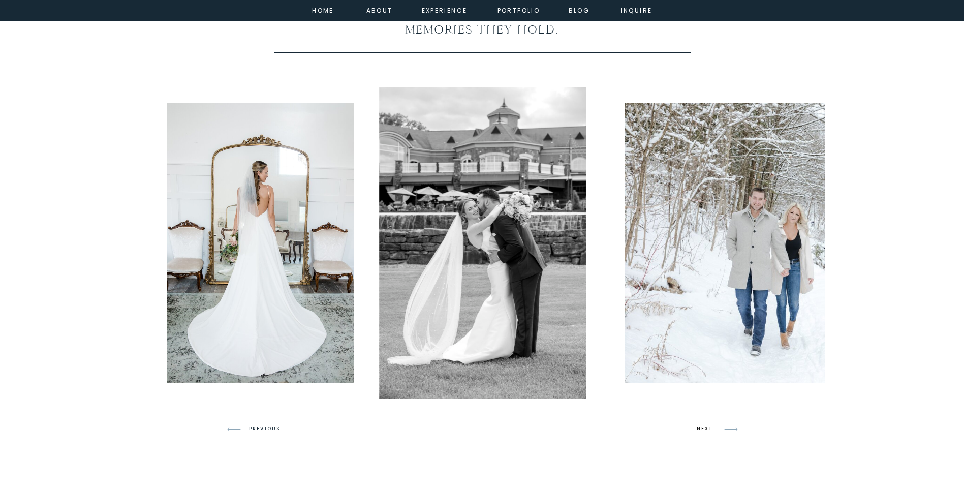
click at [698, 426] on h3 "NEXT" at bounding box center [706, 428] width 19 height 9
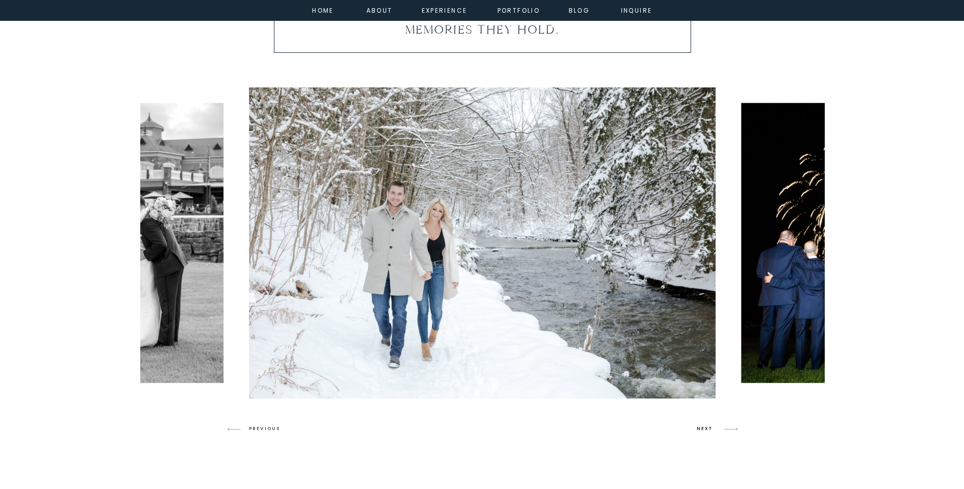
click at [698, 426] on h3 "NEXT" at bounding box center [706, 428] width 19 height 9
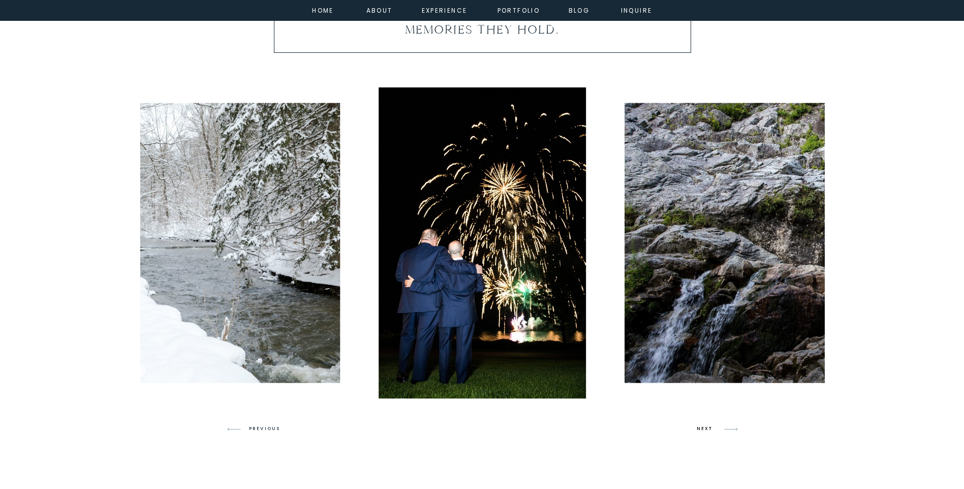
click at [698, 426] on h3 "NEXT" at bounding box center [706, 428] width 19 height 9
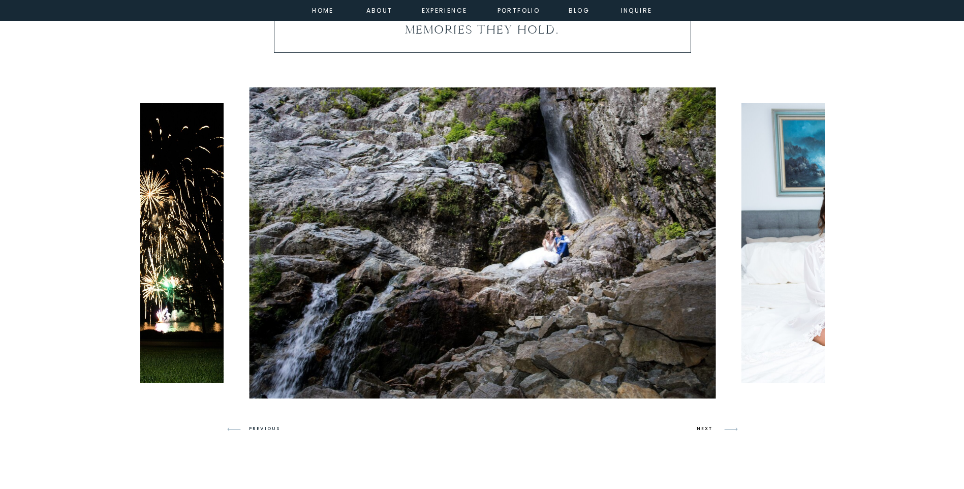
click at [698, 426] on h3 "NEXT" at bounding box center [706, 428] width 19 height 9
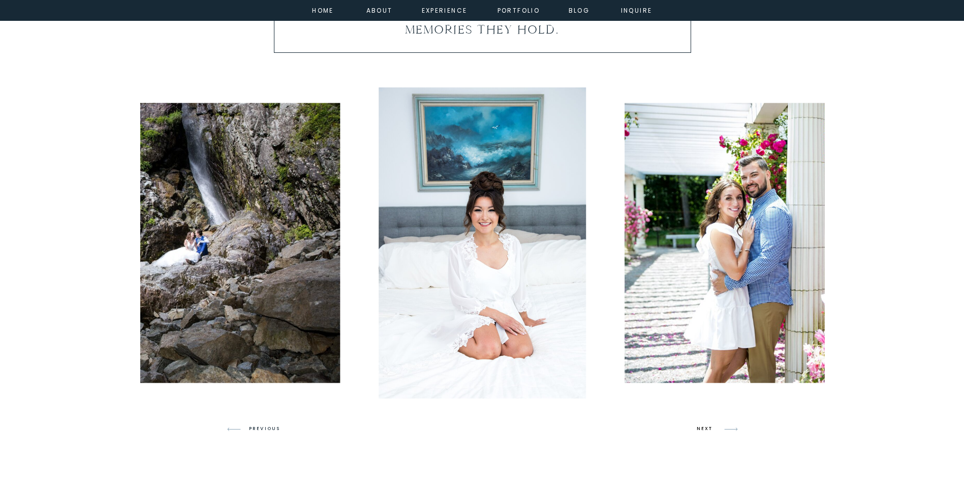
click at [698, 426] on h3 "NEXT" at bounding box center [706, 428] width 19 height 9
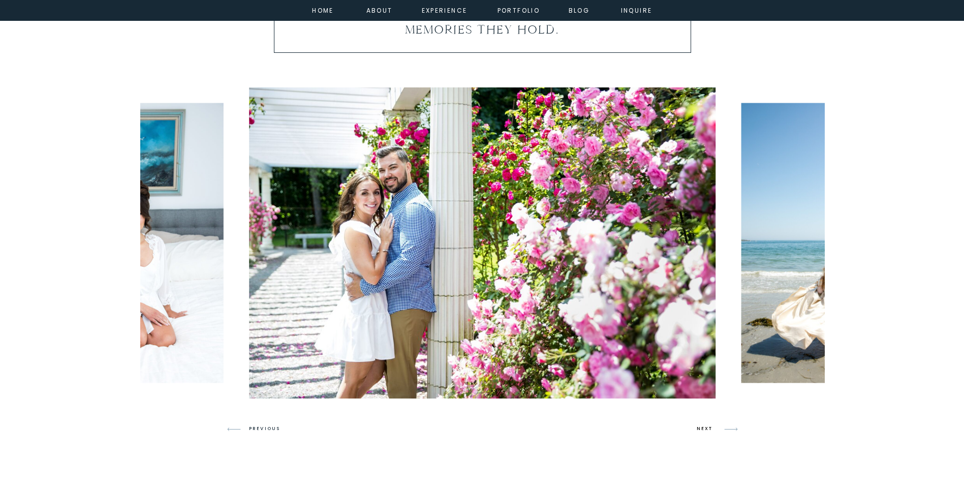
click at [698, 426] on h3 "NEXT" at bounding box center [706, 428] width 19 height 9
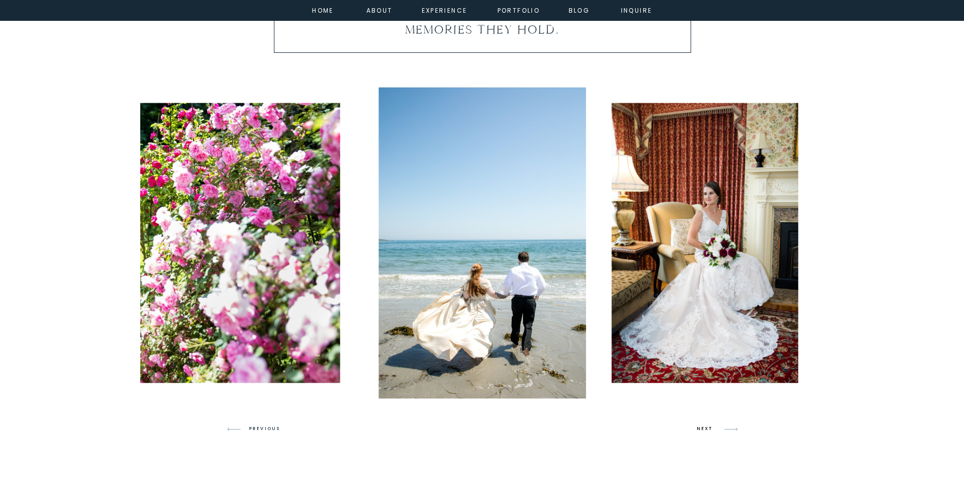
click at [698, 426] on h3 "NEXT" at bounding box center [706, 428] width 19 height 9
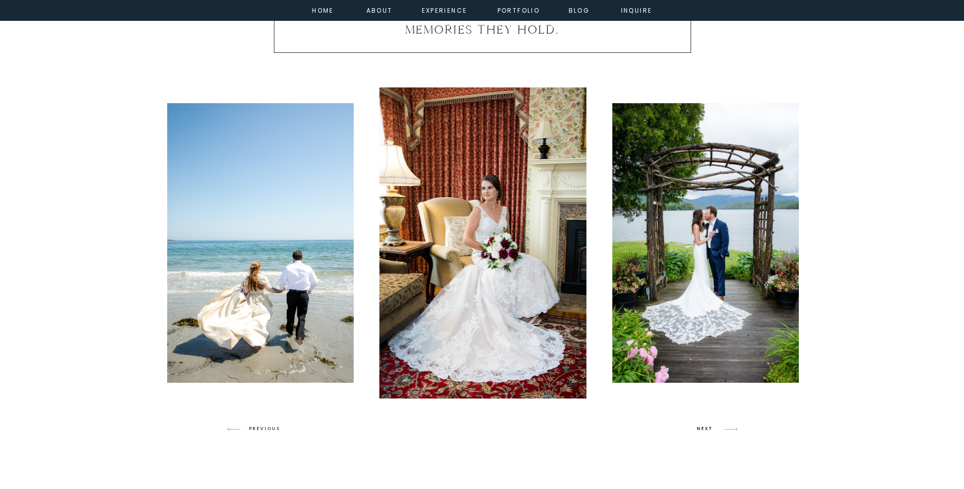
click at [698, 426] on h3 "NEXT" at bounding box center [706, 428] width 19 height 9
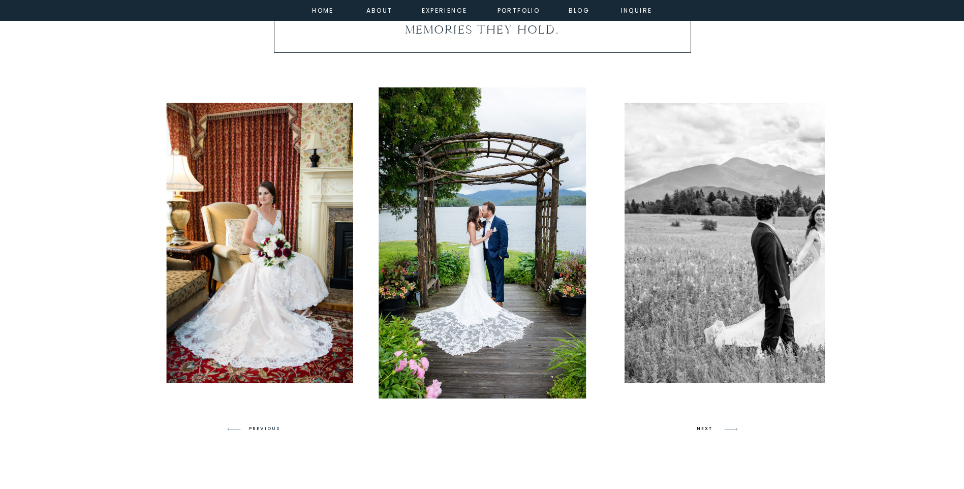
click at [698, 426] on h3 "NEXT" at bounding box center [706, 428] width 19 height 9
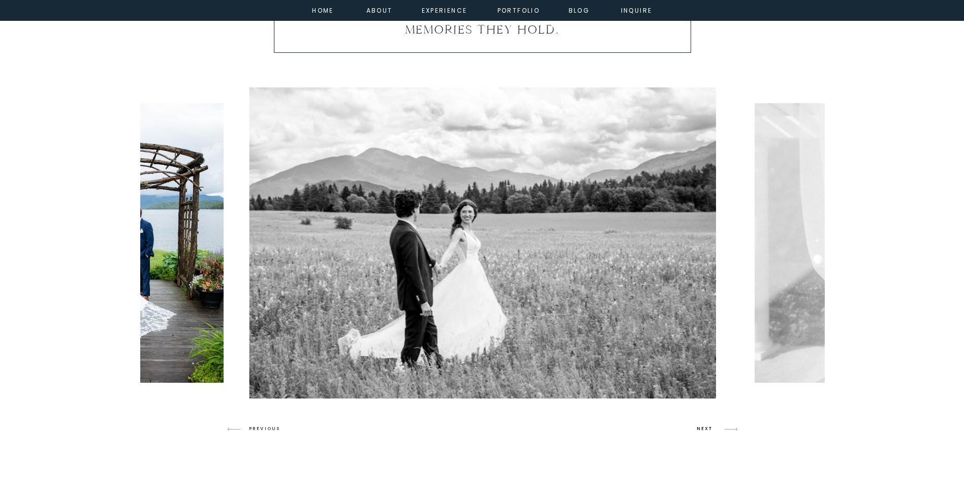
click at [698, 426] on h3 "NEXT" at bounding box center [706, 428] width 19 height 9
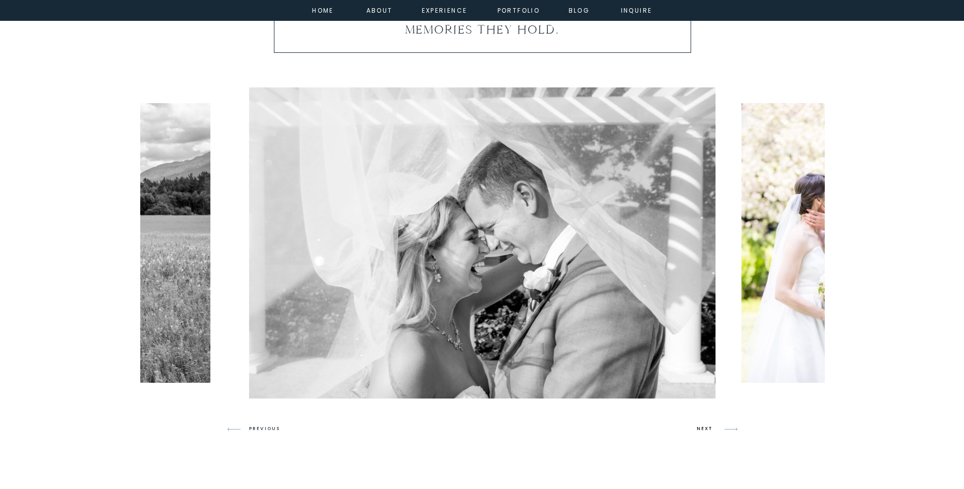
click at [698, 426] on h3 "NEXT" at bounding box center [706, 428] width 19 height 9
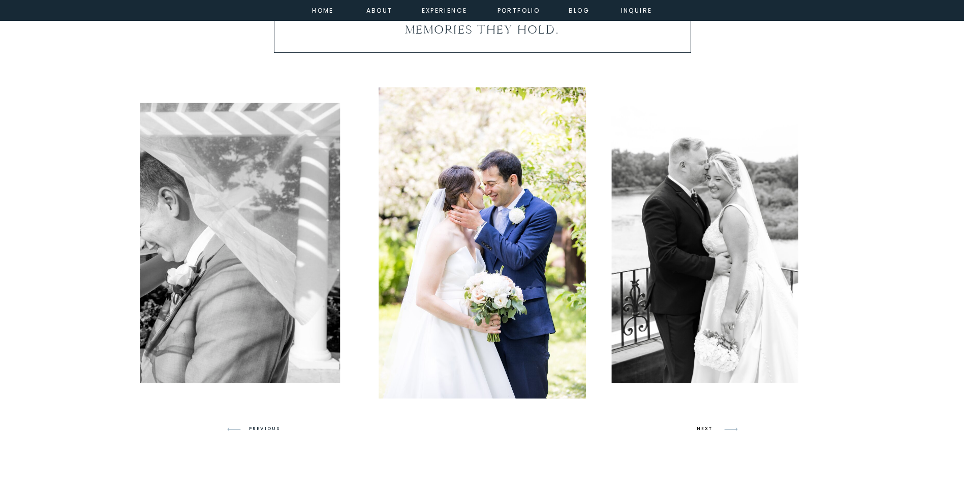
click at [698, 426] on h3 "NEXT" at bounding box center [706, 428] width 19 height 9
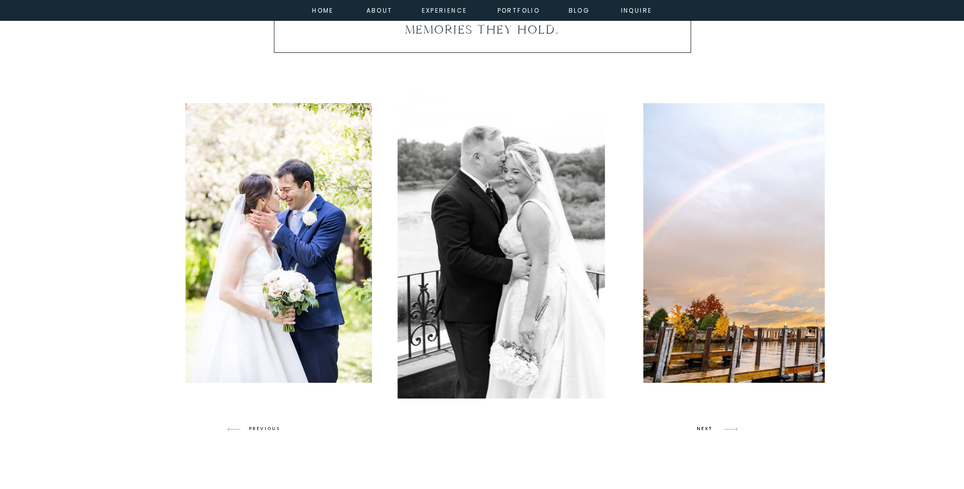
click at [698, 426] on h3 "NEXT" at bounding box center [706, 428] width 19 height 9
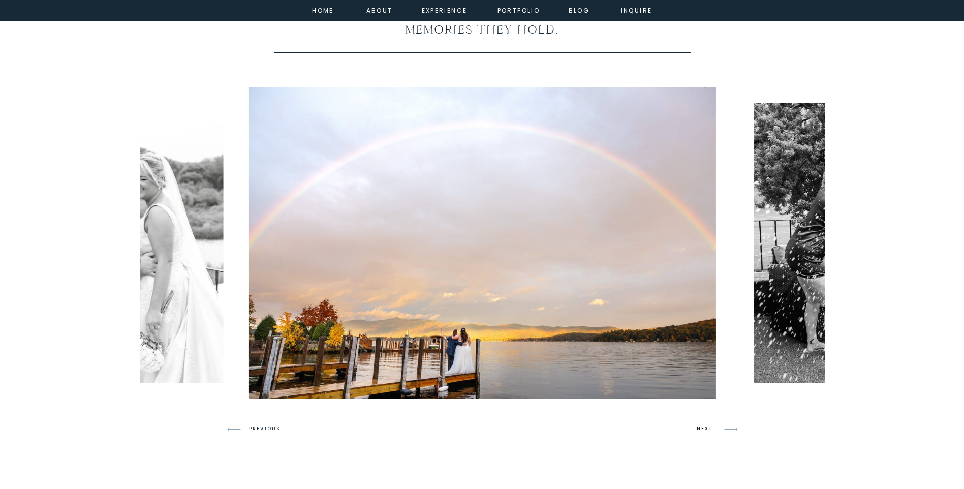
click at [702, 428] on h3 "NEXT" at bounding box center [706, 428] width 19 height 9
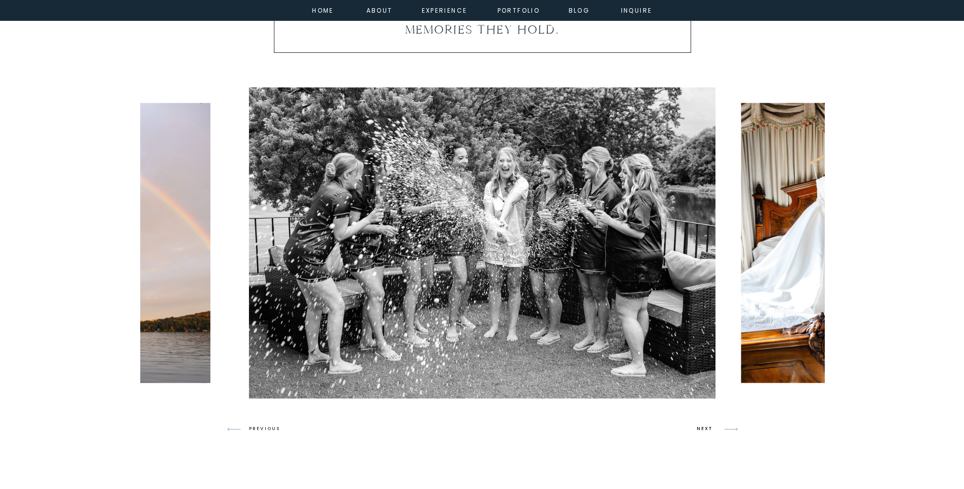
click at [702, 428] on h3 "NEXT" at bounding box center [706, 428] width 19 height 9
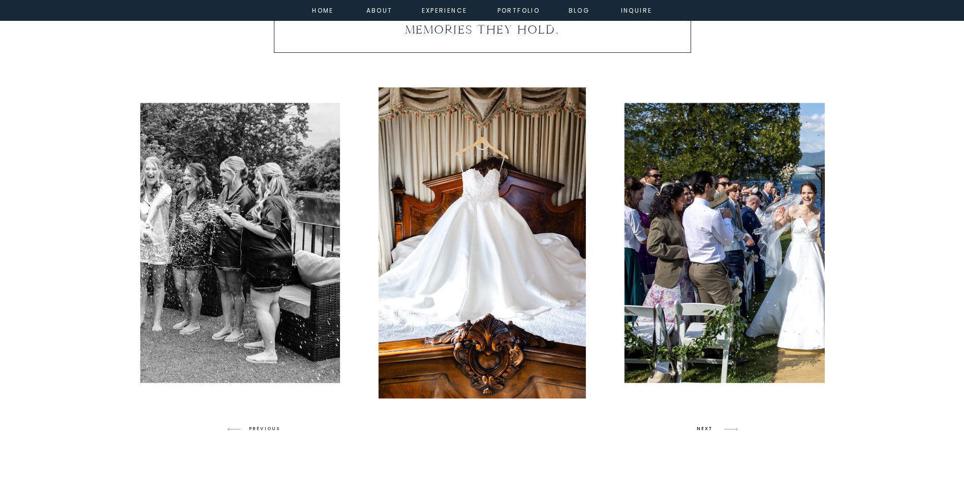
click at [702, 428] on h3 "NEXT" at bounding box center [706, 428] width 19 height 9
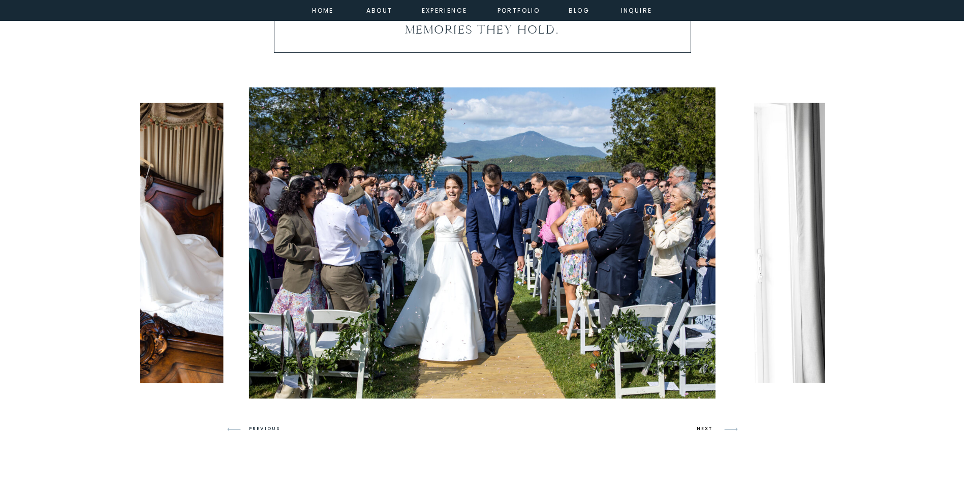
click at [702, 428] on h3 "NEXT" at bounding box center [706, 428] width 19 height 9
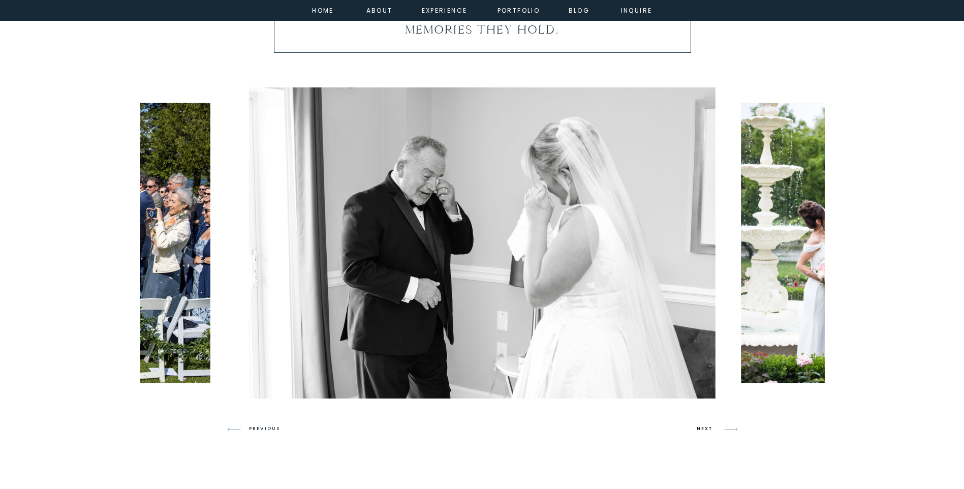
click at [702, 428] on h3 "NEXT" at bounding box center [706, 428] width 19 height 9
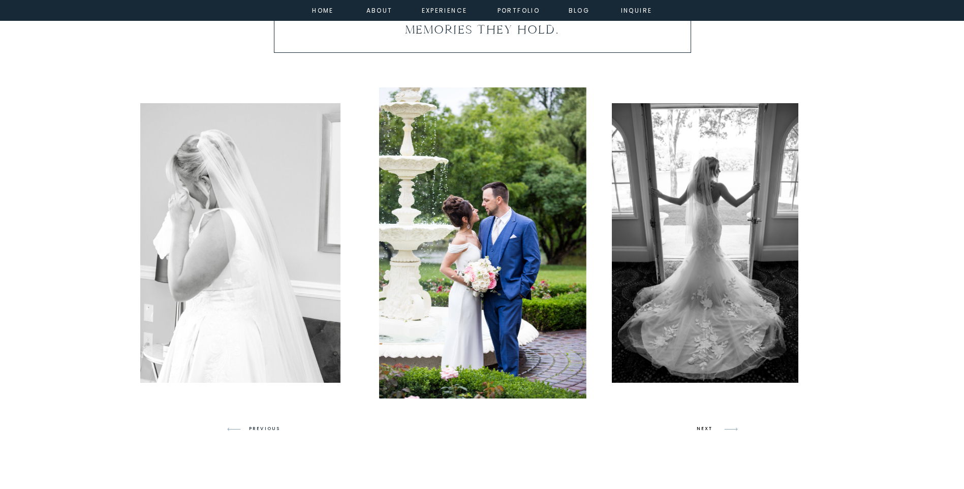
click at [702, 428] on h3 "NEXT" at bounding box center [706, 428] width 19 height 9
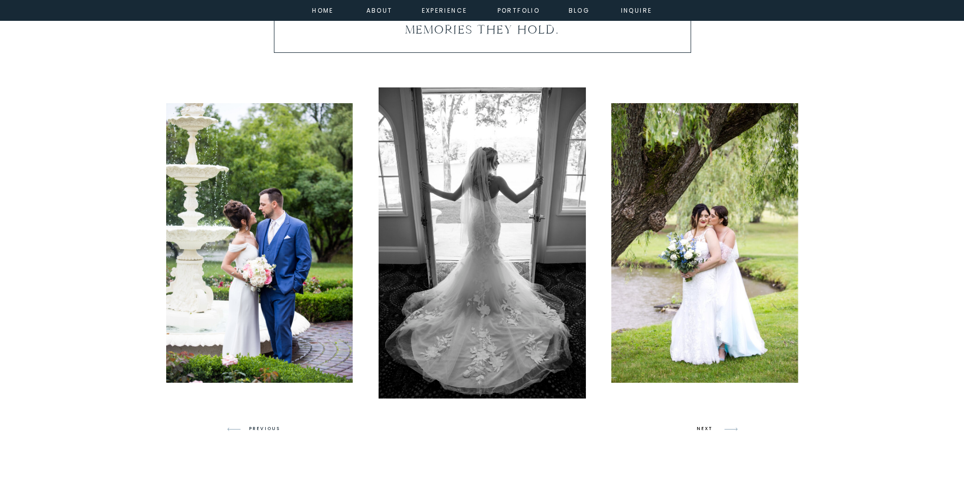
click at [702, 428] on h3 "NEXT" at bounding box center [706, 428] width 19 height 9
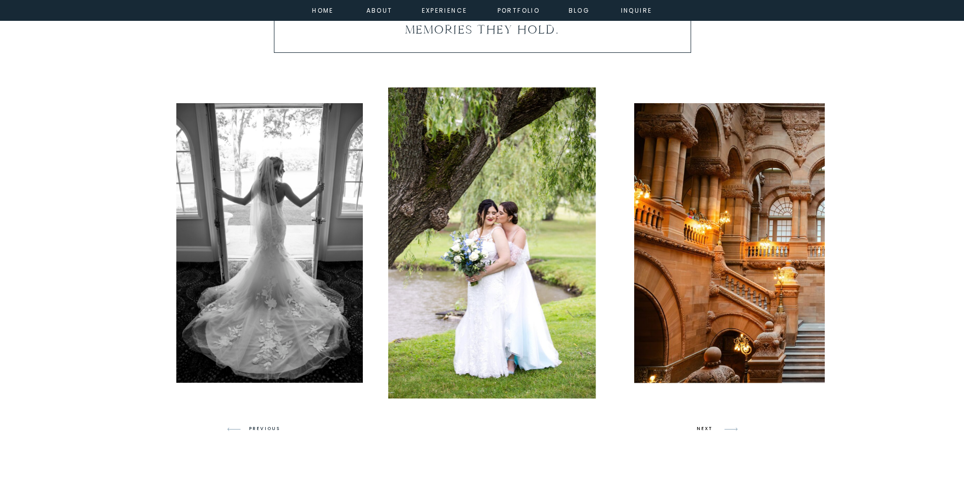
click at [702, 428] on h3 "NEXT" at bounding box center [706, 428] width 19 height 9
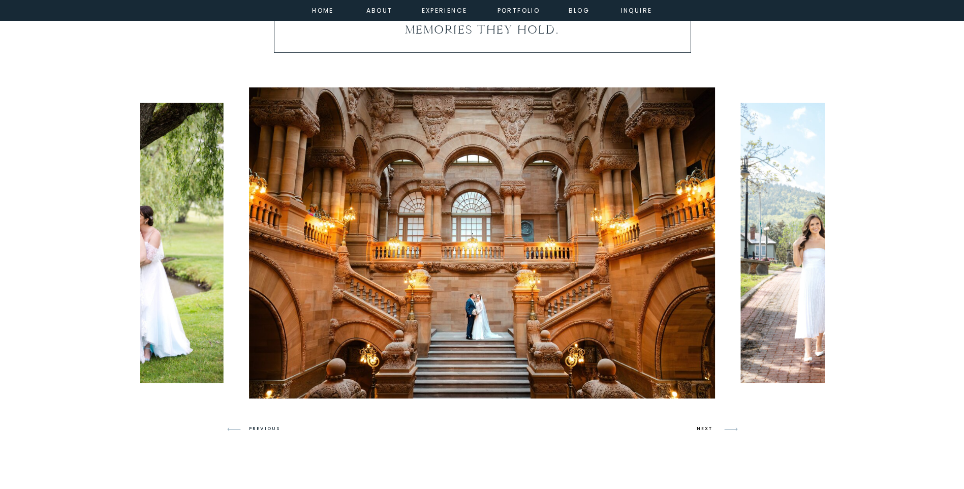
click at [711, 428] on h3 "NEXT" at bounding box center [706, 428] width 19 height 9
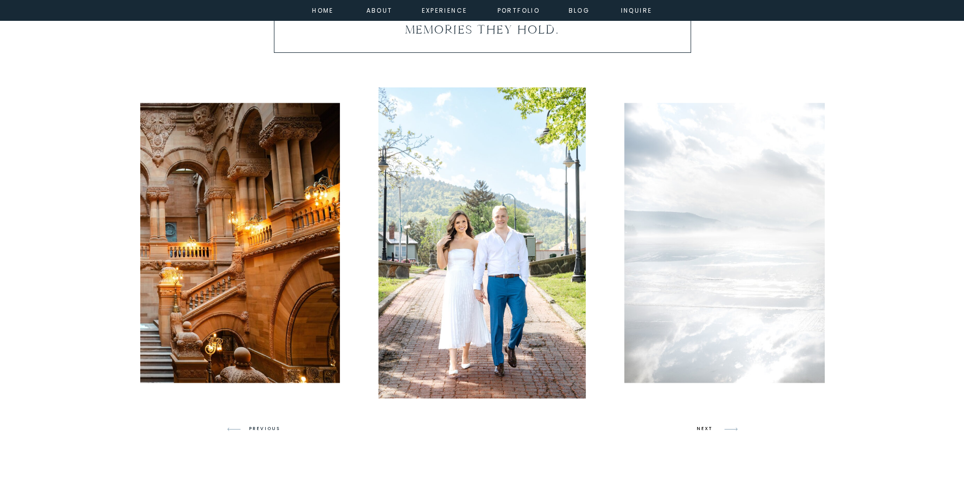
click at [711, 428] on h3 "NEXT" at bounding box center [706, 428] width 19 height 9
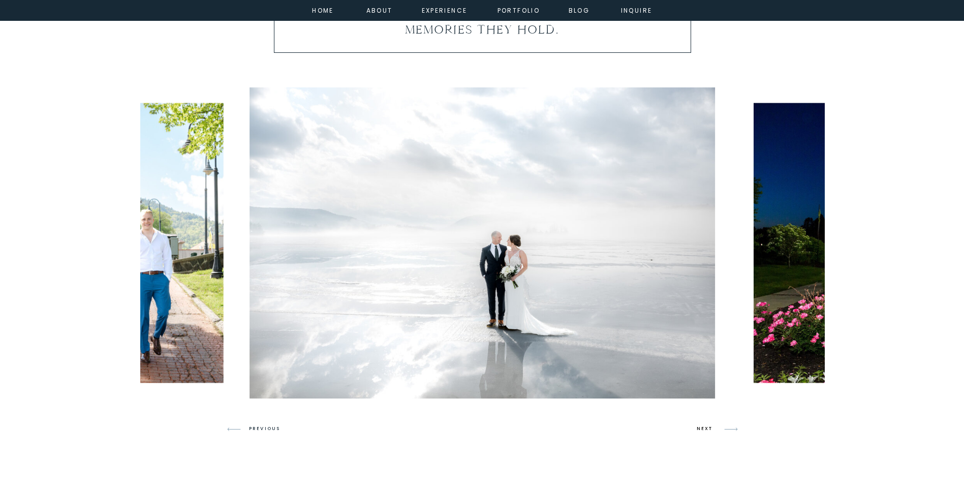
click at [709, 429] on h3 "NEXT" at bounding box center [706, 428] width 19 height 9
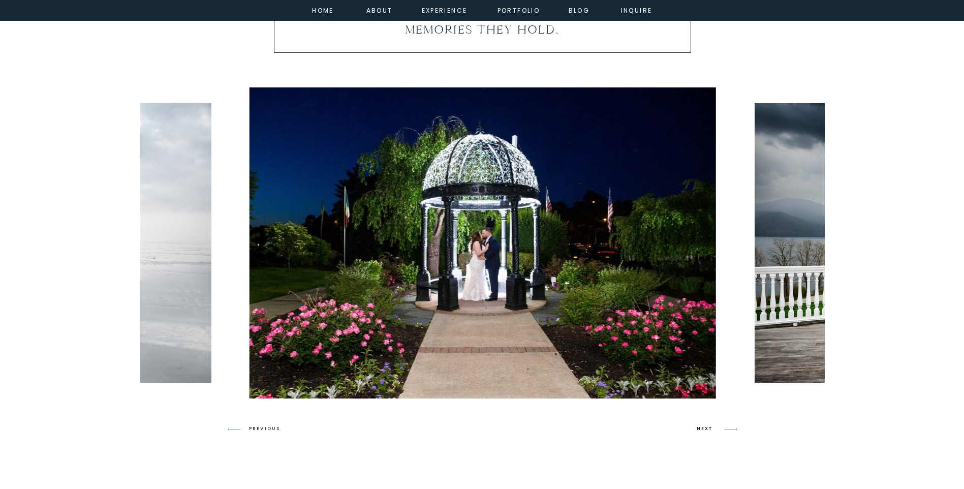
click at [709, 429] on h3 "NEXT" at bounding box center [706, 428] width 19 height 9
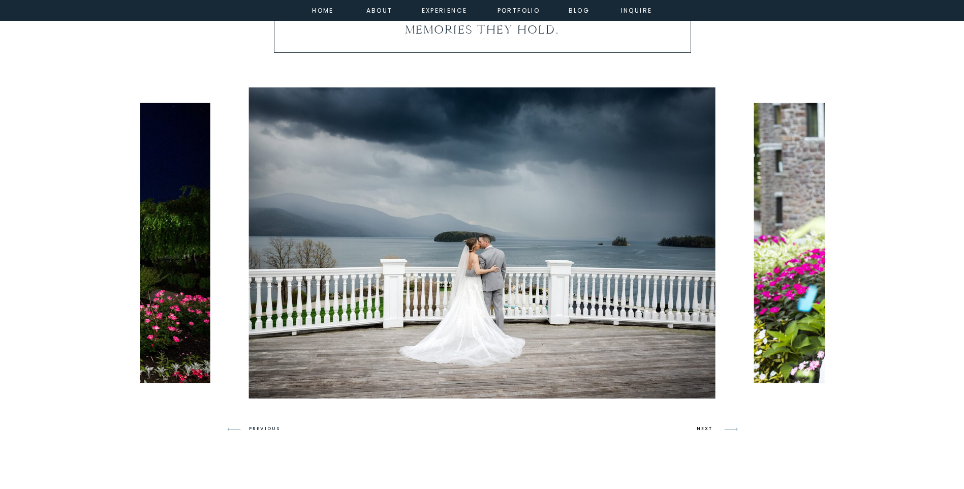
click at [704, 428] on h3 "NEXT" at bounding box center [706, 428] width 19 height 9
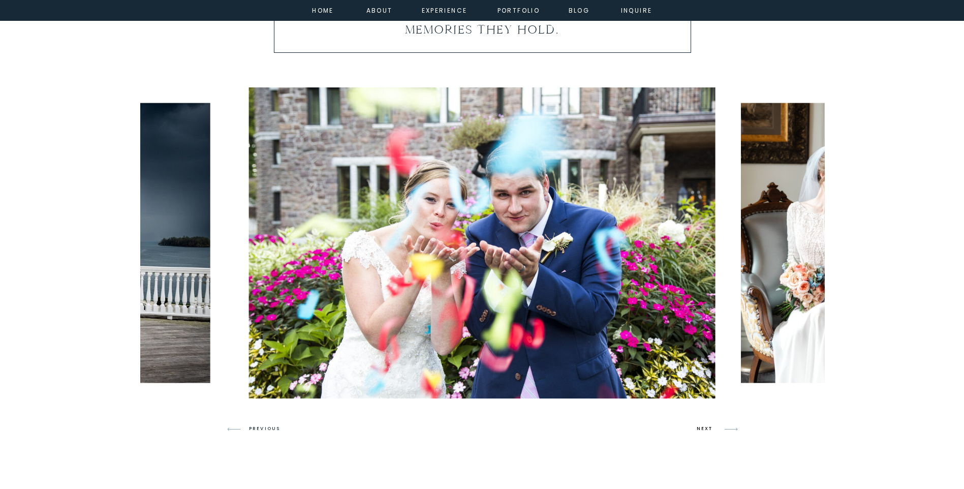
click at [704, 428] on h3 "NEXT" at bounding box center [706, 428] width 19 height 9
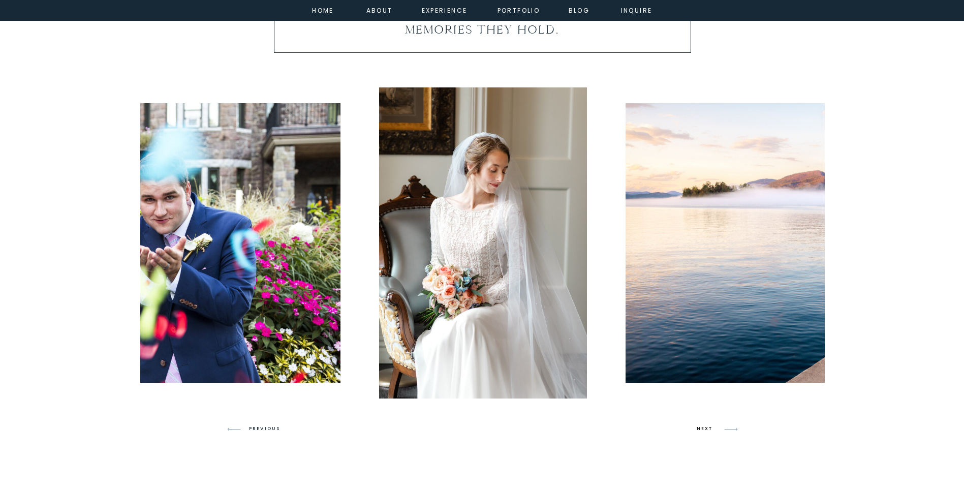
click at [704, 428] on h3 "NEXT" at bounding box center [706, 428] width 19 height 9
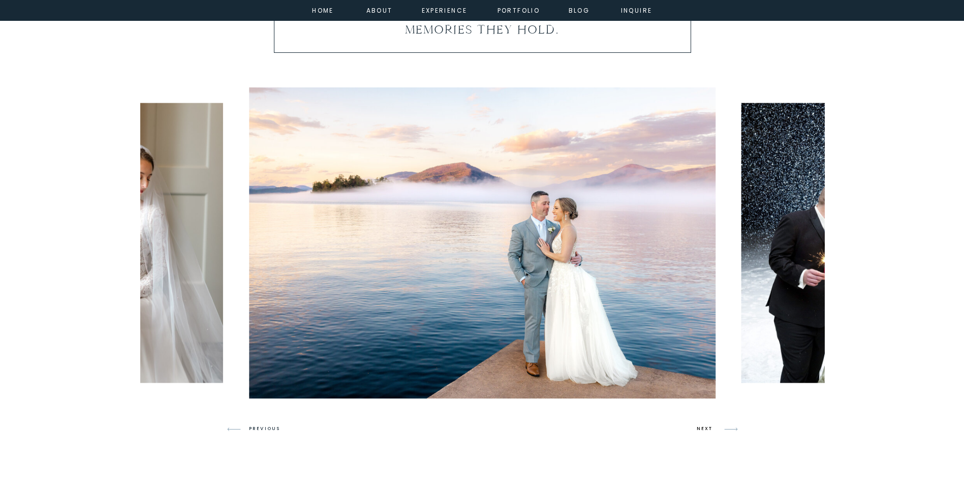
click at [700, 428] on h3 "NEXT" at bounding box center [706, 428] width 19 height 9
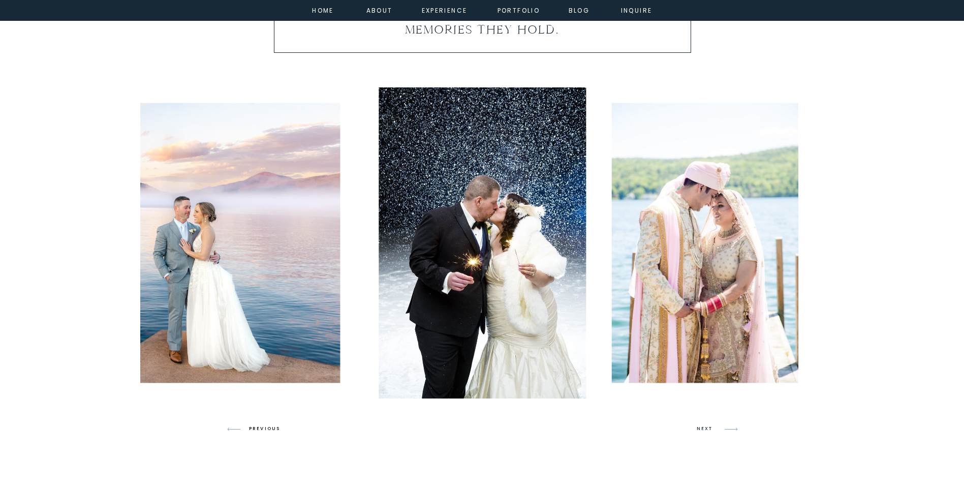
click at [256, 426] on h3 "PREVIOUS" at bounding box center [268, 428] width 39 height 9
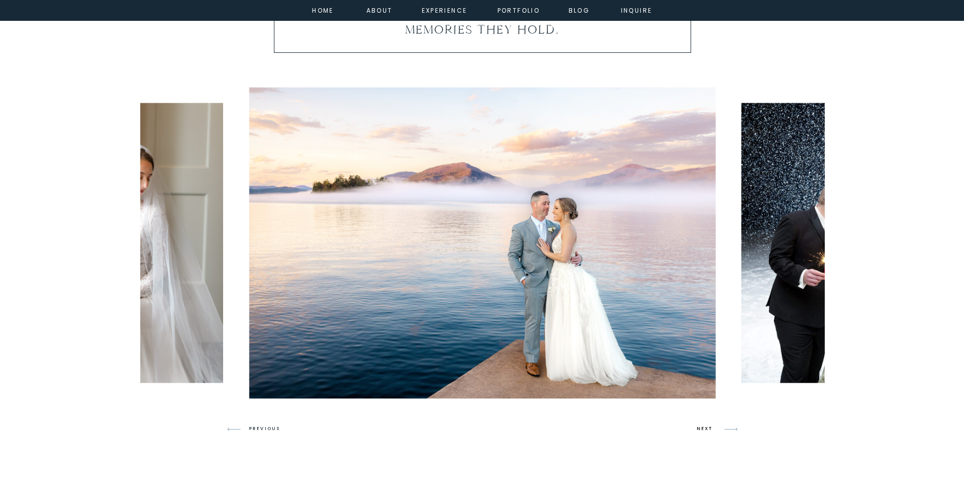
click at [707, 425] on h3 "NEXT" at bounding box center [706, 428] width 19 height 9
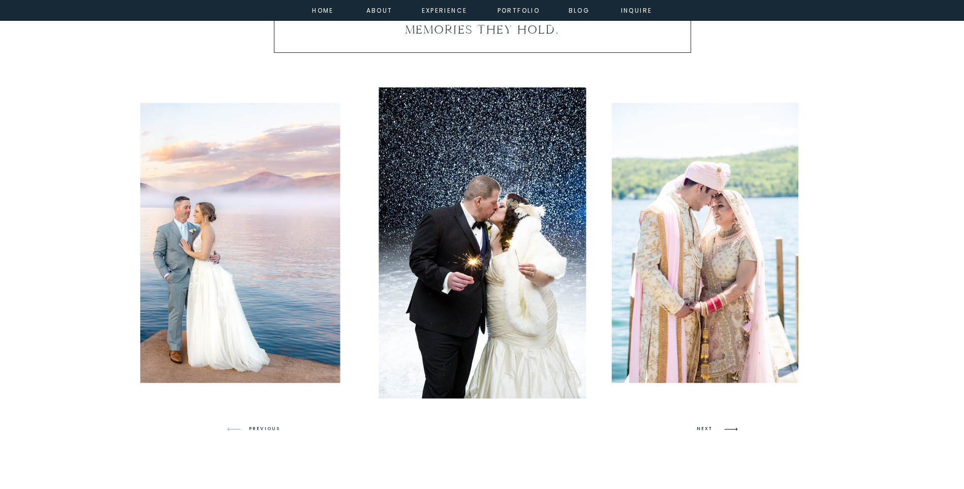
click at [735, 426] on icon at bounding box center [731, 429] width 24 height 24
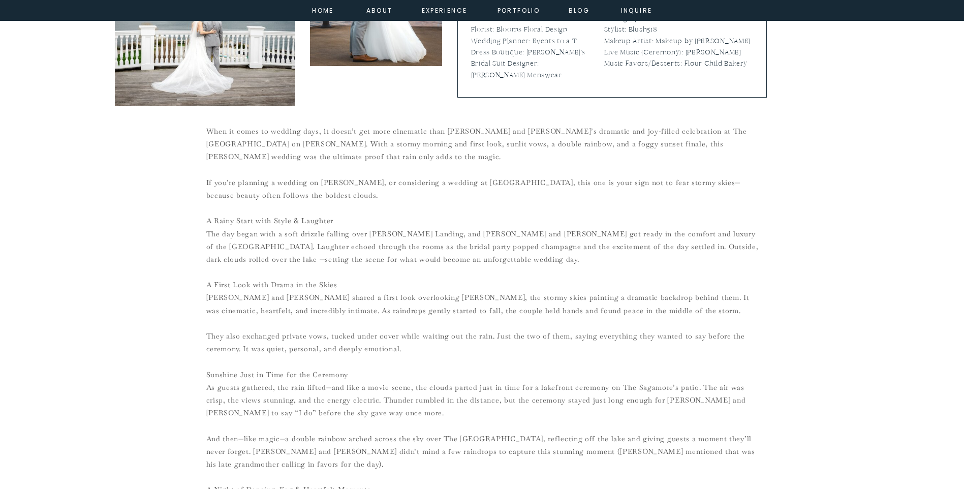
scroll to position [254, 0]
